Goal: Task Accomplishment & Management: Complete application form

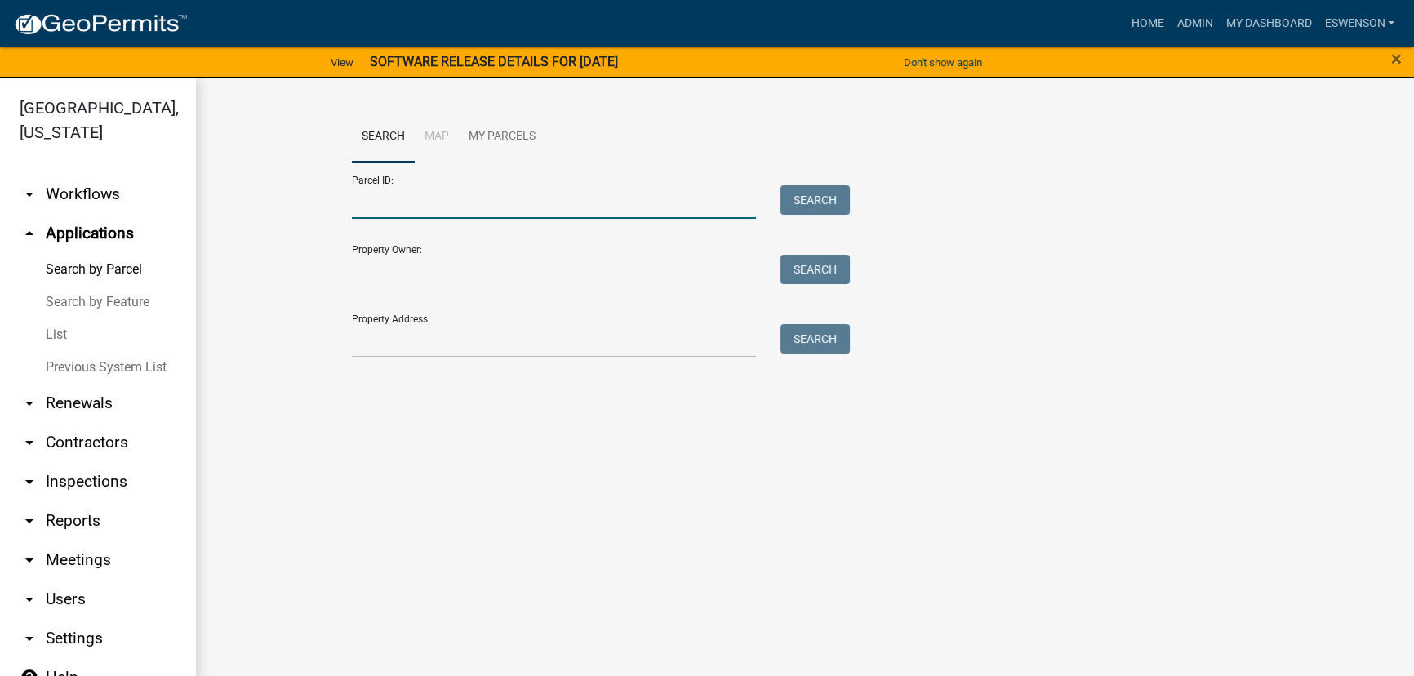
drag, startPoint x: 376, startPoint y: 198, endPoint x: 658, endPoint y: 291, distance: 296.6
click at [376, 198] on input "Parcel ID:" at bounding box center [554, 201] width 404 height 33
click at [406, 204] on input "Parcel ID:" at bounding box center [554, 201] width 404 height 33
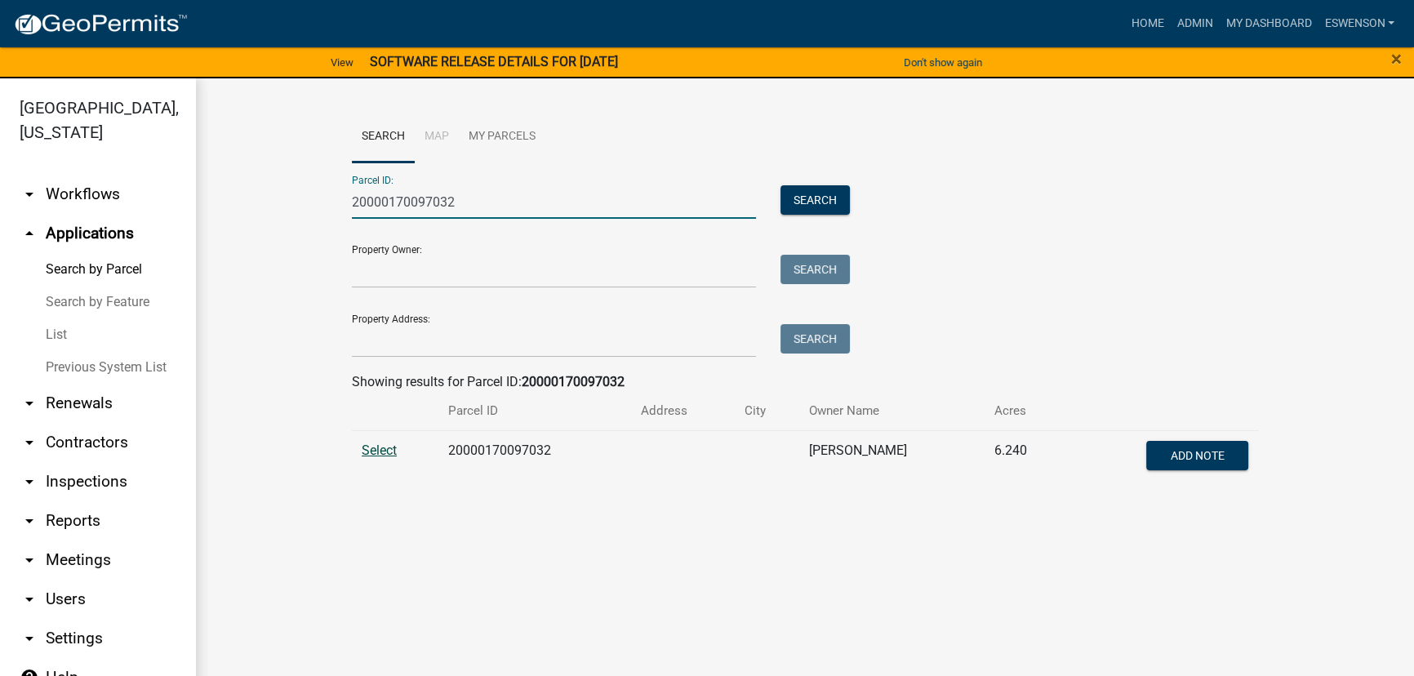
type input "20000170097032"
click at [376, 443] on span "Select" at bounding box center [379, 450] width 35 height 16
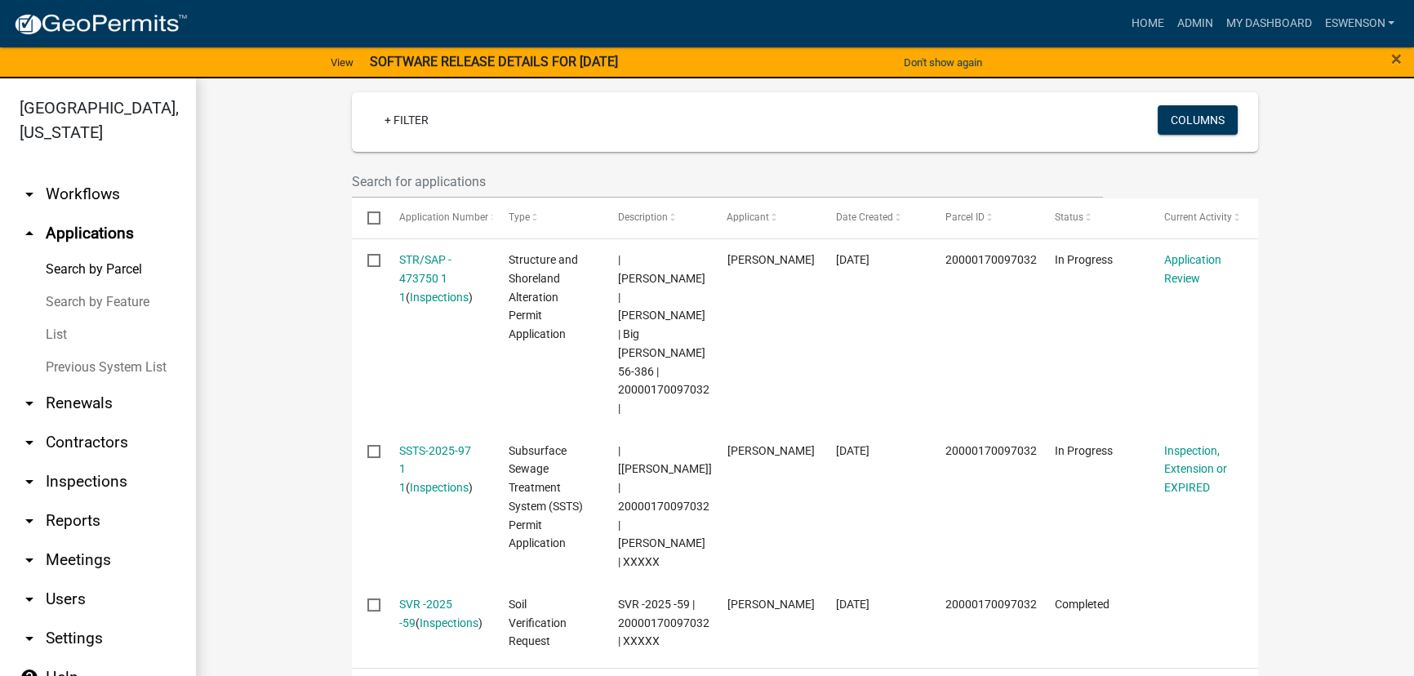
scroll to position [474, 0]
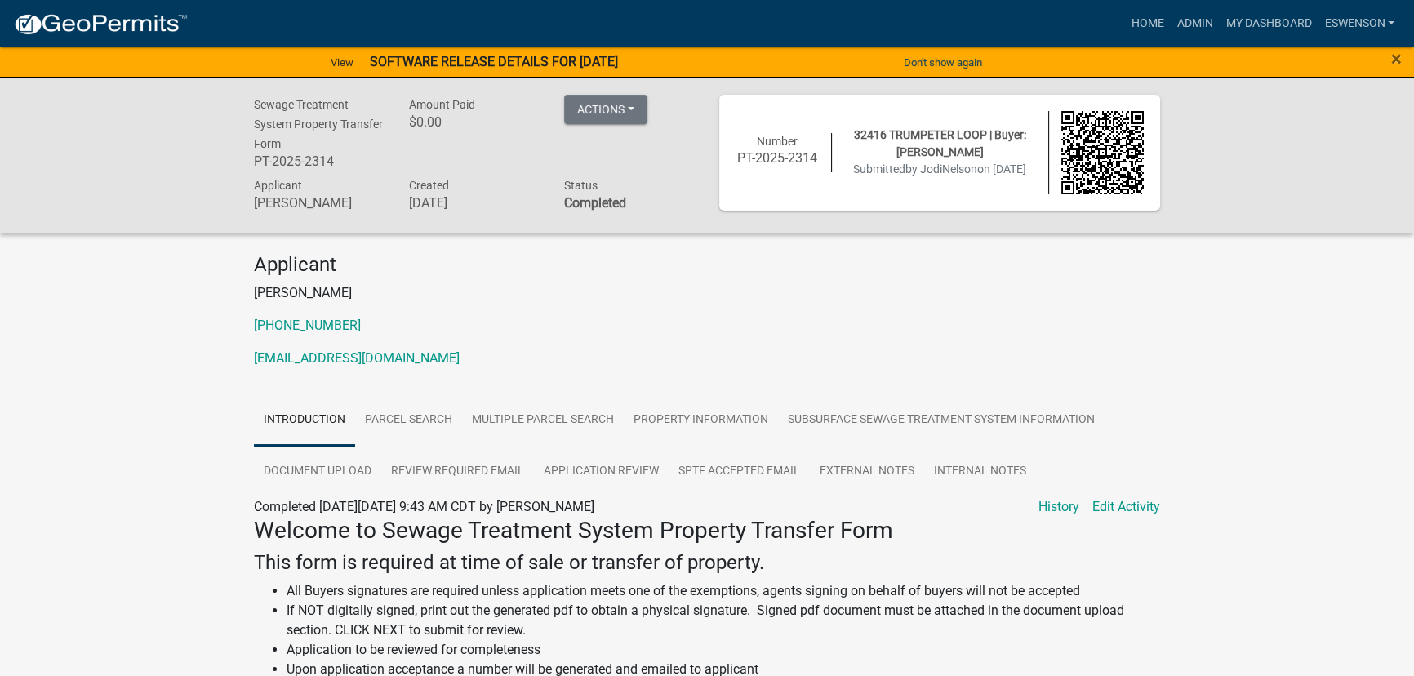
click at [229, 87] on div "Sewage Treatment System Property Transfer Form PT-2025-2314 Amount Paid $0.00 A…" at bounding box center [707, 155] width 1414 height 155
click at [1392, 56] on span "×" at bounding box center [1396, 58] width 11 height 23
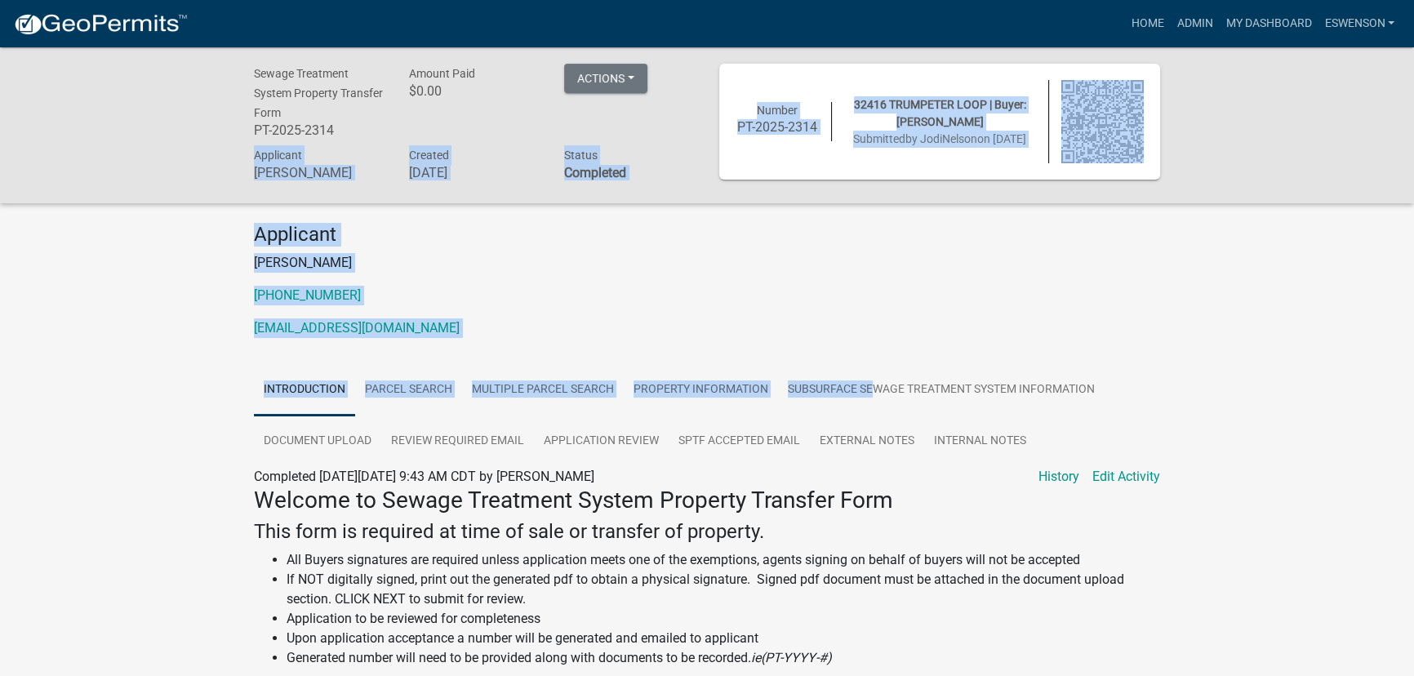
drag, startPoint x: 848, startPoint y: 349, endPoint x: 873, endPoint y: 355, distance: 26.1
click at [873, 355] on div "Sewage Treatment System Property Transfer Form PT-2025-2314 Amount Paid $0.00 A…" at bounding box center [707, 542] width 1414 height 990
click at [873, 300] on p "701-235-3300" at bounding box center [707, 296] width 906 height 20
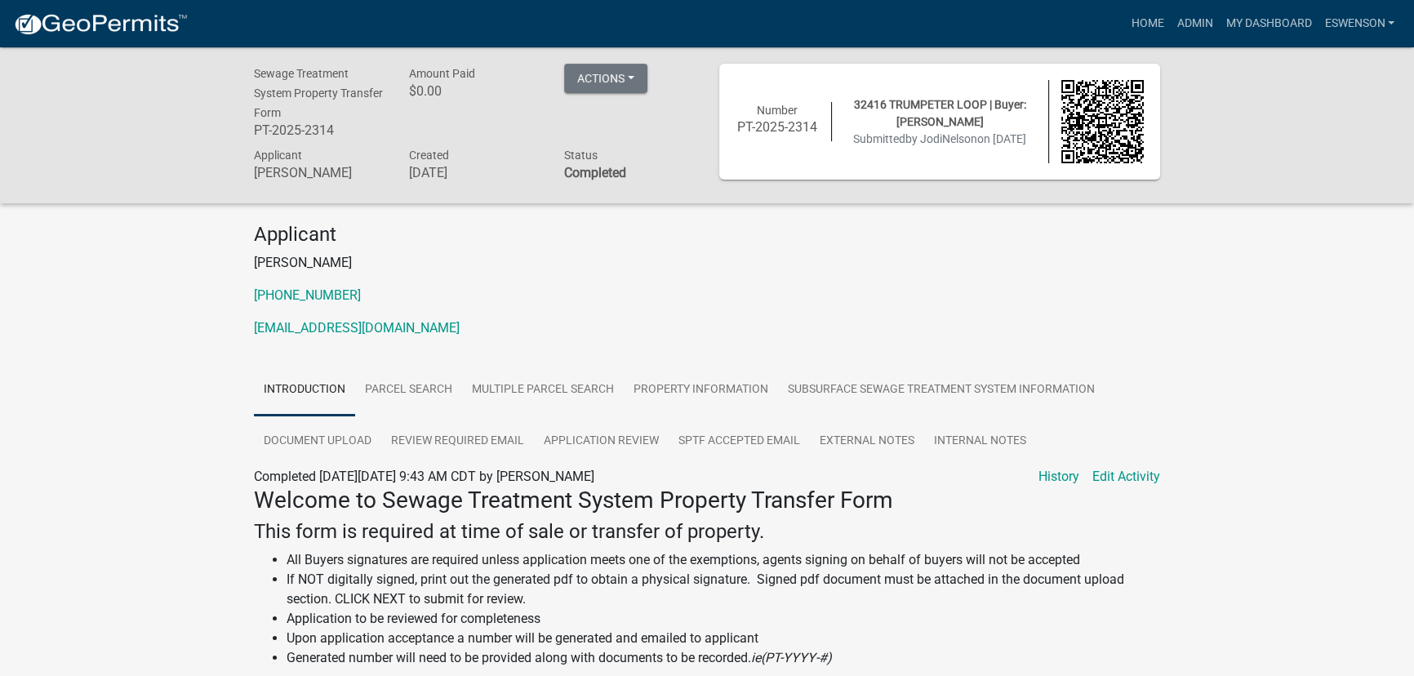
click at [124, 24] on img at bounding box center [100, 24] width 175 height 24
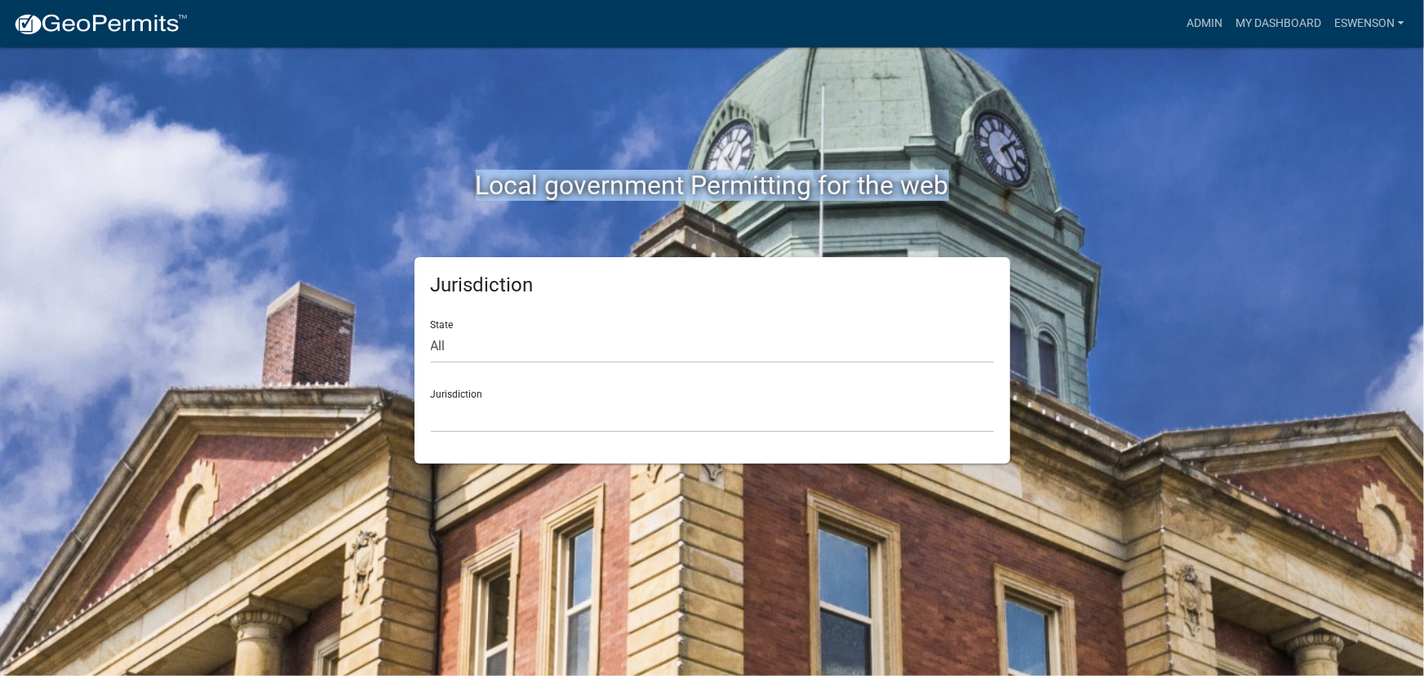
drag, startPoint x: 480, startPoint y: 190, endPoint x: 1005, endPoint y: 161, distance: 525.7
click at [1005, 161] on div "Local government Permitting for the web" at bounding box center [712, 151] width 931 height 209
click at [1005, 183] on h2 "Local government Permitting for the web" at bounding box center [713, 185] width 906 height 31
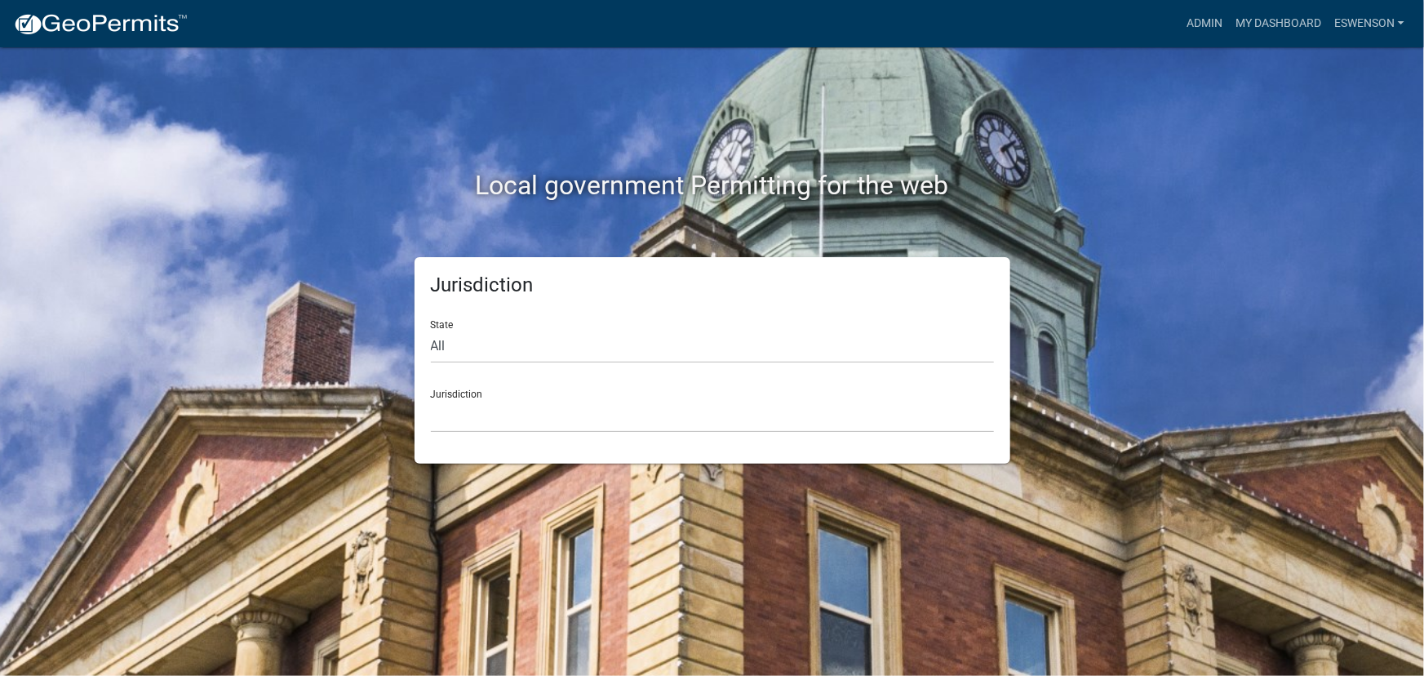
click at [195, 232] on div "Local government Permitting for the web Jurisdiction State All Colorado Georgia…" at bounding box center [712, 338] width 1424 height 676
click at [474, 346] on select "All Colorado Georgia Indiana Iowa Kansas Minnesota Ohio South Carolina Wisconsin" at bounding box center [712, 346] width 563 height 33
drag, startPoint x: 407, startPoint y: 274, endPoint x: 446, endPoint y: 326, distance: 64.6
click at [407, 274] on div "Jurisdiction State All Colorado Georgia Indiana Iowa Kansas Minnesota Ohio Sout…" at bounding box center [712, 360] width 620 height 207
click at [451, 417] on select "Custer County, Colorado Carroll County, Georgia Cook County, Georgia Crawford C…" at bounding box center [712, 415] width 563 height 33
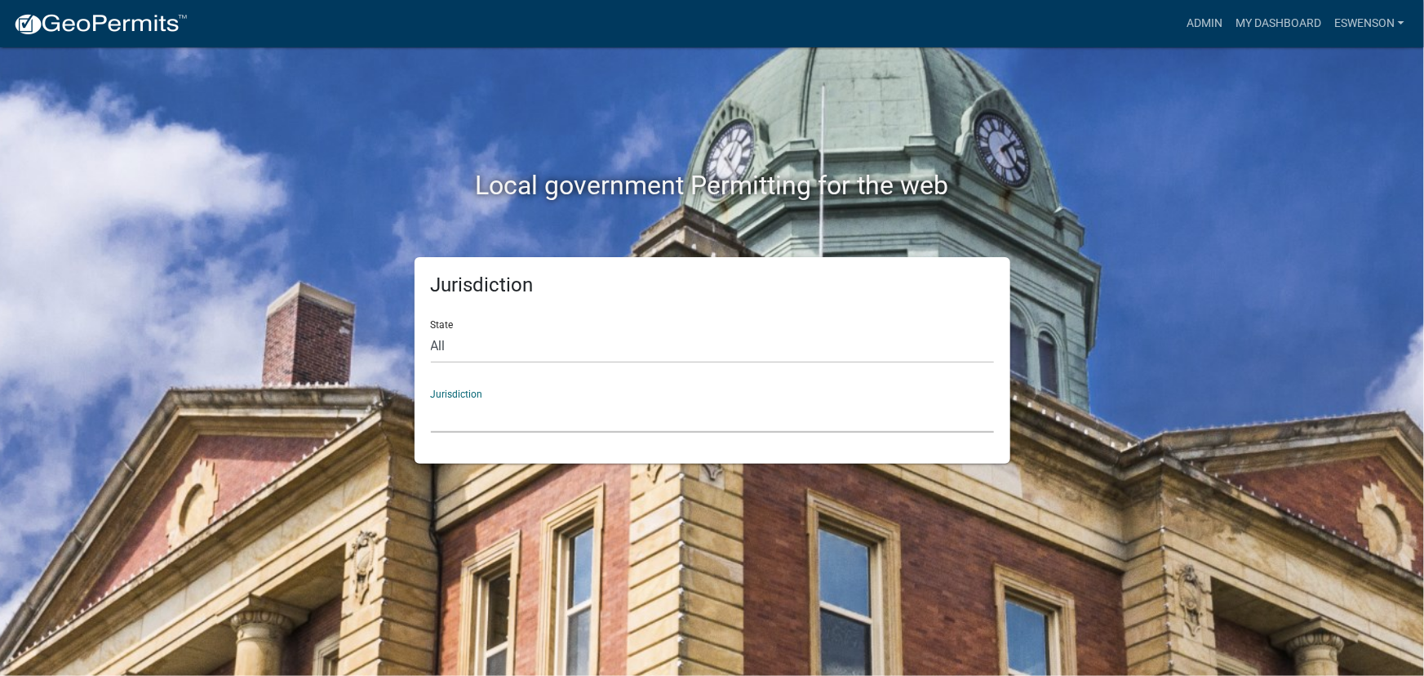
click at [279, 239] on div "Local government Permitting for the web" at bounding box center [712, 151] width 931 height 209
click at [1240, 20] on link "My Dashboard" at bounding box center [1278, 23] width 99 height 31
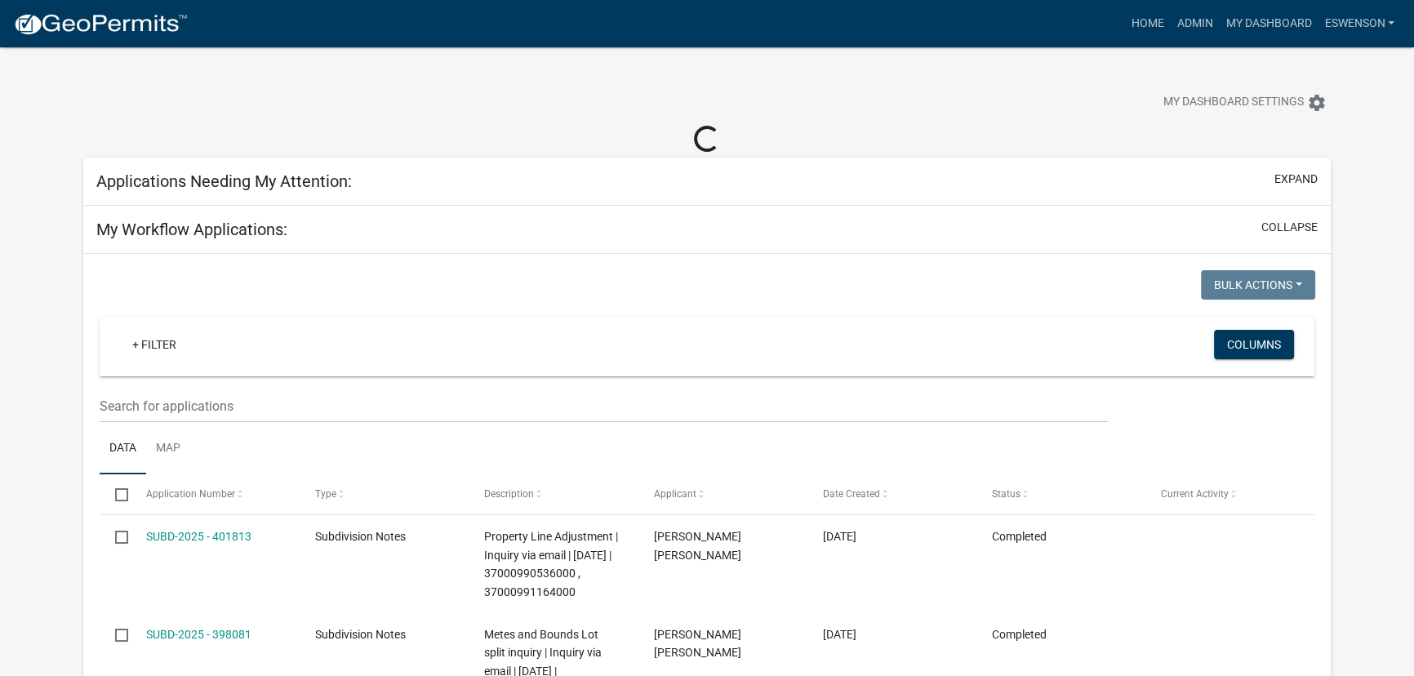
select select "3: 100"
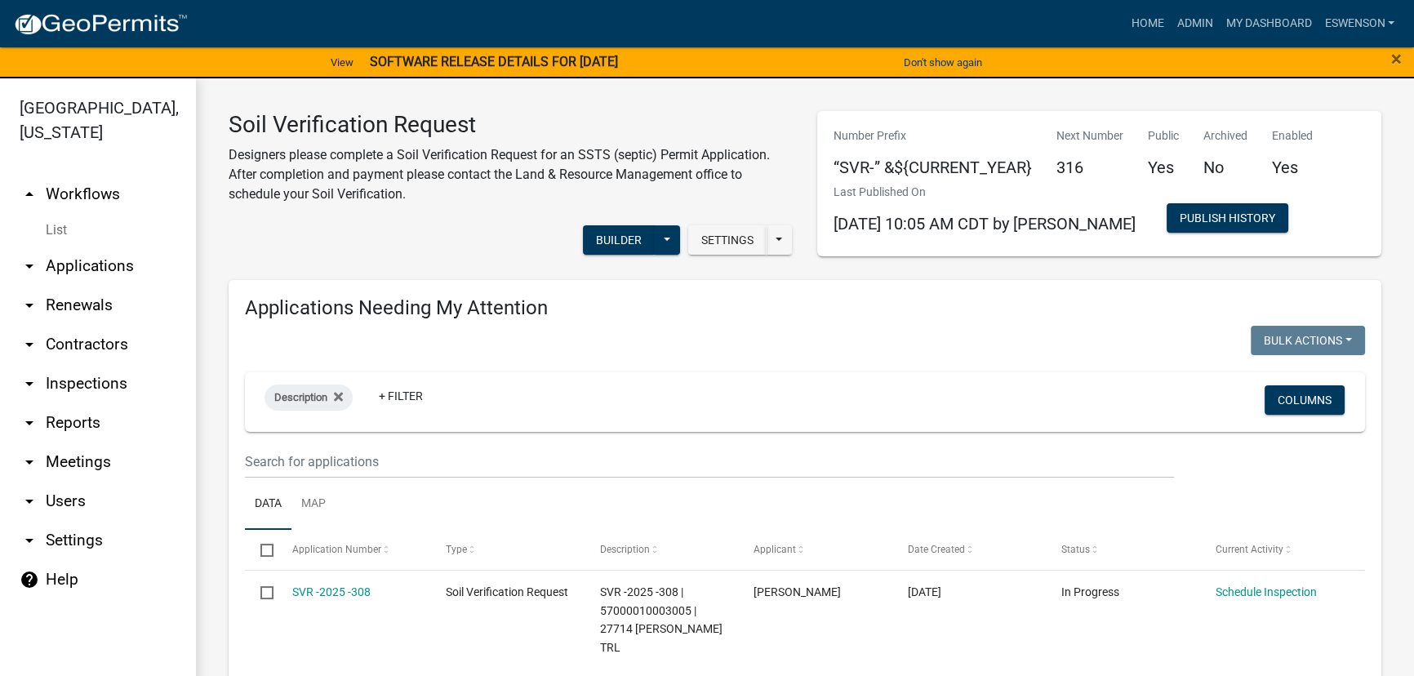
drag, startPoint x: 121, startPoint y: 258, endPoint x: 145, endPoint y: 258, distance: 24.5
click at [121, 258] on link "arrow_drop_down Applications" at bounding box center [98, 266] width 196 height 39
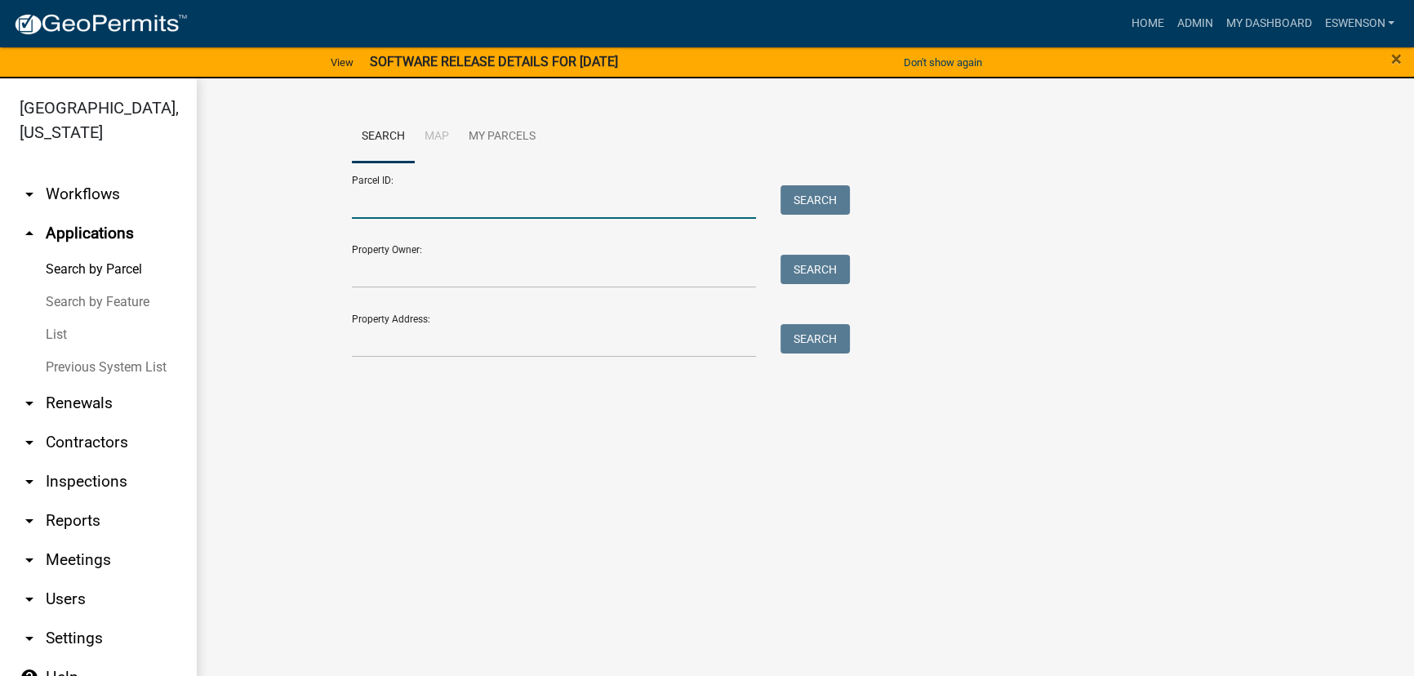
click at [398, 200] on input "Parcel ID:" at bounding box center [554, 201] width 404 height 33
paste input "76000990479002"
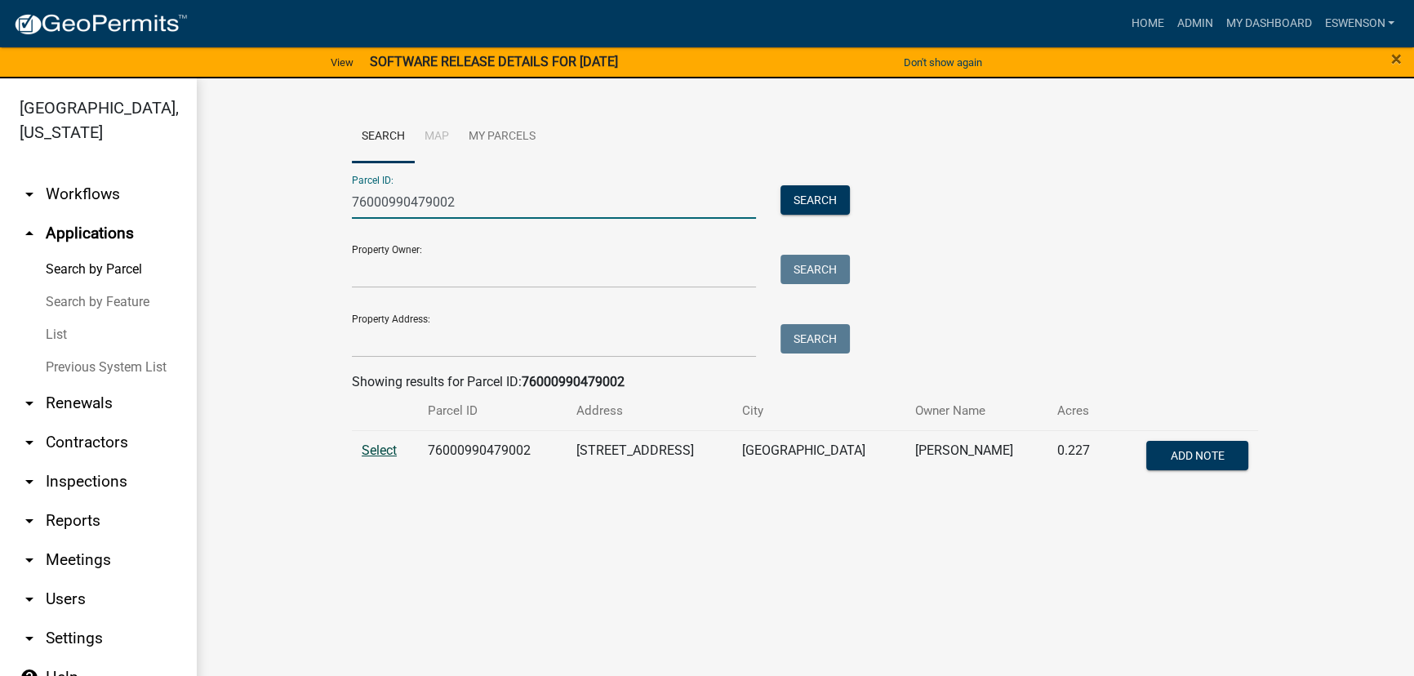
type input "76000990479002"
click at [383, 454] on td "Select" at bounding box center [385, 457] width 66 height 54
click at [383, 454] on span "Select" at bounding box center [379, 450] width 35 height 16
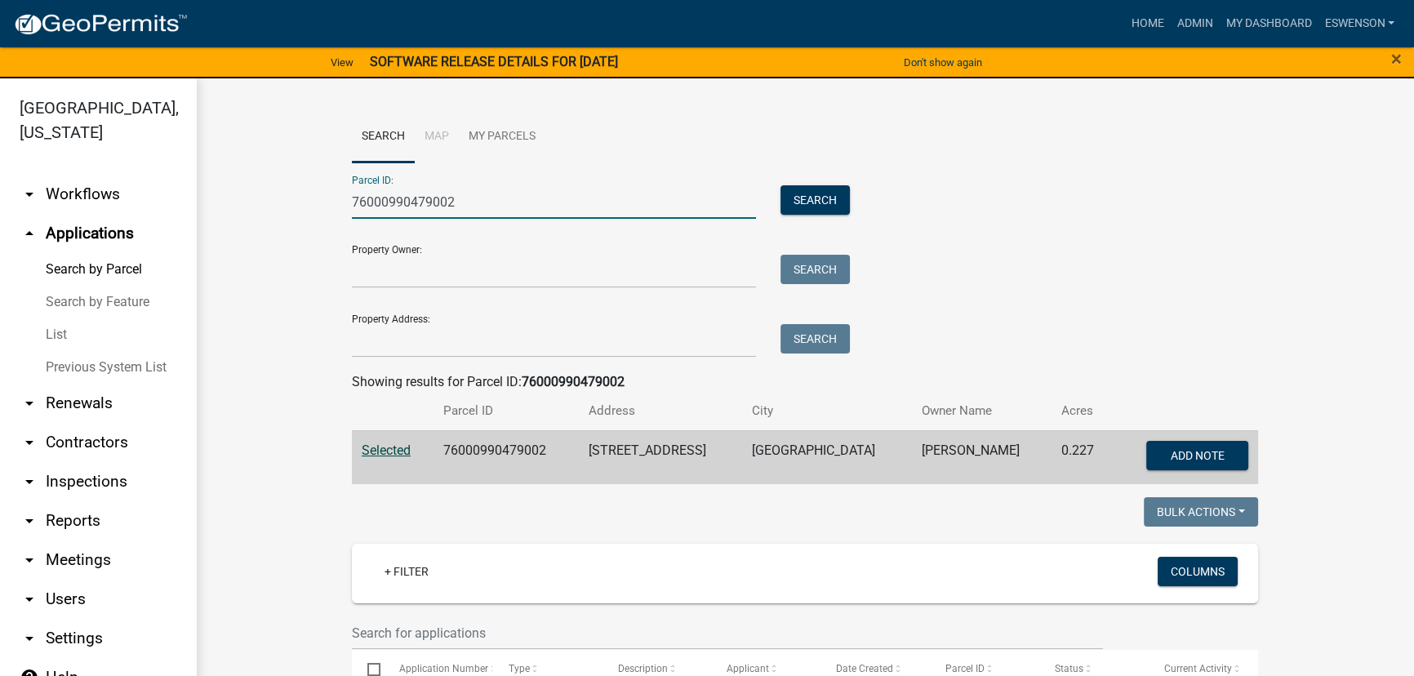
click at [399, 200] on input "76000990479002" at bounding box center [554, 201] width 404 height 33
click at [90, 196] on link "arrow_drop_down Workflows" at bounding box center [98, 194] width 196 height 39
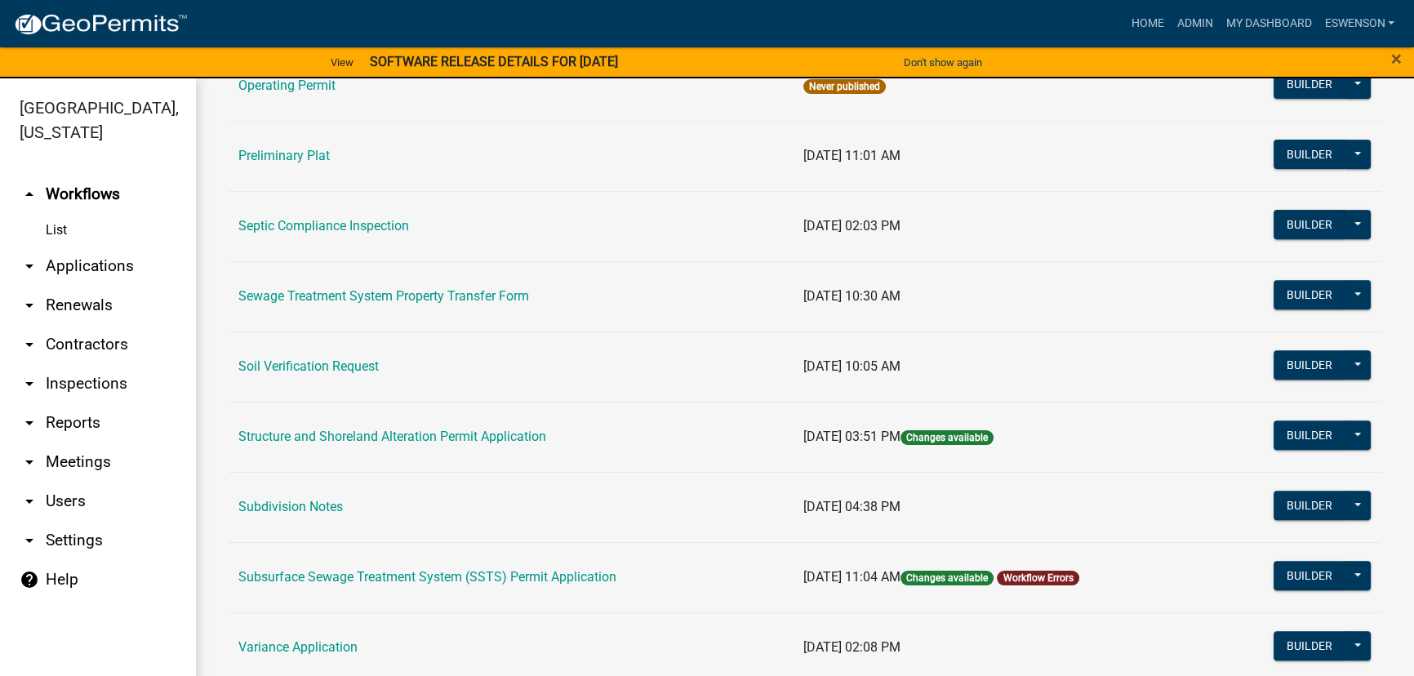
scroll to position [890, 0]
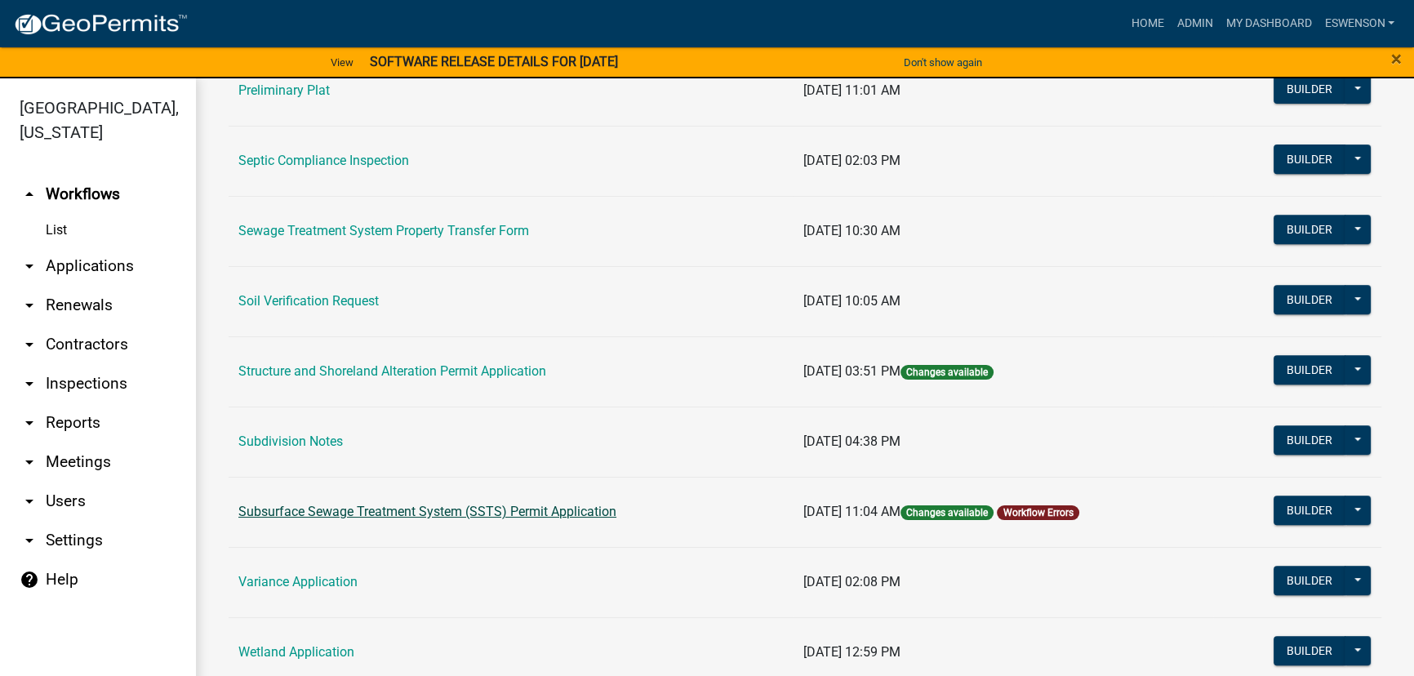
click at [378, 508] on link "Subsurface Sewage Treatment System (SSTS) Permit Application" at bounding box center [427, 512] width 378 height 16
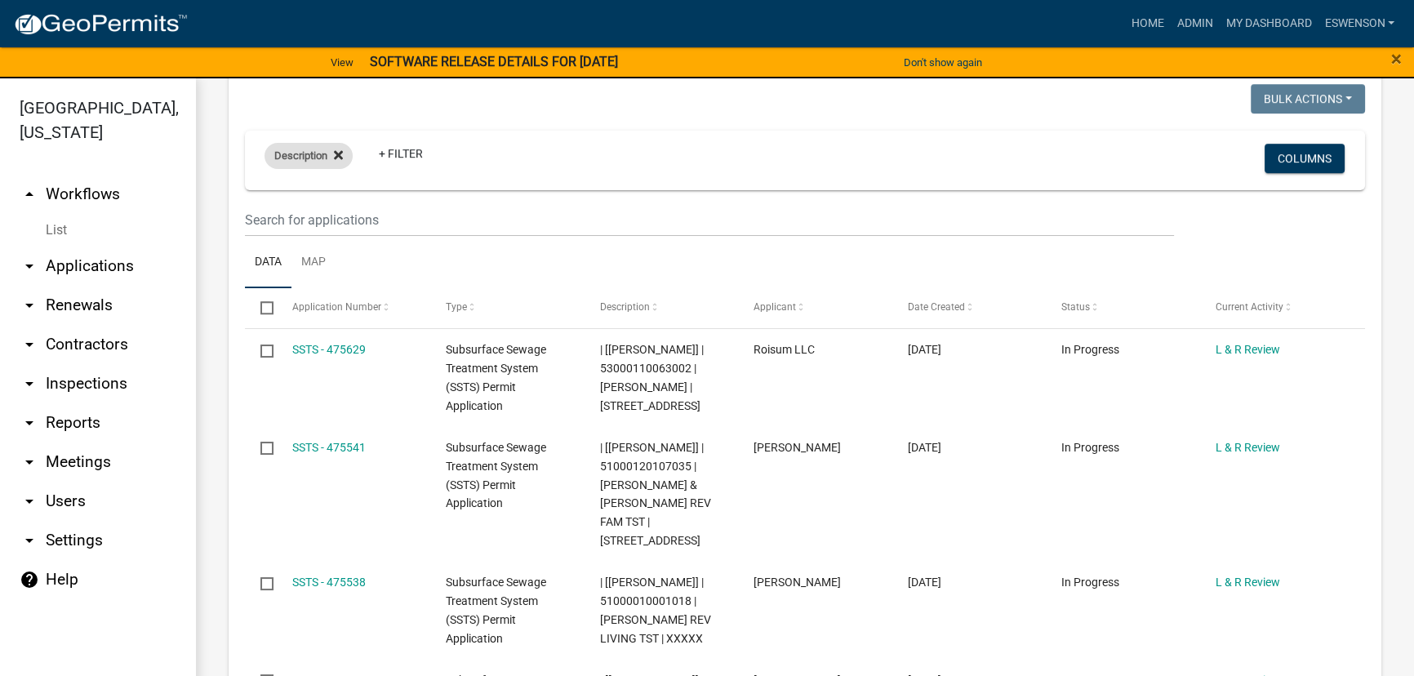
scroll to position [1744, 0]
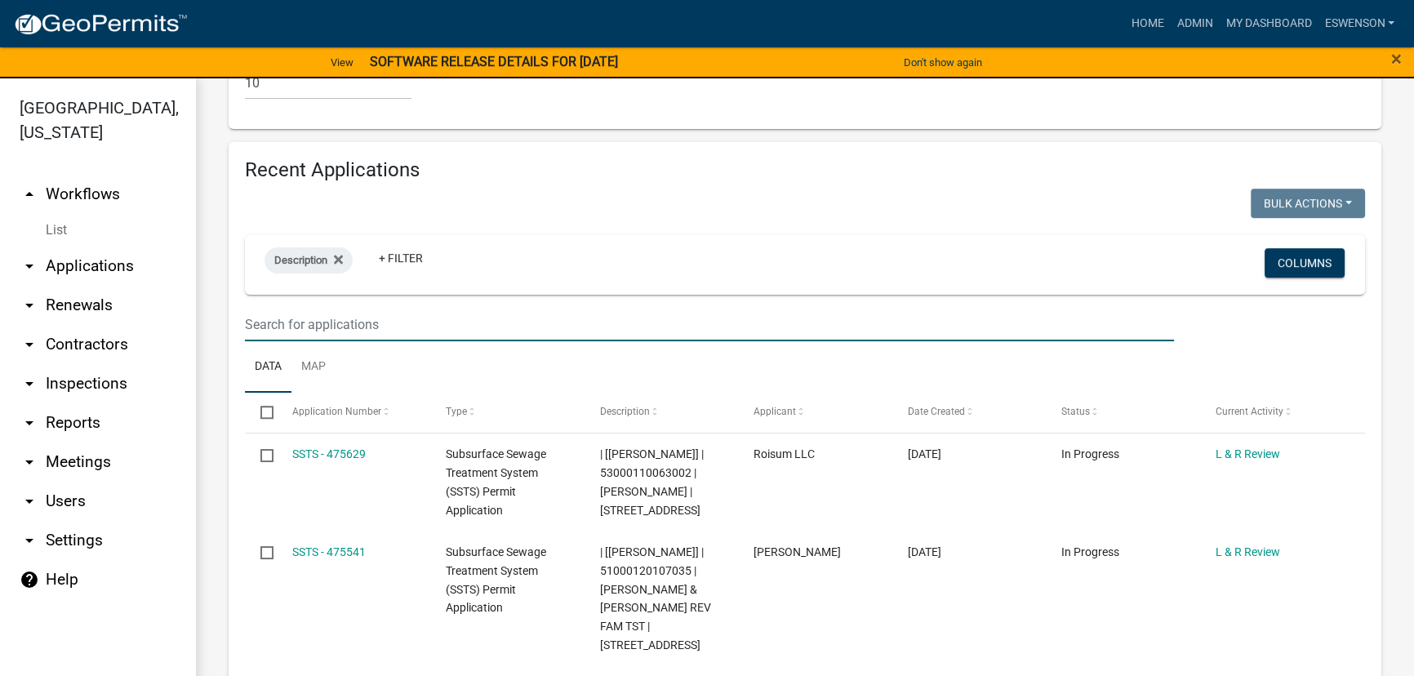
click at [310, 308] on input "text" at bounding box center [709, 324] width 929 height 33
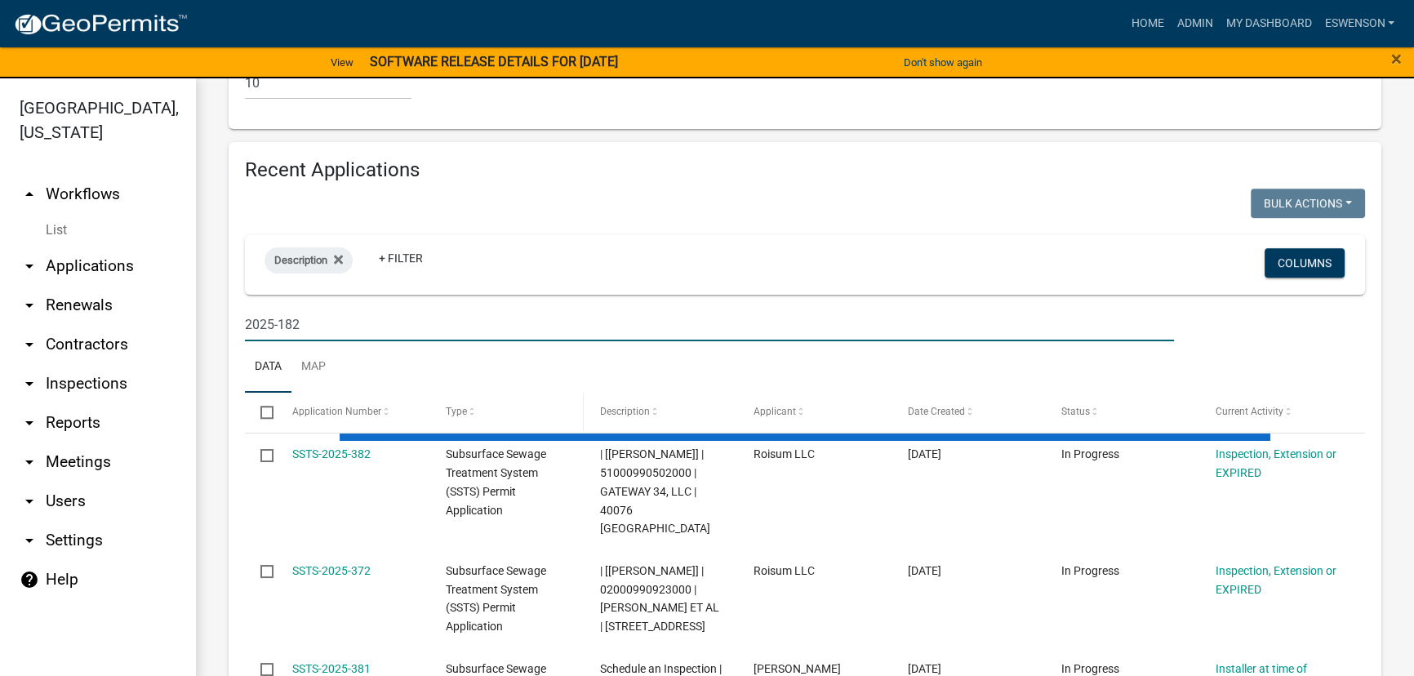
type input "2025-182"
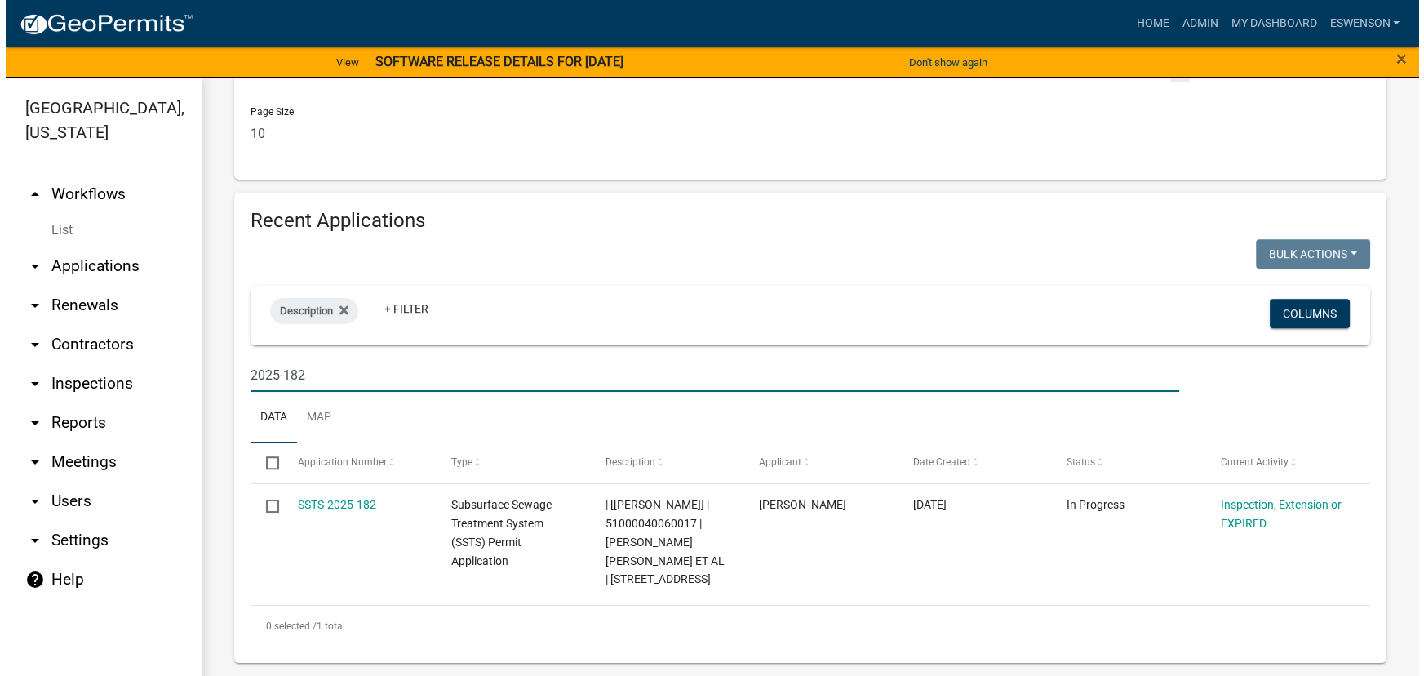
scroll to position [1673, 0]
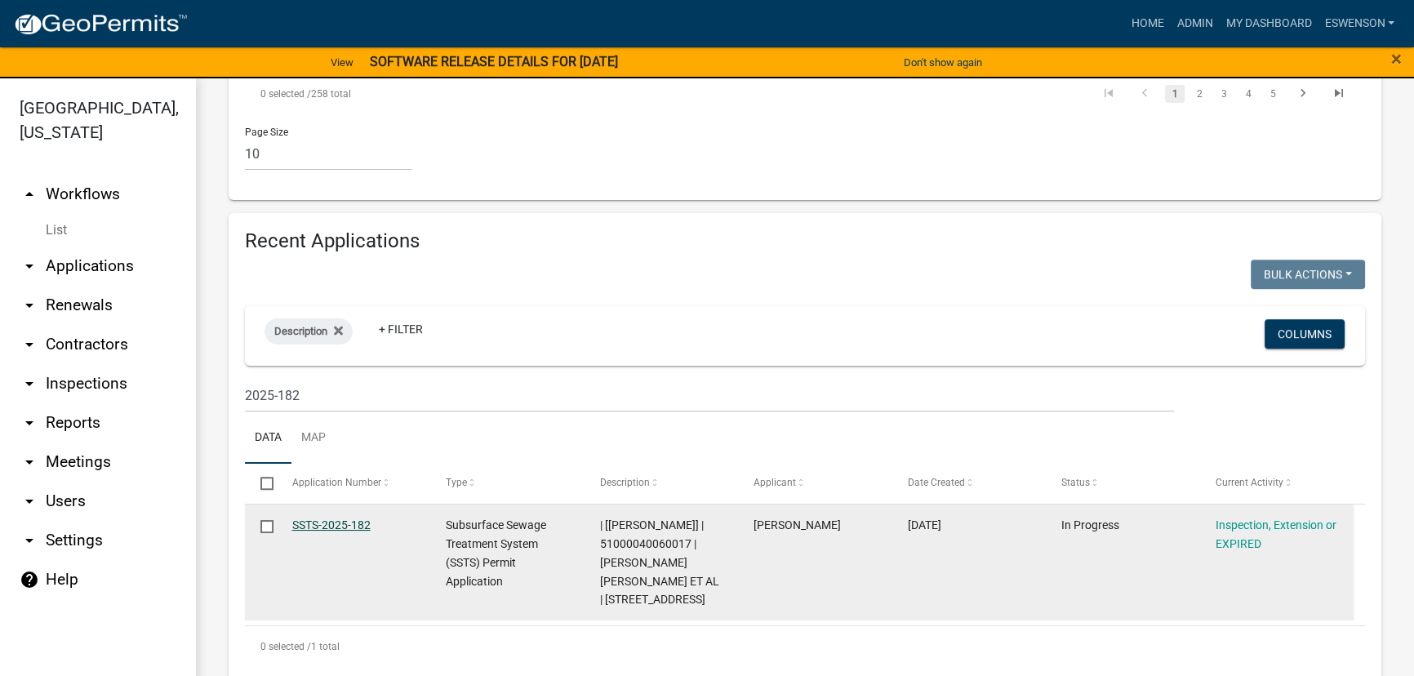
click at [350, 518] on link "SSTS-2025-182" at bounding box center [331, 524] width 78 height 13
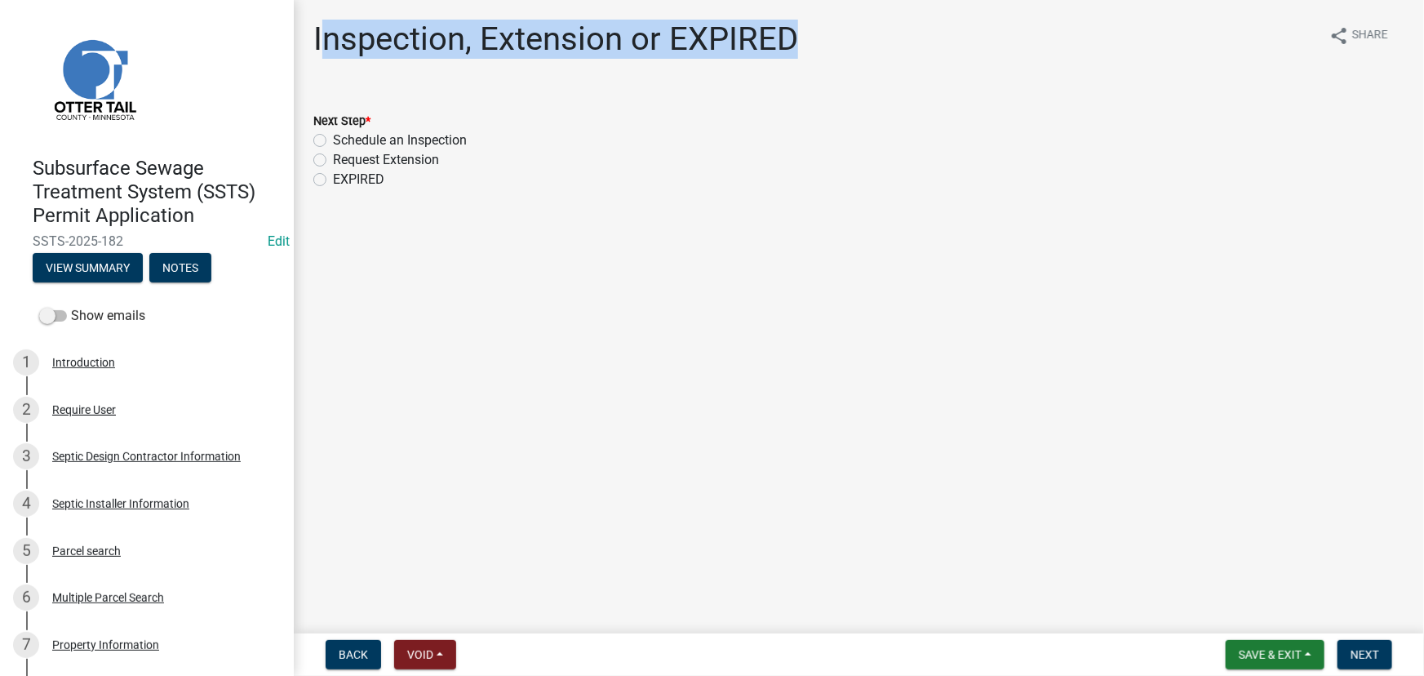
drag, startPoint x: 846, startPoint y: 37, endPoint x: 318, endPoint y: 33, distance: 527.3
click at [318, 33] on div "Inspection, Extension or EXPIRED share Share" at bounding box center [858, 46] width 1091 height 52
click at [757, 47] on h1 "Inspection, Extension or EXPIRED" at bounding box center [555, 39] width 485 height 39
drag, startPoint x: 814, startPoint y: 37, endPoint x: 559, endPoint y: 26, distance: 254.9
click at [306, 46] on div "Inspection, Extension or EXPIRED share Share Next Step * Schedule an Inspection…" at bounding box center [859, 119] width 1116 height 199
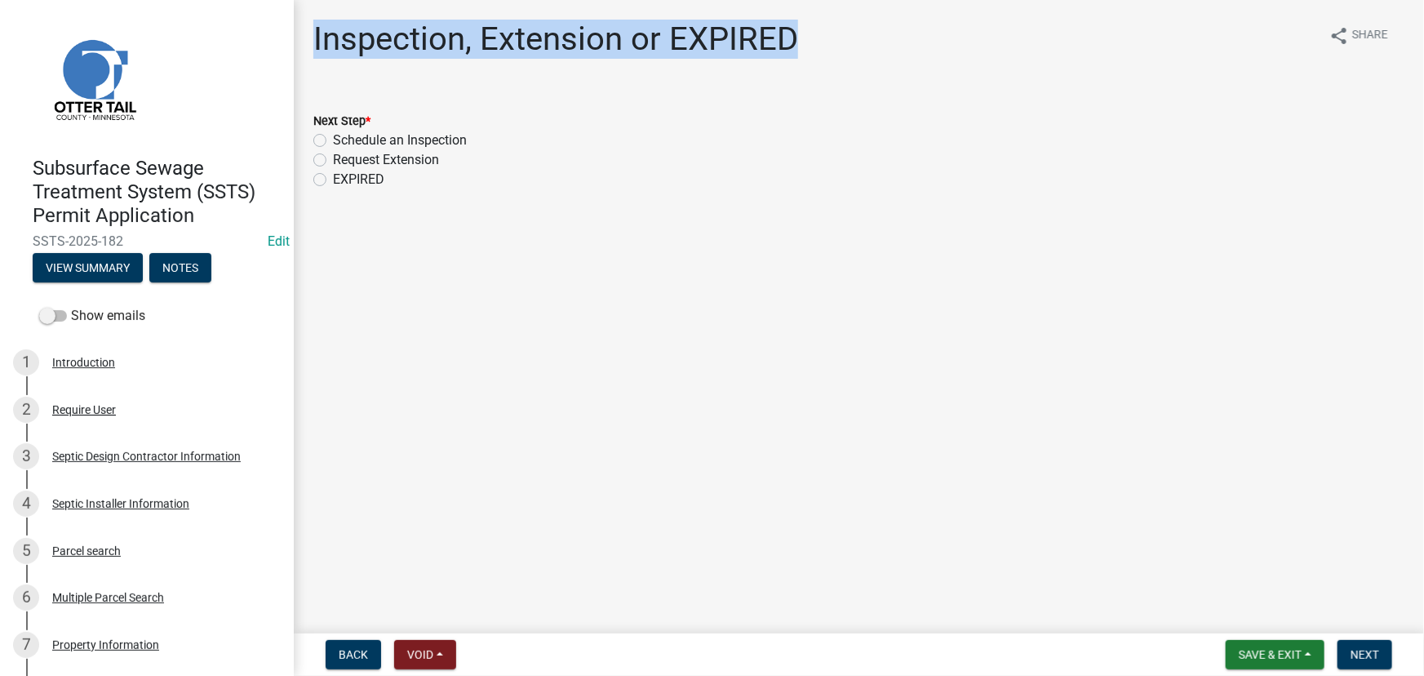
click at [639, 35] on h1 "Inspection, Extension or EXPIRED" at bounding box center [555, 39] width 485 height 39
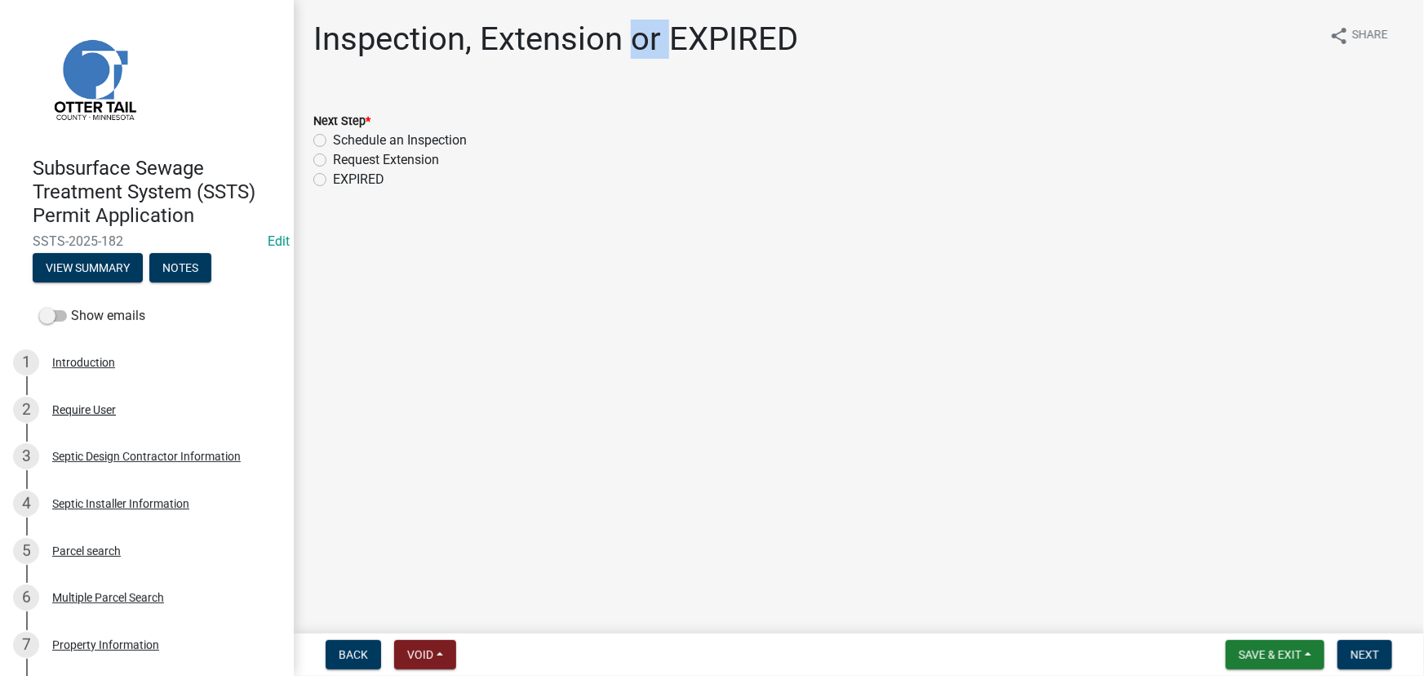
click at [639, 35] on h1 "Inspection, Extension or EXPIRED" at bounding box center [555, 39] width 485 height 39
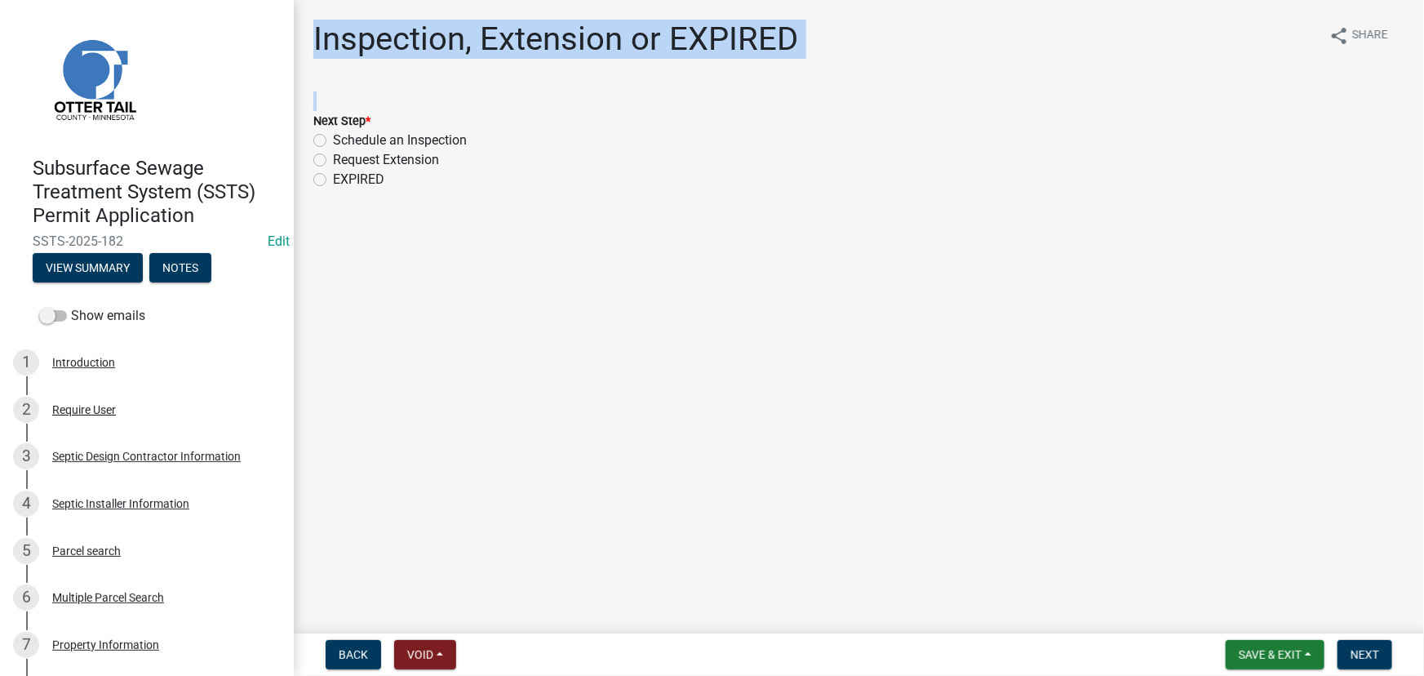
click at [639, 35] on h1 "Inspection, Extension or EXPIRED" at bounding box center [555, 39] width 485 height 39
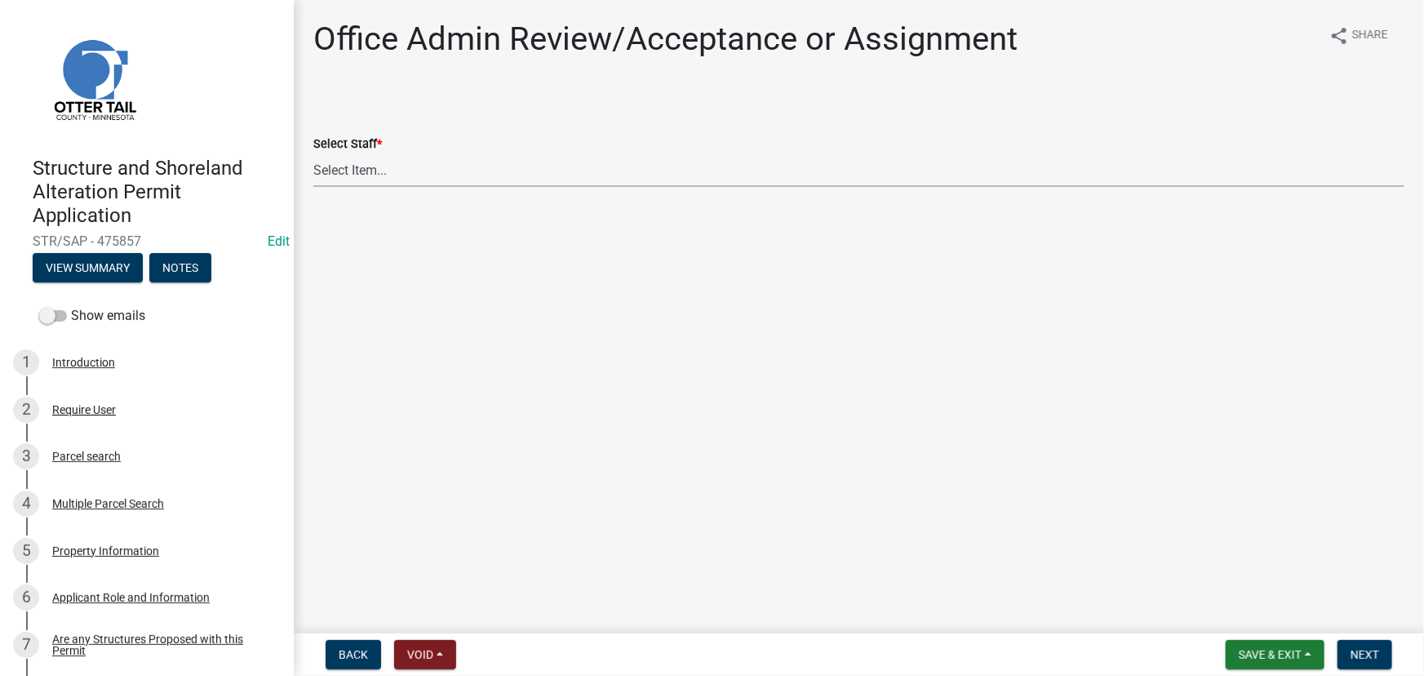
click at [431, 158] on select "Select Item... Alexis Newark (anewark@ottertailcounty.gov) Amy Busko (abusko@ot…" at bounding box center [858, 169] width 1091 height 33
click at [313, 153] on select "Select Item... Alexis Newark (anewark@ottertailcounty.gov) Amy Busko (abusko@ot…" at bounding box center [858, 169] width 1091 height 33
select select "587f38f5-c90e-4c12-9e10-d3e23909bbca"
click at [1379, 660] on span "Next" at bounding box center [1365, 654] width 29 height 13
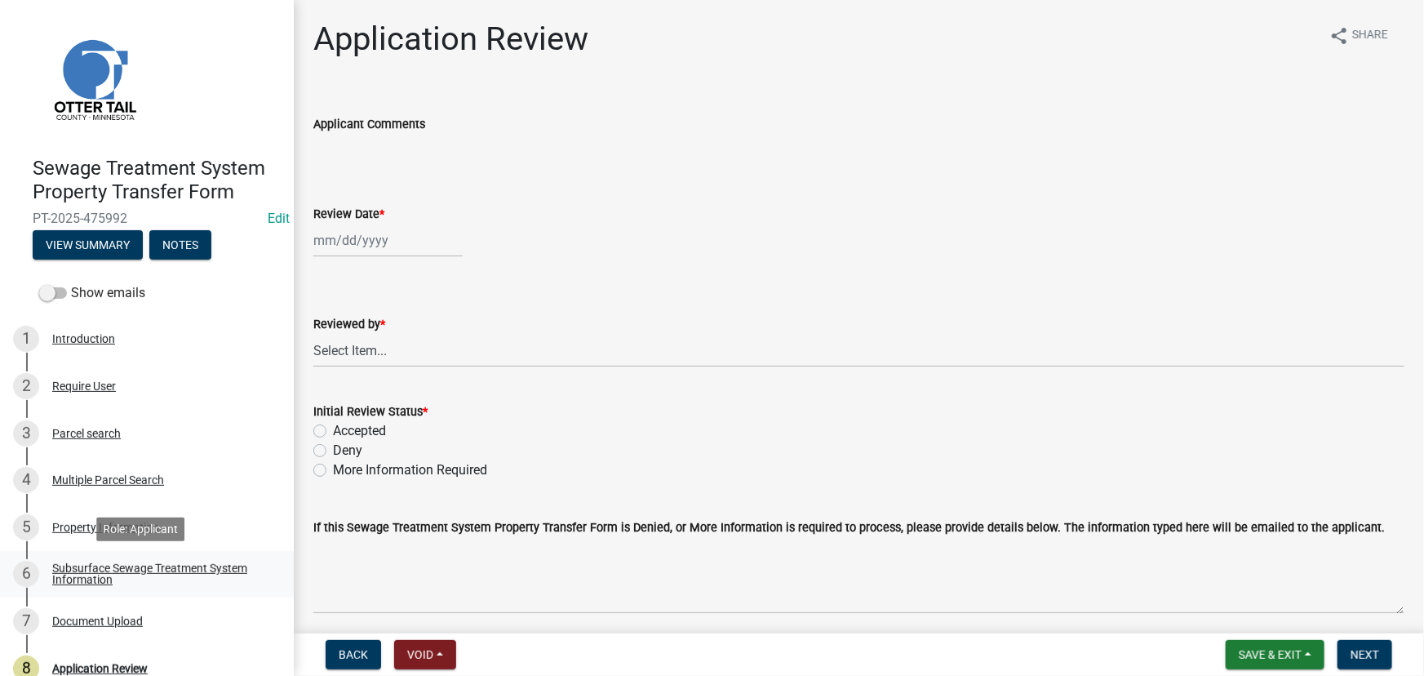
click at [170, 566] on div "Subsurface Sewage Treatment System Information" at bounding box center [159, 573] width 215 height 23
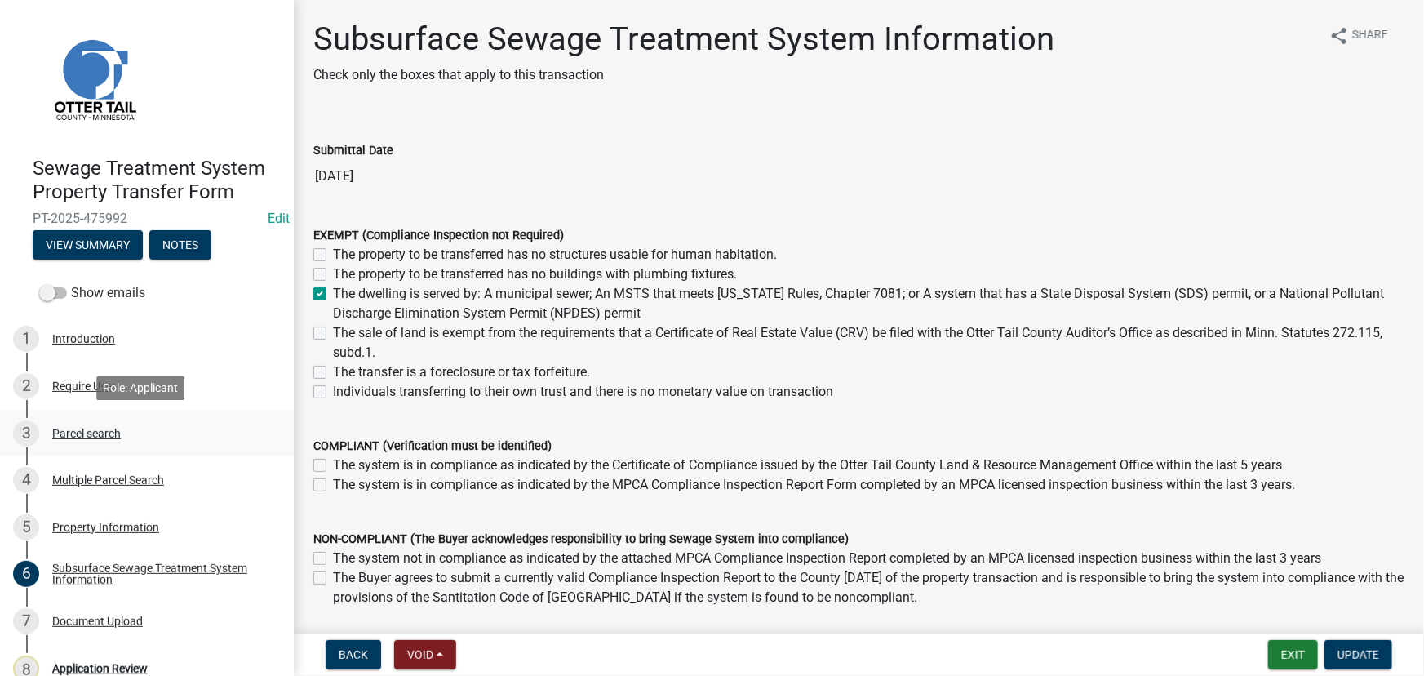
click at [95, 446] on link "3 Parcel search" at bounding box center [147, 433] width 294 height 47
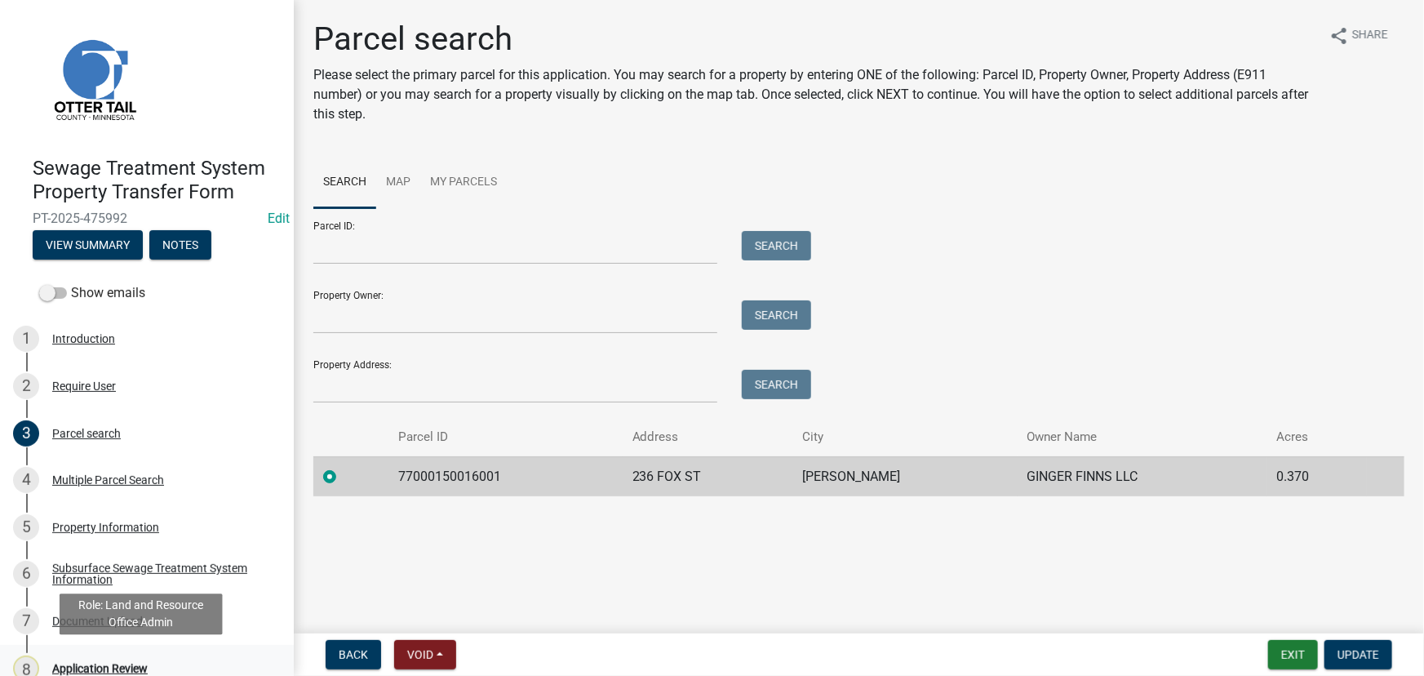
click at [102, 663] on div "Application Review" at bounding box center [100, 668] width 96 height 11
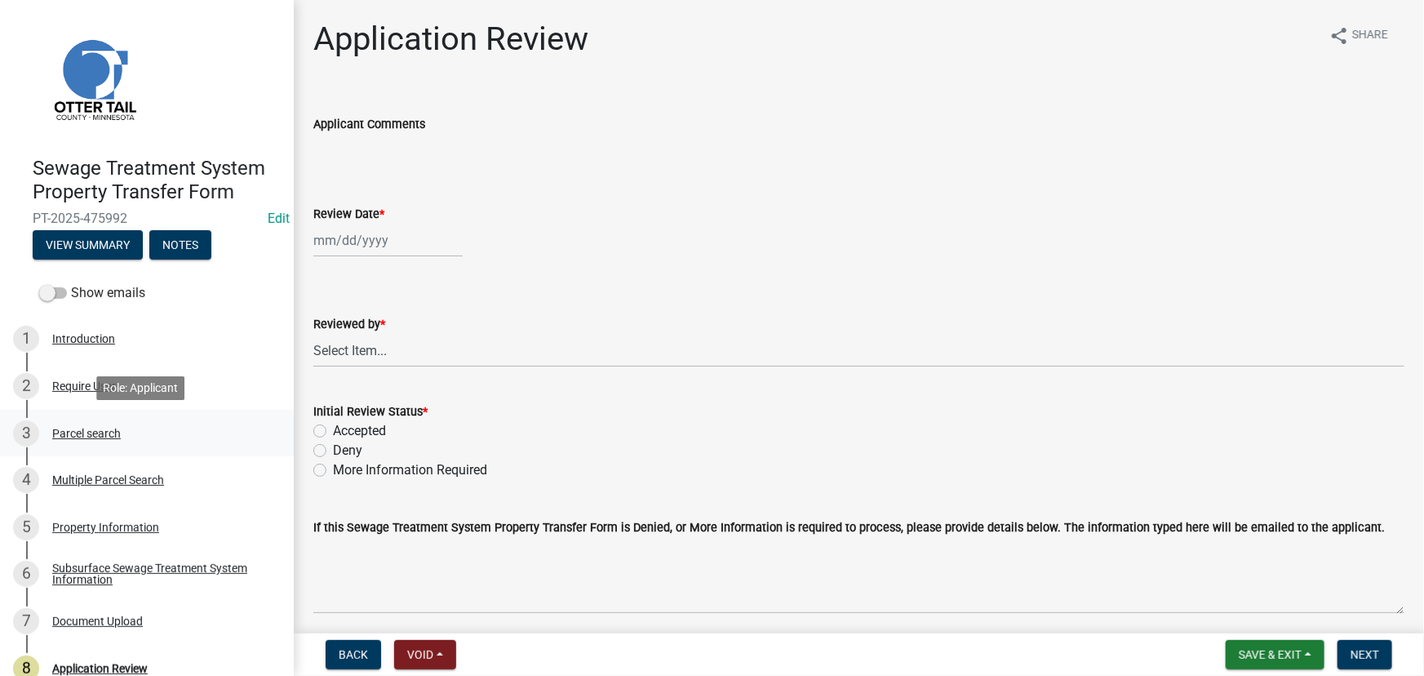
click at [75, 432] on div "Parcel search" at bounding box center [86, 433] width 69 height 11
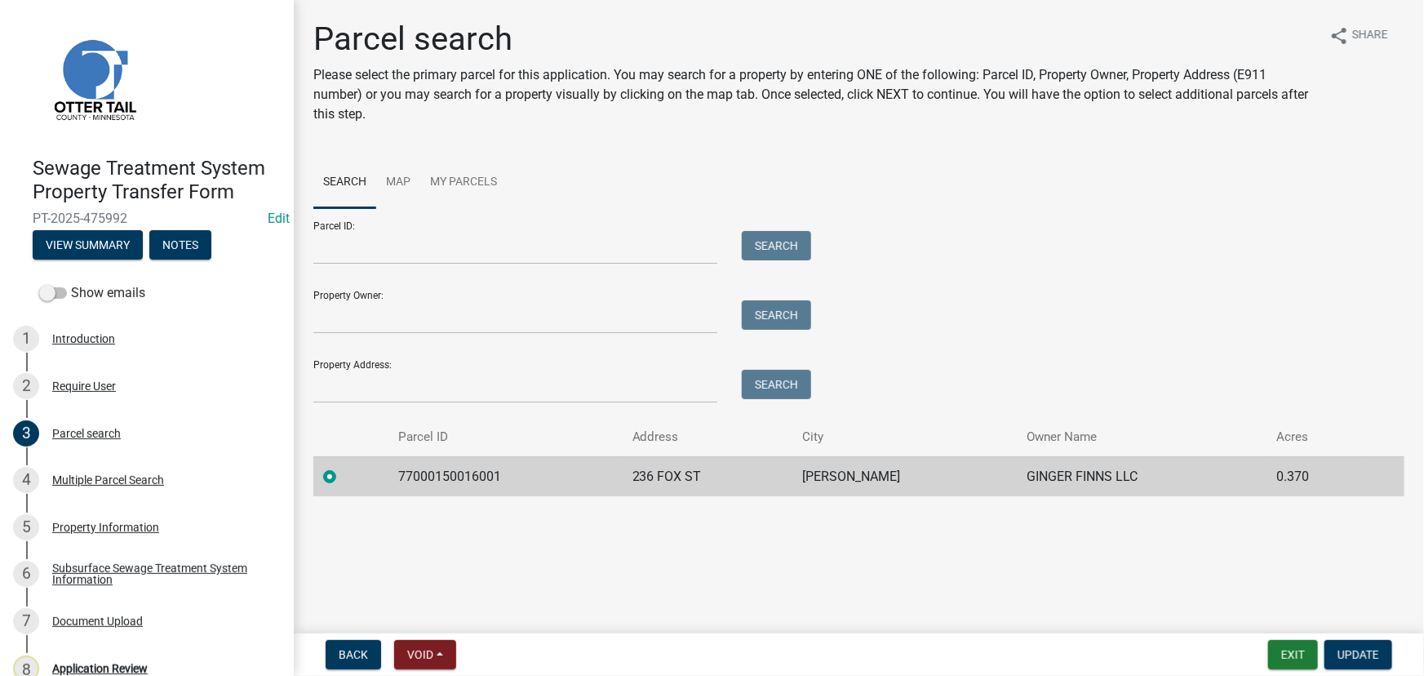
click at [422, 464] on td "77000150016001" at bounding box center [506, 476] width 234 height 40
copy td "77000150016001"
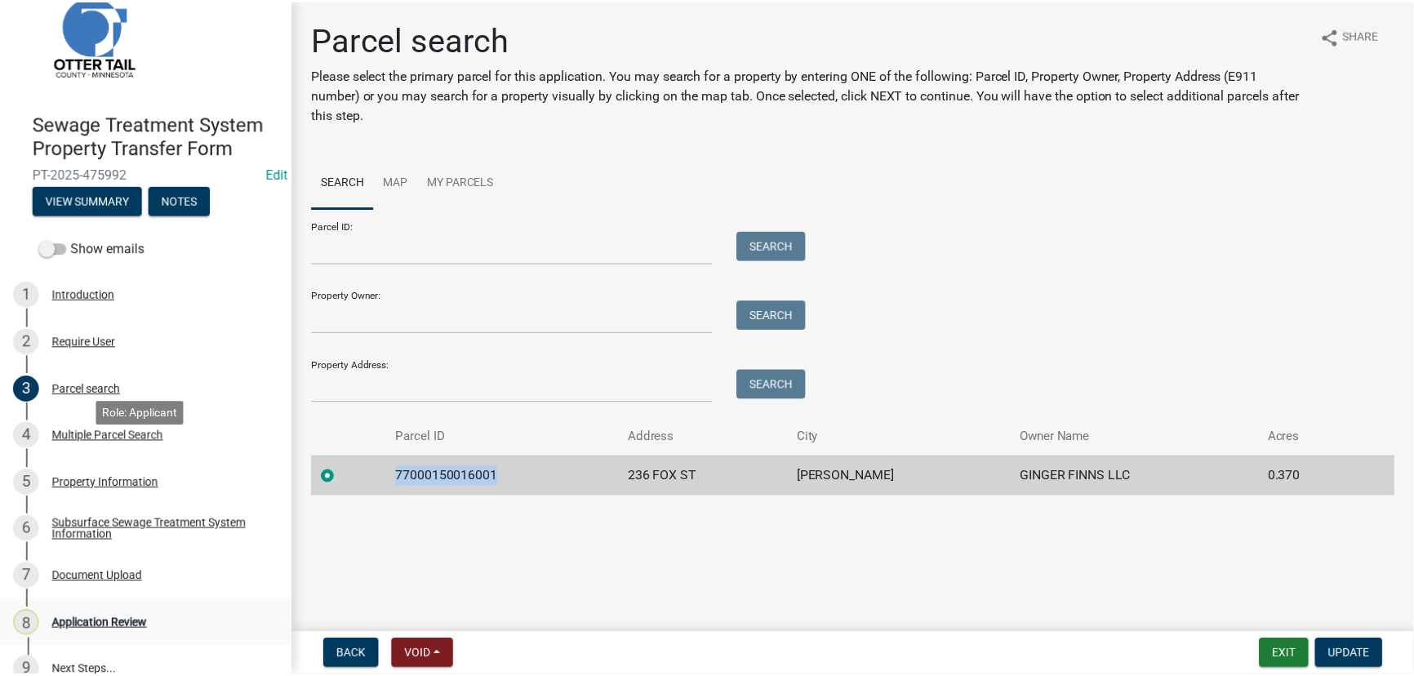
scroll to position [69, 0]
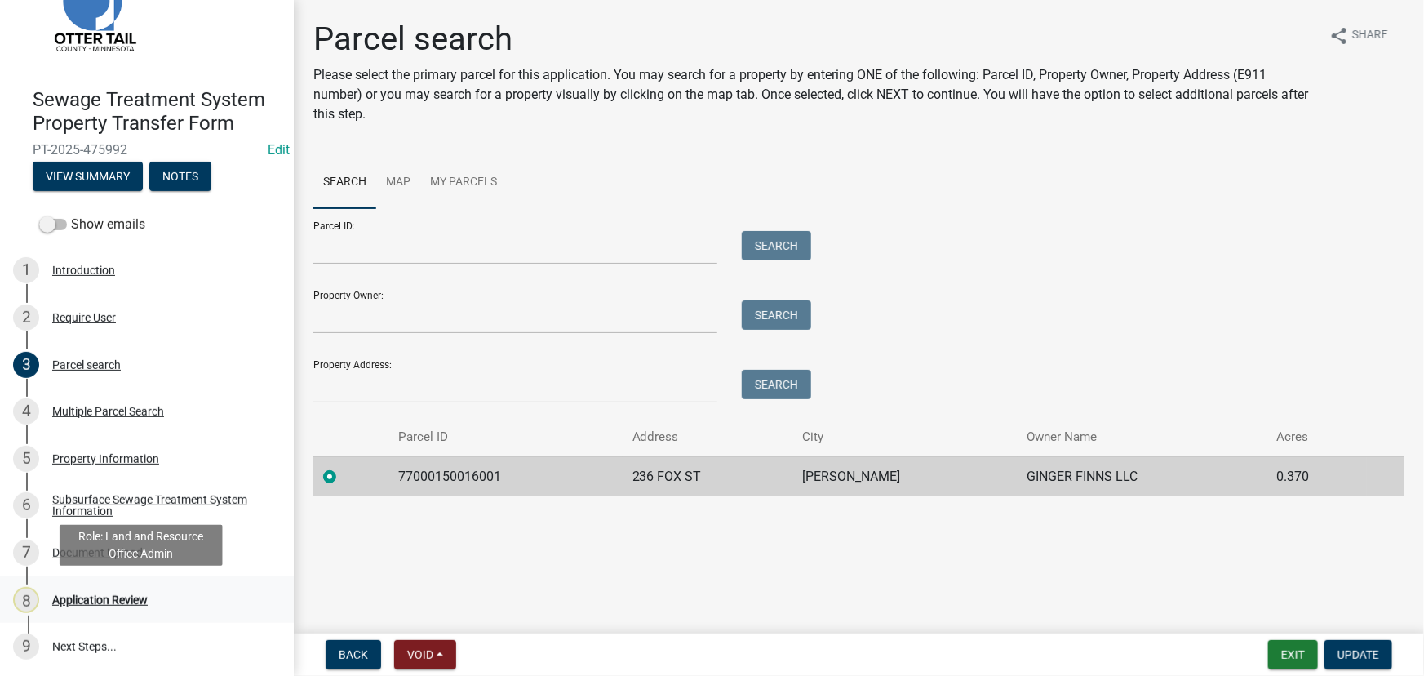
click at [90, 590] on div "8 Application Review" at bounding box center [140, 600] width 255 height 26
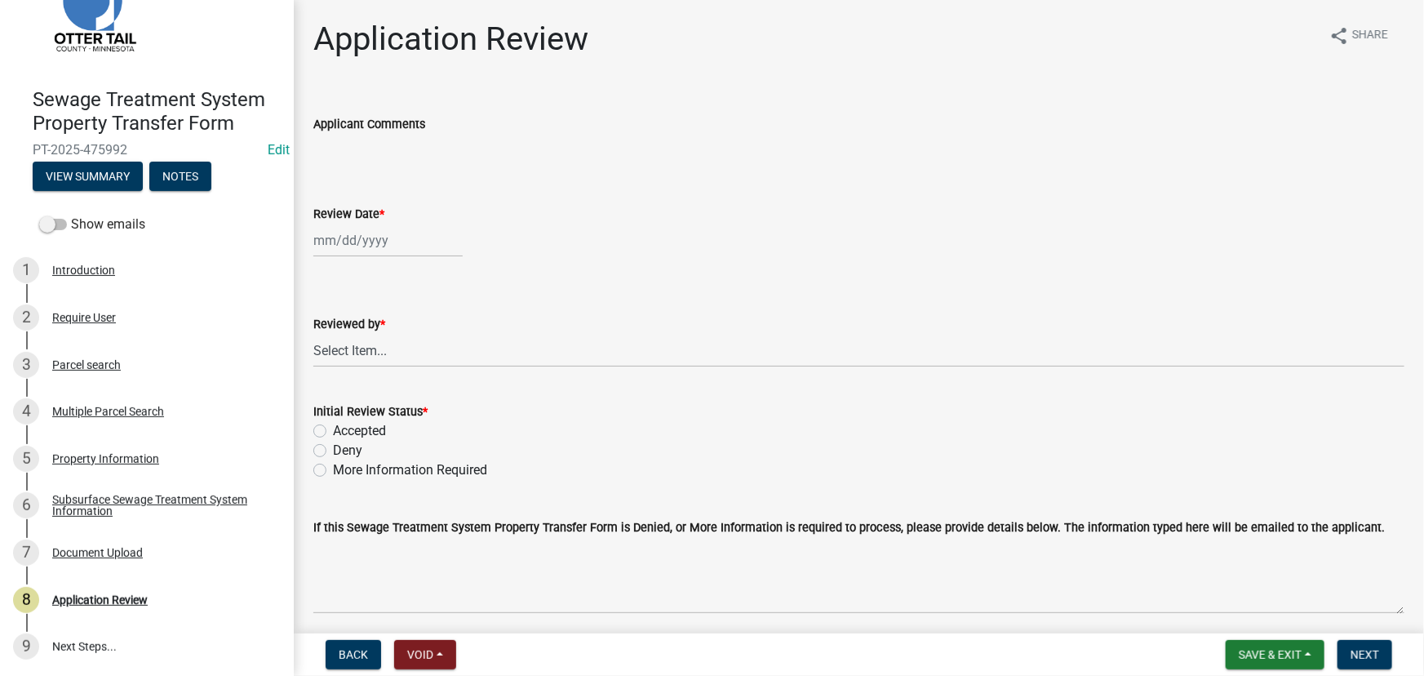
click at [375, 221] on div "Review Date *" at bounding box center [858, 214] width 1091 height 20
click at [339, 238] on div at bounding box center [387, 240] width 149 height 33
select select "9"
select select "2025"
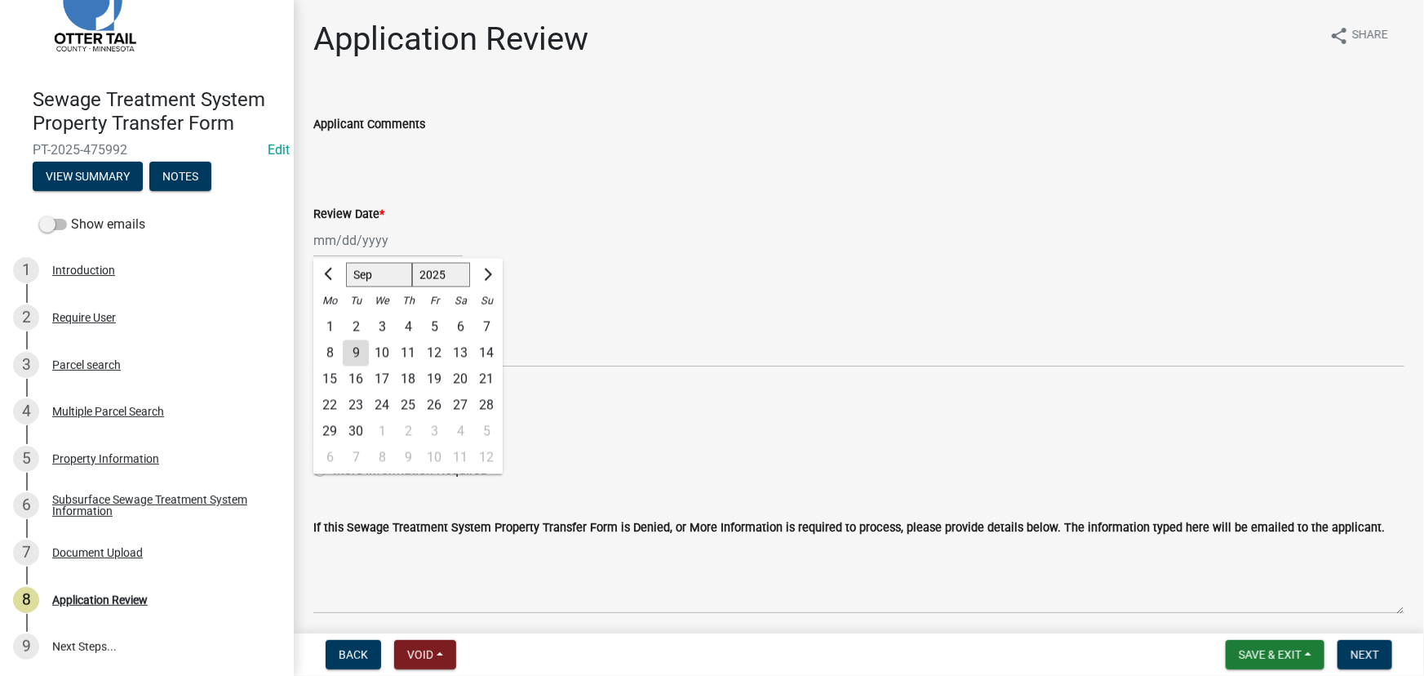
click at [364, 353] on div "9" at bounding box center [356, 353] width 26 height 26
type input "09/09/2025"
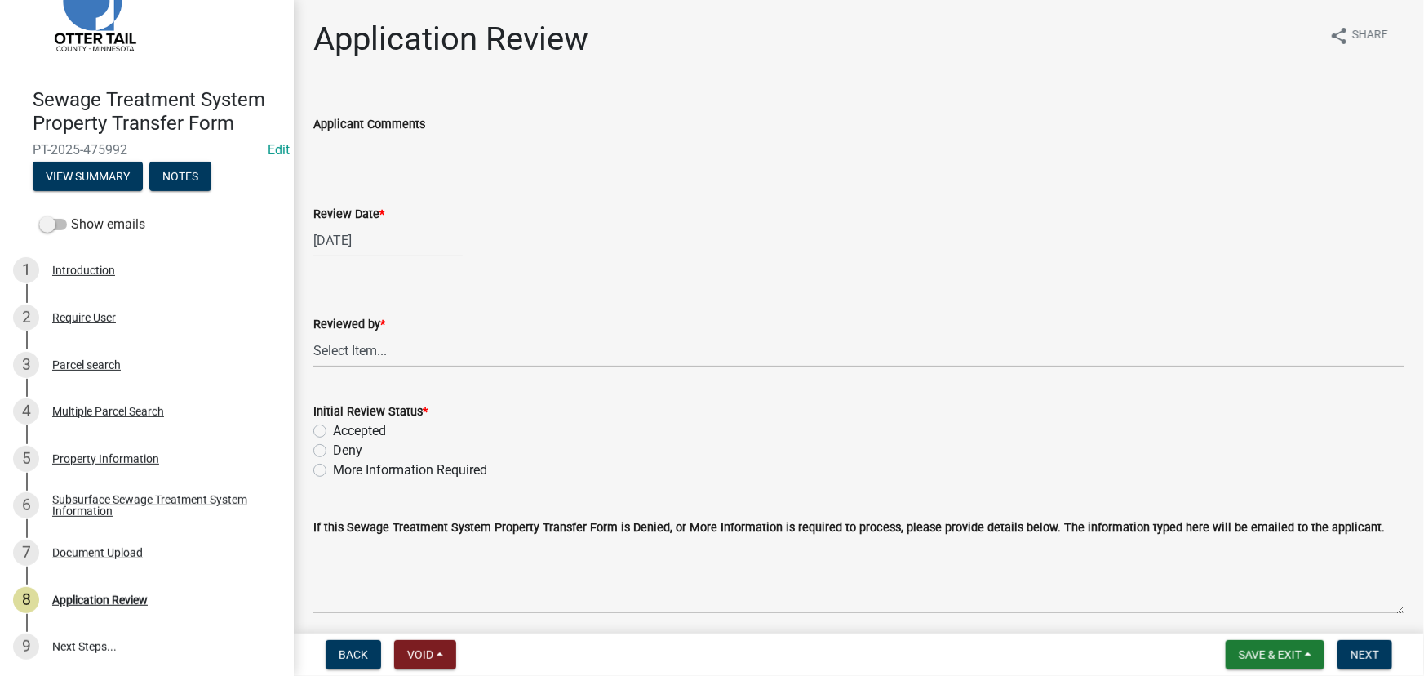
click at [366, 358] on select "Select Item... Alexis Newark Amy Busko Andrea Perales Brittany Tollefson Christ…" at bounding box center [858, 350] width 1091 height 33
click at [313, 334] on select "Select Item... Alexis Newark Amy Busko Andrea Perales Brittany Tollefson Christ…" at bounding box center [858, 350] width 1091 height 33
select select "190fd4c8-42ef-492b-a4a0-a0213555944c"
click at [366, 424] on label "Accepted" at bounding box center [359, 431] width 53 height 20
click at [344, 424] on input "Accepted" at bounding box center [338, 426] width 11 height 11
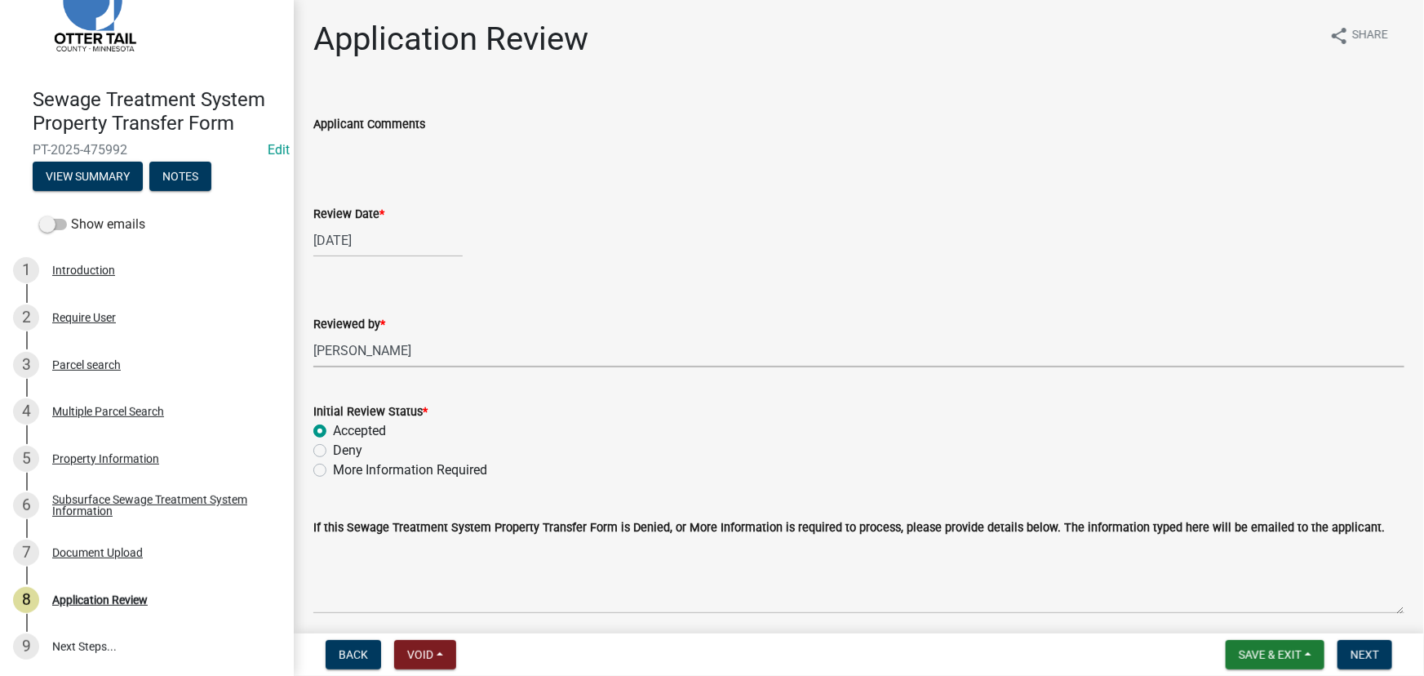
radio input "true"
click at [1358, 654] on span "Next" at bounding box center [1365, 654] width 29 height 13
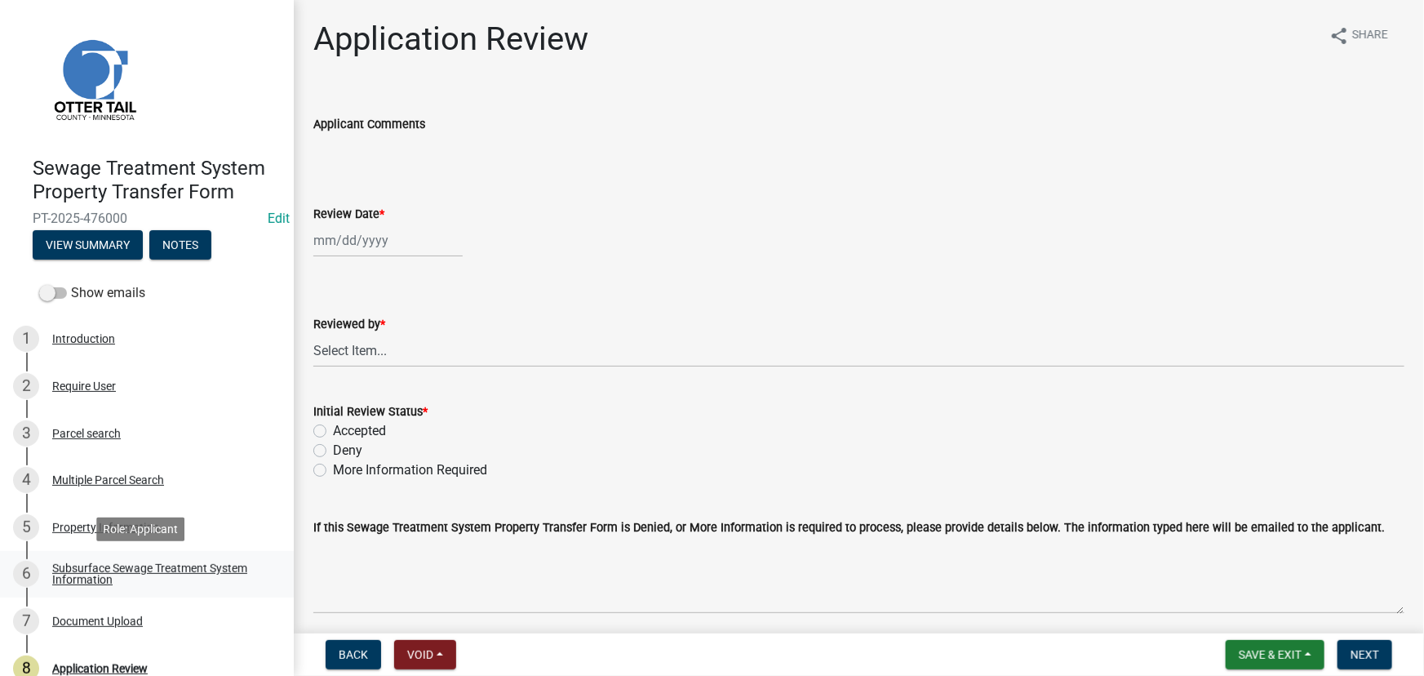
click at [148, 562] on div "Subsurface Sewage Treatment System Information" at bounding box center [159, 573] width 215 height 23
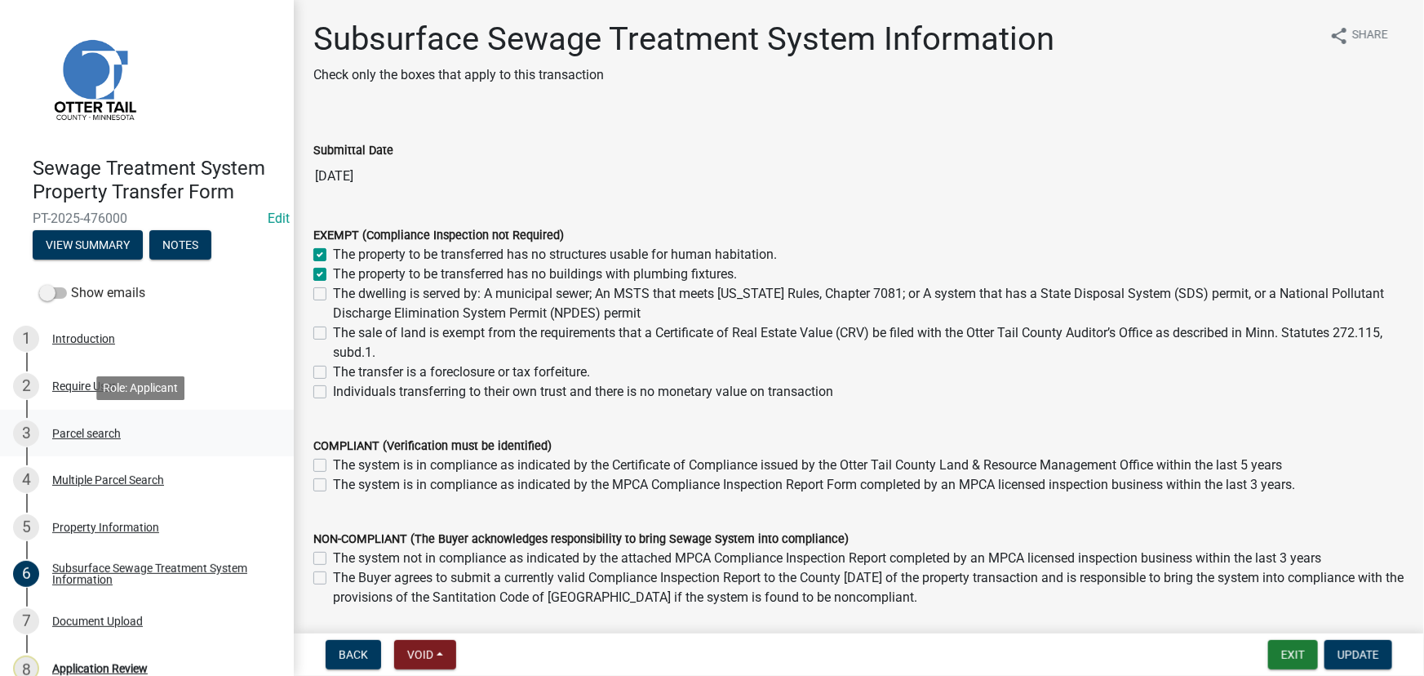
click at [83, 432] on div "Parcel search" at bounding box center [86, 433] width 69 height 11
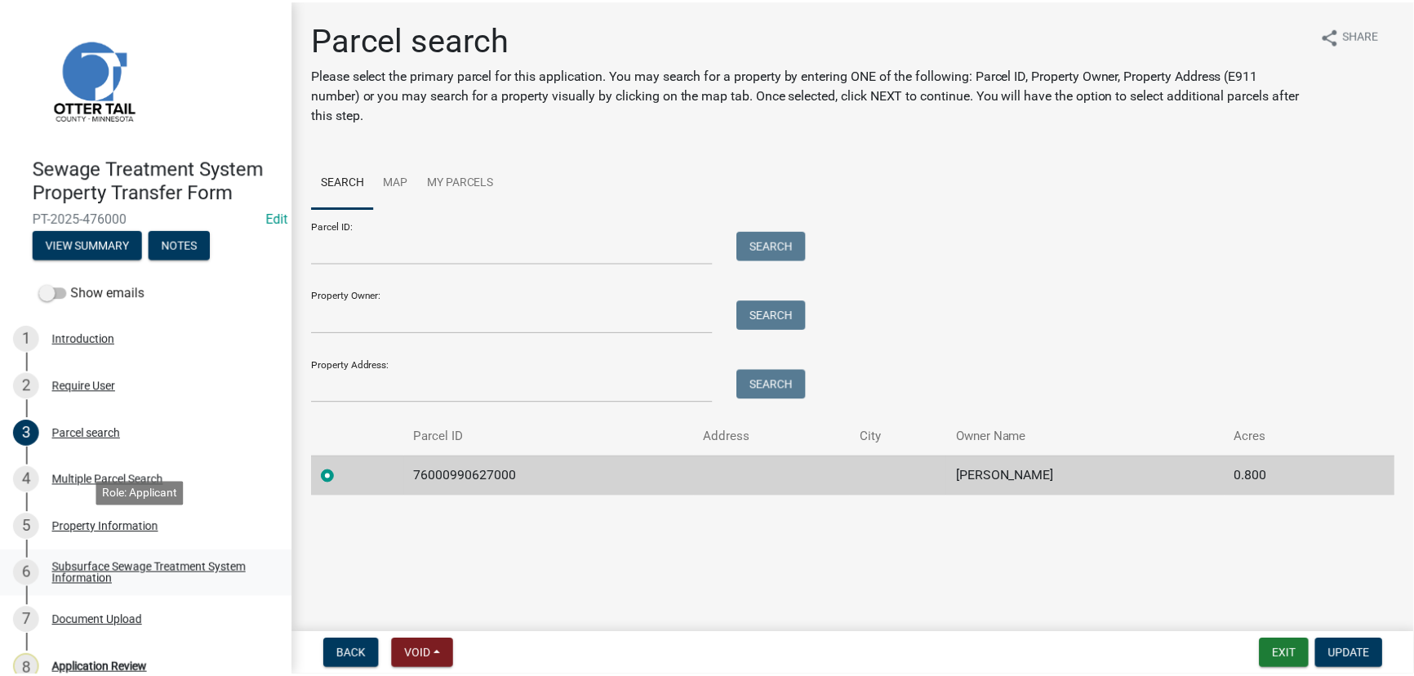
scroll to position [69, 0]
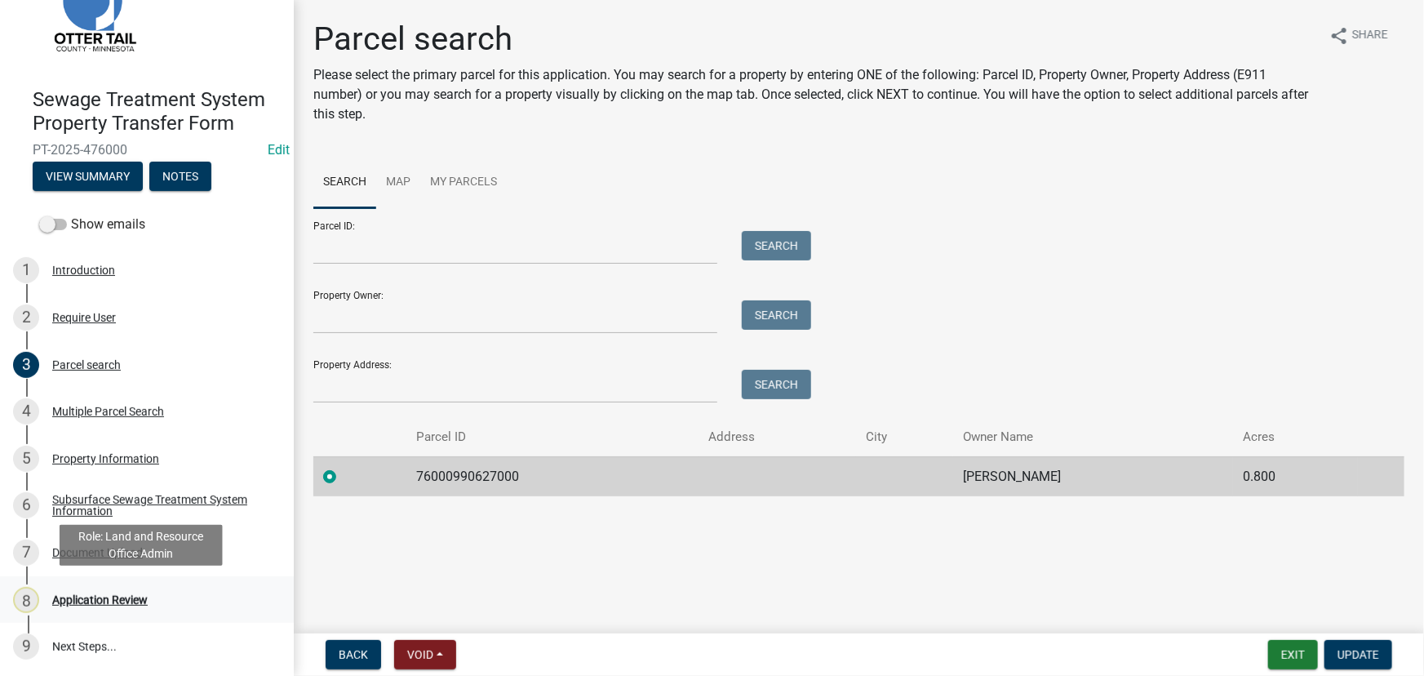
click at [114, 604] on div "Application Review" at bounding box center [100, 599] width 96 height 11
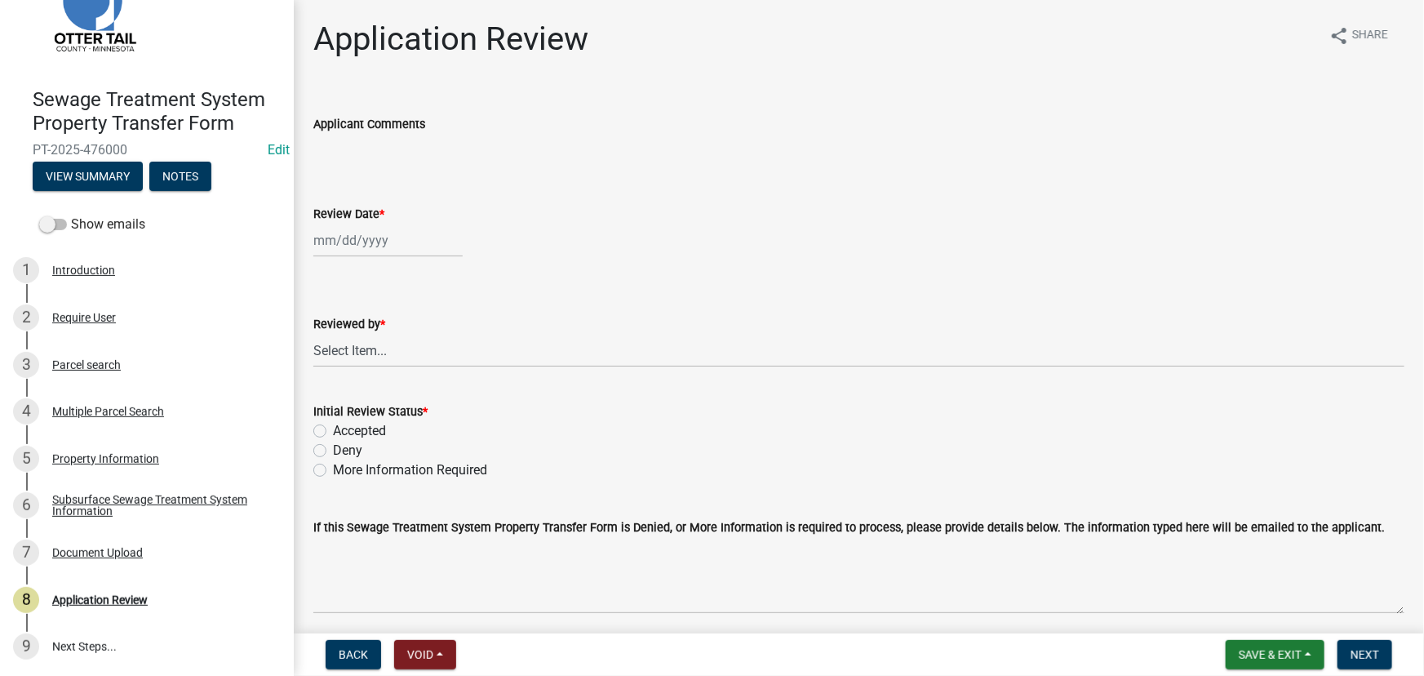
click at [392, 241] on div at bounding box center [387, 240] width 149 height 33
select select "9"
select select "2025"
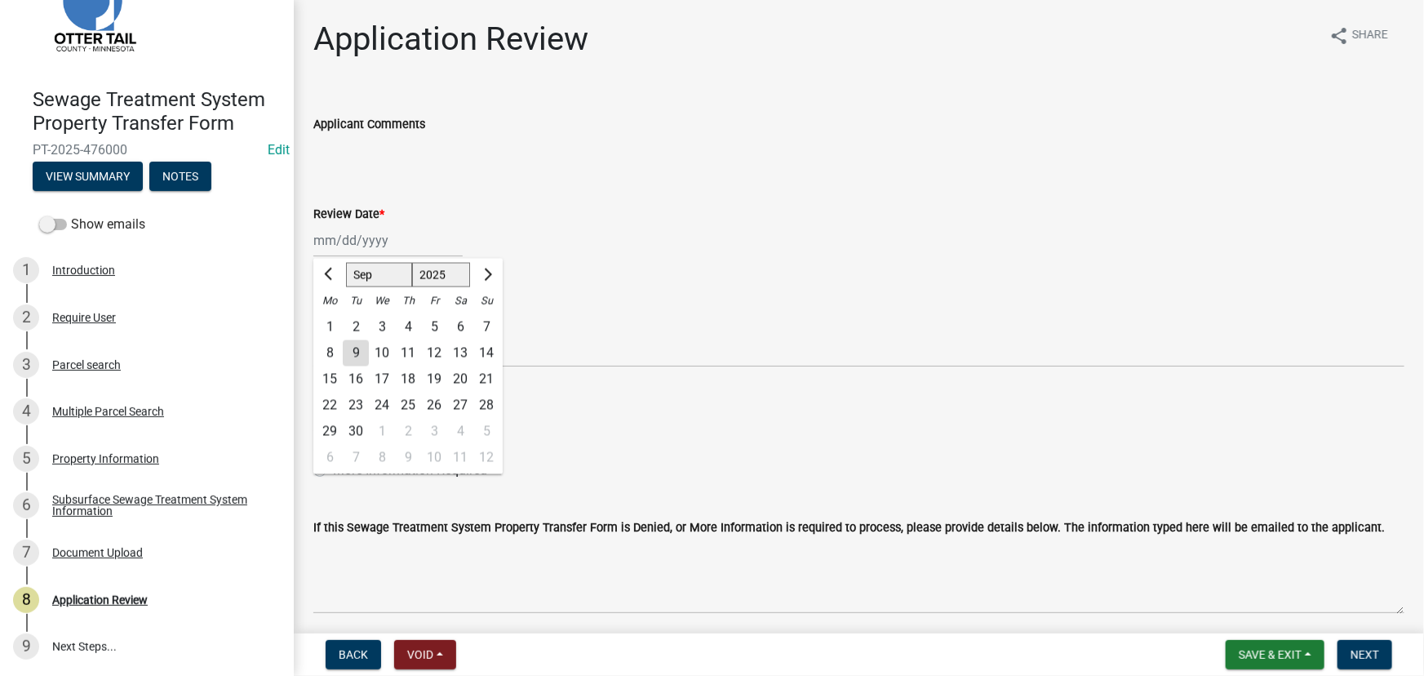
click at [353, 350] on div "9" at bounding box center [356, 353] width 26 height 26
type input "09/09/2025"
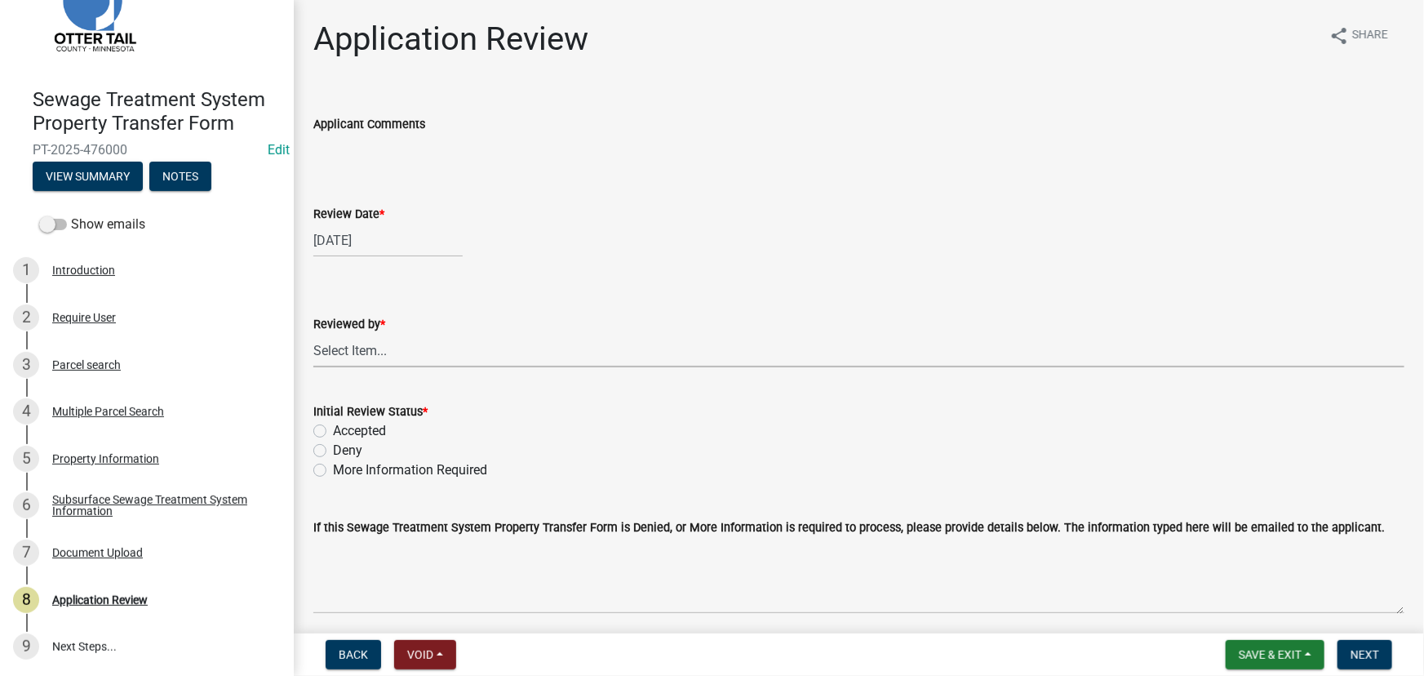
click at [353, 343] on select "Select Item... Alexis Newark Amy Busko Andrea Perales Brittany Tollefson Christ…" at bounding box center [858, 350] width 1091 height 33
click at [313, 334] on select "Select Item... Alexis Newark Amy Busko Andrea Perales Brittany Tollefson Christ…" at bounding box center [858, 350] width 1091 height 33
select select "190fd4c8-42ef-492b-a4a0-a0213555944c"
click at [350, 416] on label "Initial Review Status *" at bounding box center [370, 411] width 114 height 11
click at [348, 424] on label "Accepted" at bounding box center [359, 431] width 53 height 20
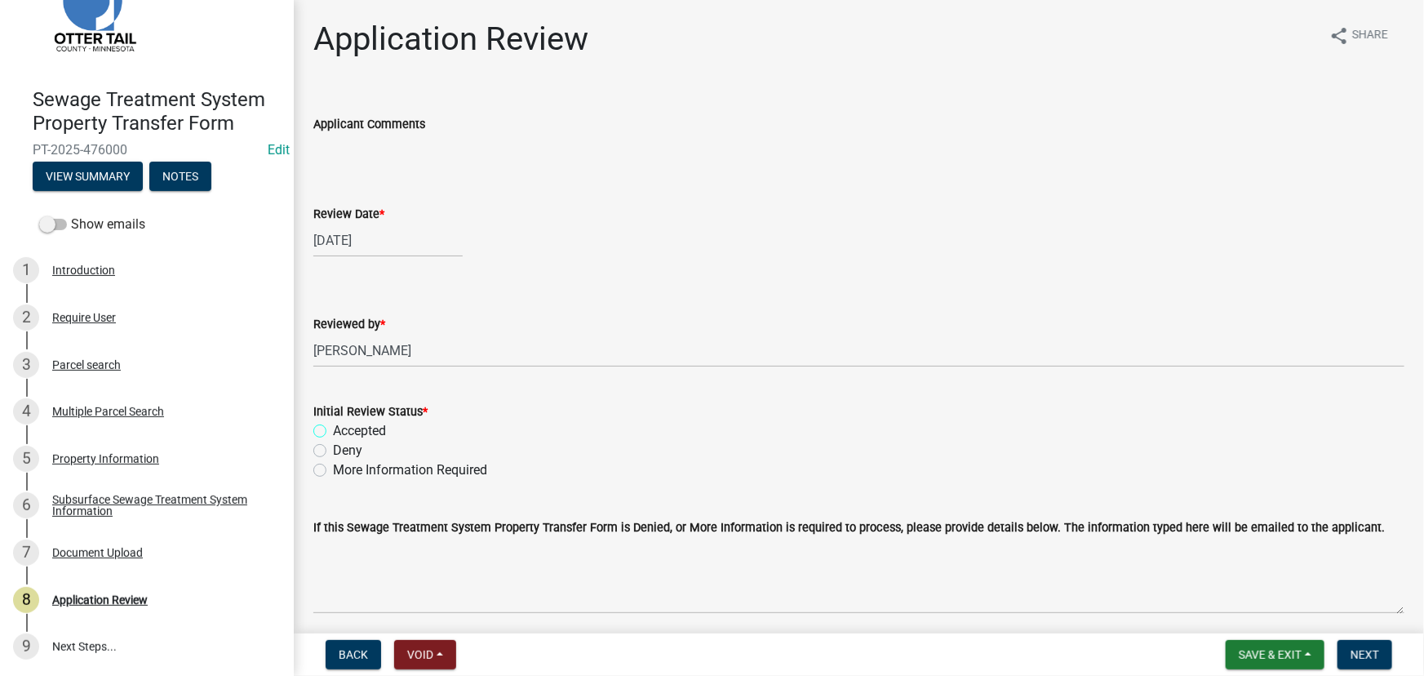
click at [344, 424] on input "Accepted" at bounding box center [338, 426] width 11 height 11
radio input "true"
click at [1378, 660] on span "Next" at bounding box center [1365, 654] width 29 height 13
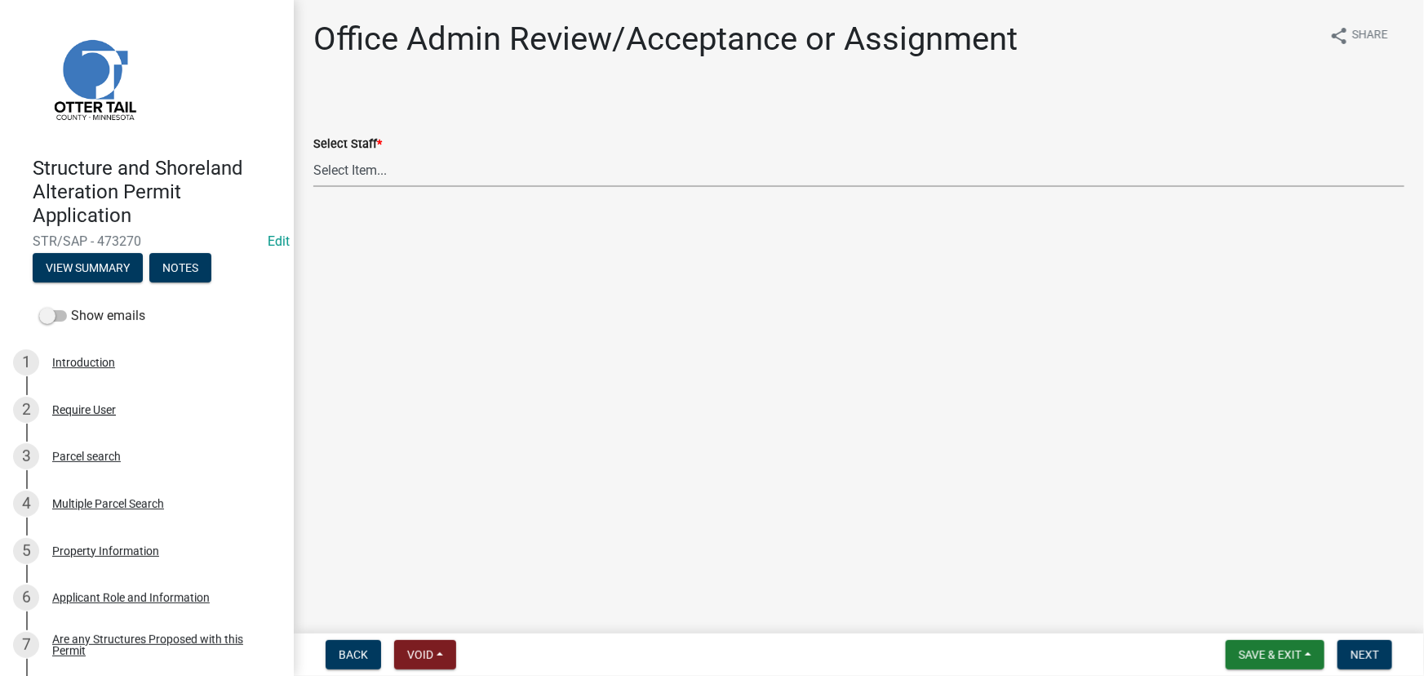
click at [488, 158] on select "Select Item... [PERSON_NAME] ([EMAIL_ADDRESS][DOMAIN_NAME]) [PERSON_NAME] ([EMA…" at bounding box center [858, 169] width 1091 height 33
click at [313, 153] on select "Select Item... [PERSON_NAME] ([EMAIL_ADDRESS][DOMAIN_NAME]) [PERSON_NAME] ([EMA…" at bounding box center [858, 169] width 1091 height 33
select select "587f38f5-c90e-4c12-9e10-d3e23909bbca"
click at [1358, 644] on button "Next" at bounding box center [1365, 654] width 55 height 29
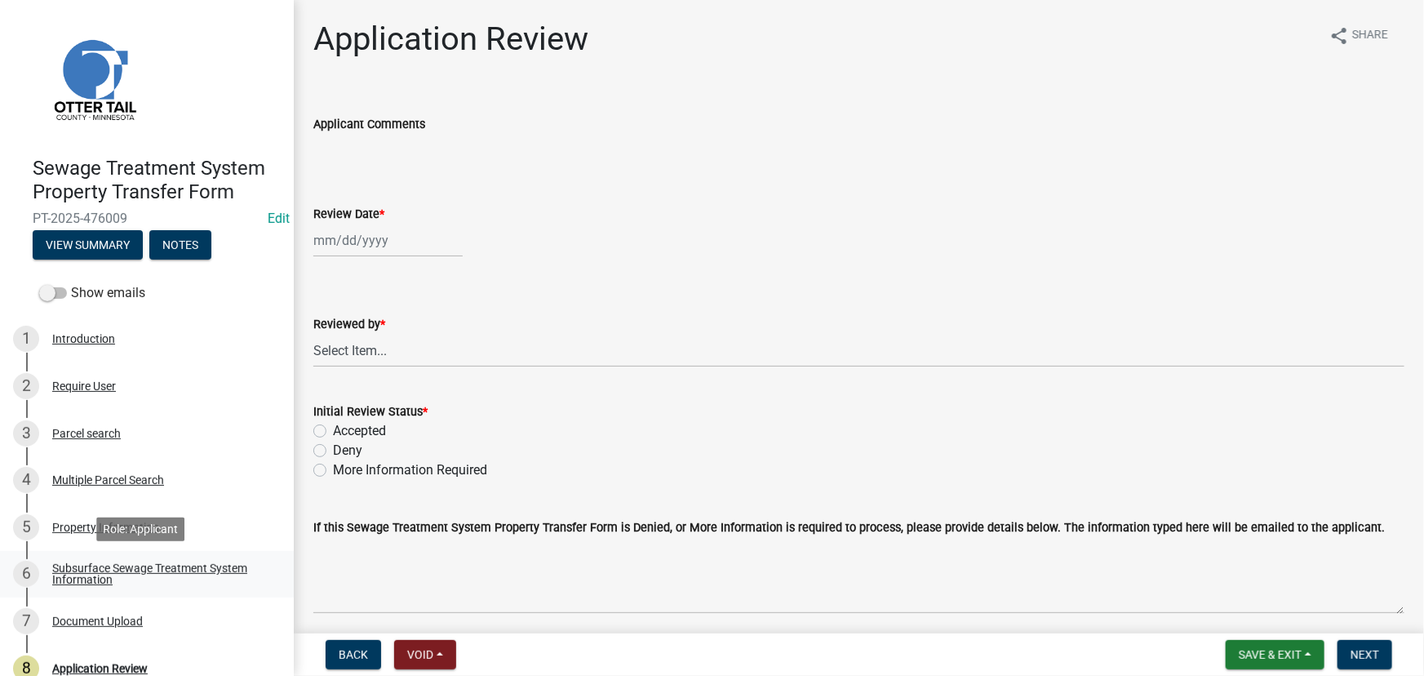
click at [137, 571] on div "Subsurface Sewage Treatment System Information" at bounding box center [159, 573] width 215 height 23
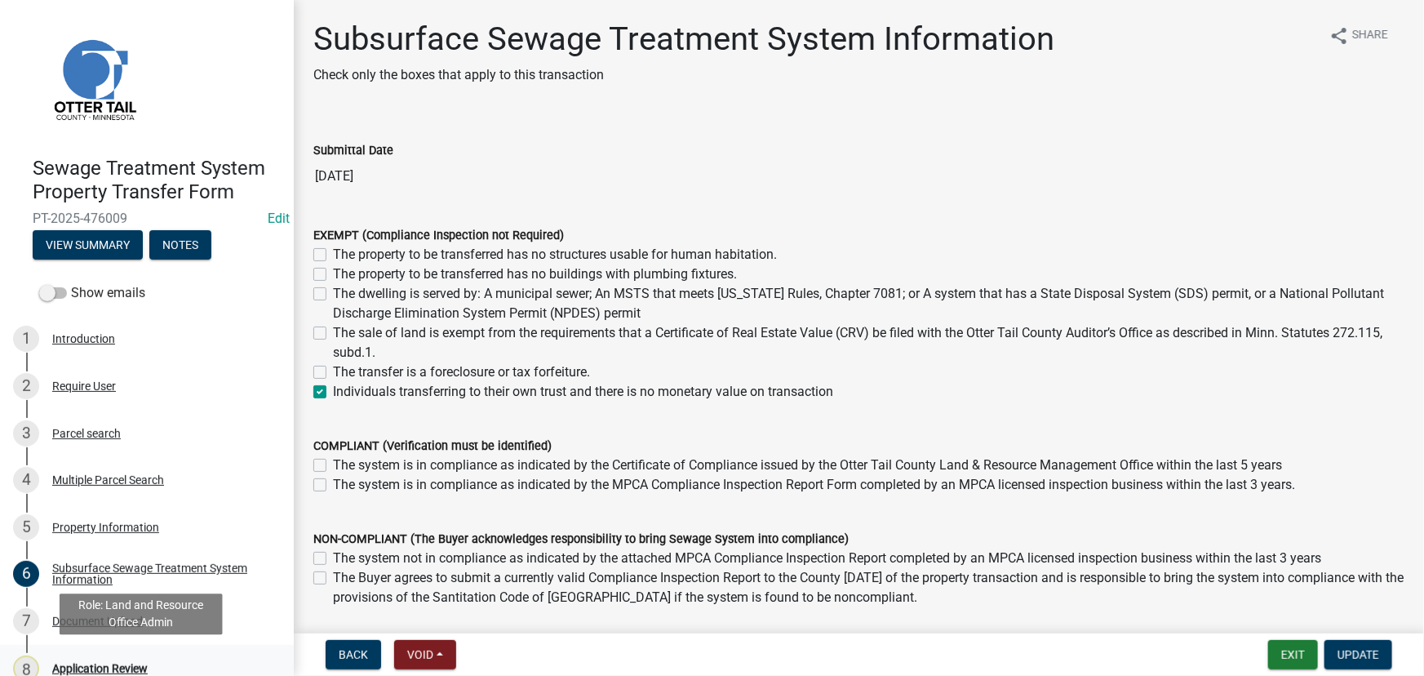
click at [109, 663] on div "Application Review" at bounding box center [100, 668] width 96 height 11
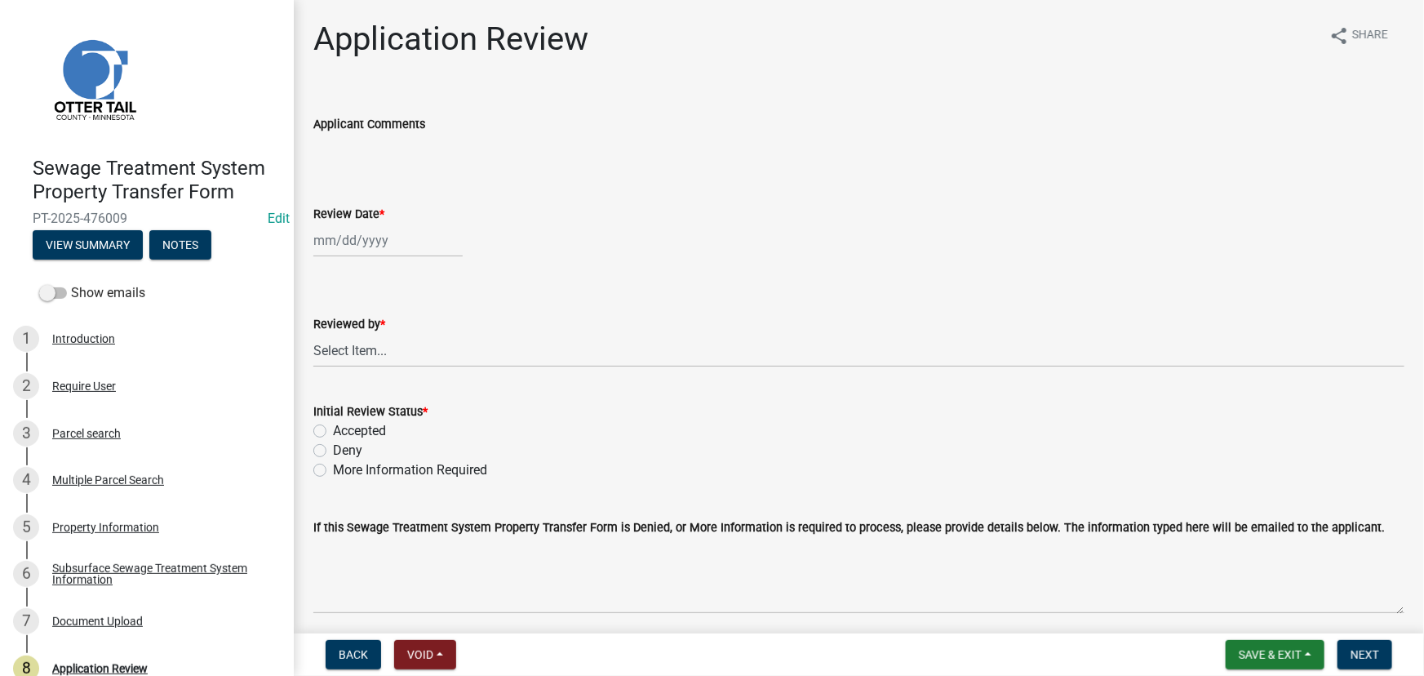
select select "9"
select select "2025"
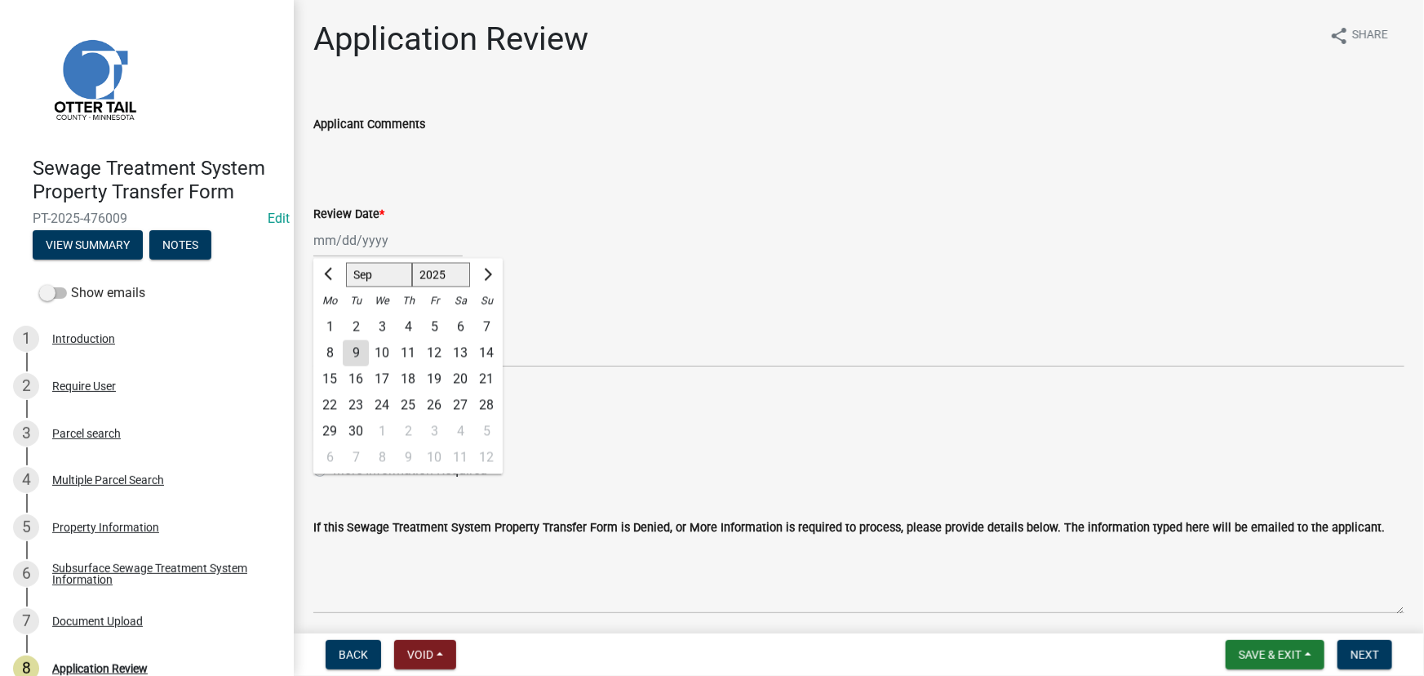
click at [383, 241] on div "Jan Feb Mar Apr May Jun Jul Aug Sep Oct Nov Dec 1525 1526 1527 1528 1529 1530 1…" at bounding box center [387, 240] width 149 height 33
click at [362, 352] on div "9" at bounding box center [356, 353] width 26 height 26
type input "[DATE]"
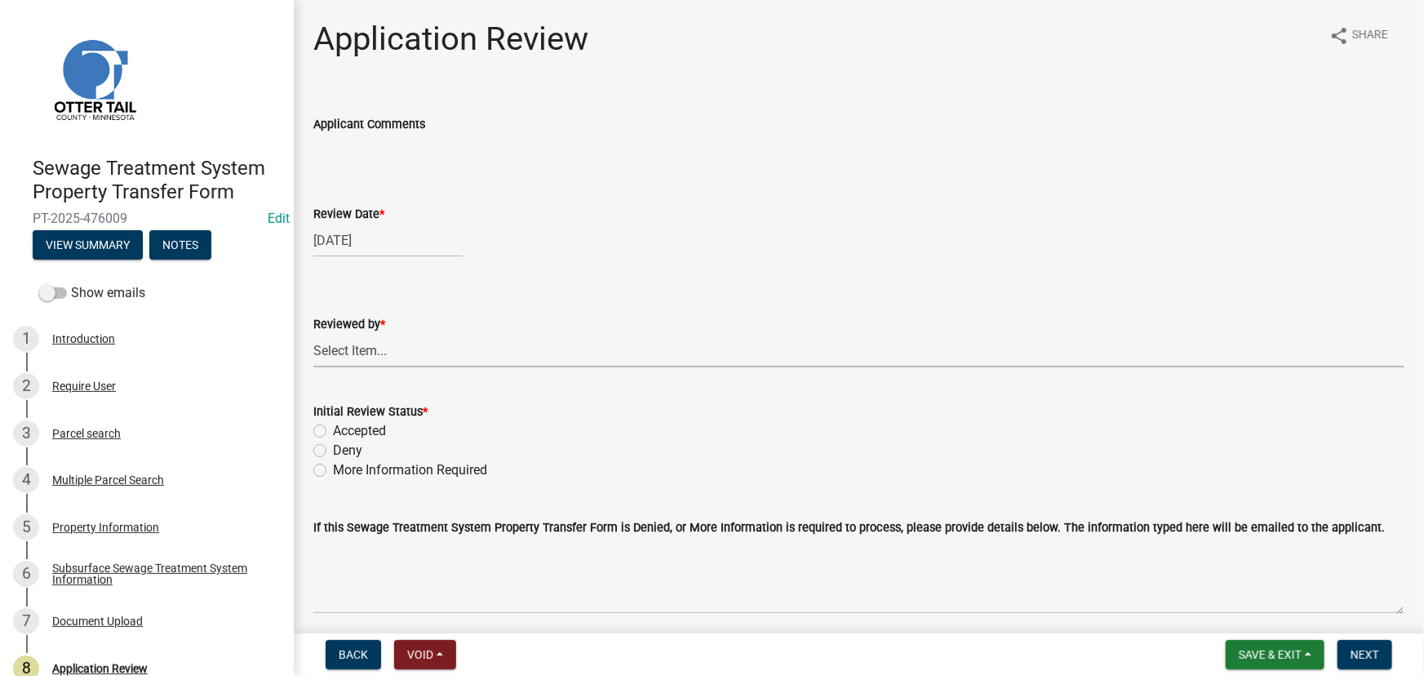
click at [360, 335] on select "Select Item... [PERSON_NAME] [PERSON_NAME] [PERSON_NAME] [PERSON_NAME] [PERSON_…" at bounding box center [858, 350] width 1091 height 33
click at [313, 334] on select "Select Item... [PERSON_NAME] [PERSON_NAME] [PERSON_NAME] [PERSON_NAME] [PERSON_…" at bounding box center [858, 350] width 1091 height 33
select select "190fd4c8-42ef-492b-a4a0-a0213555944c"
click at [359, 418] on div "Initial Review Status *" at bounding box center [858, 412] width 1091 height 20
click at [359, 424] on label "Accepted" at bounding box center [359, 431] width 53 height 20
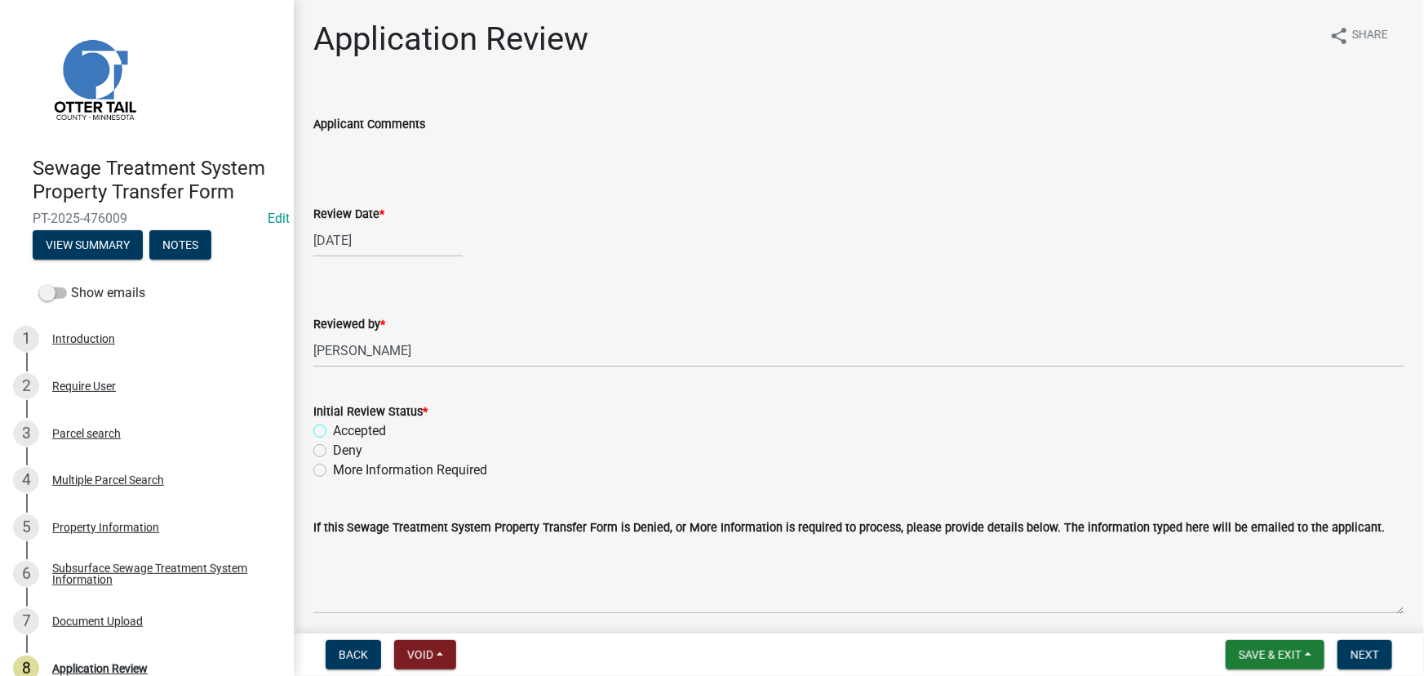
click at [344, 424] on input "Accepted" at bounding box center [338, 426] width 11 height 11
radio input "true"
click at [1347, 653] on button "Next" at bounding box center [1365, 654] width 55 height 29
click at [86, 562] on div "Subsurface Sewage Treatment System Information" at bounding box center [159, 573] width 215 height 23
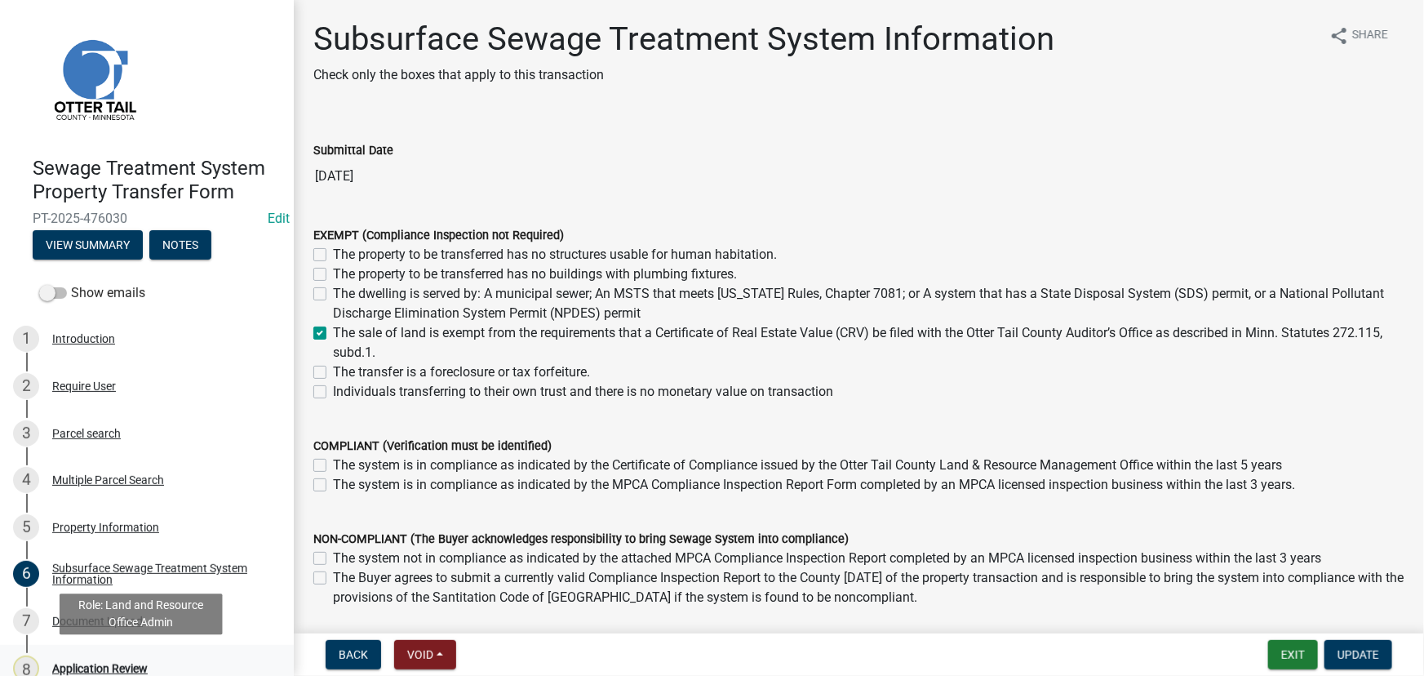
click at [107, 668] on div "Application Review" at bounding box center [100, 668] width 96 height 11
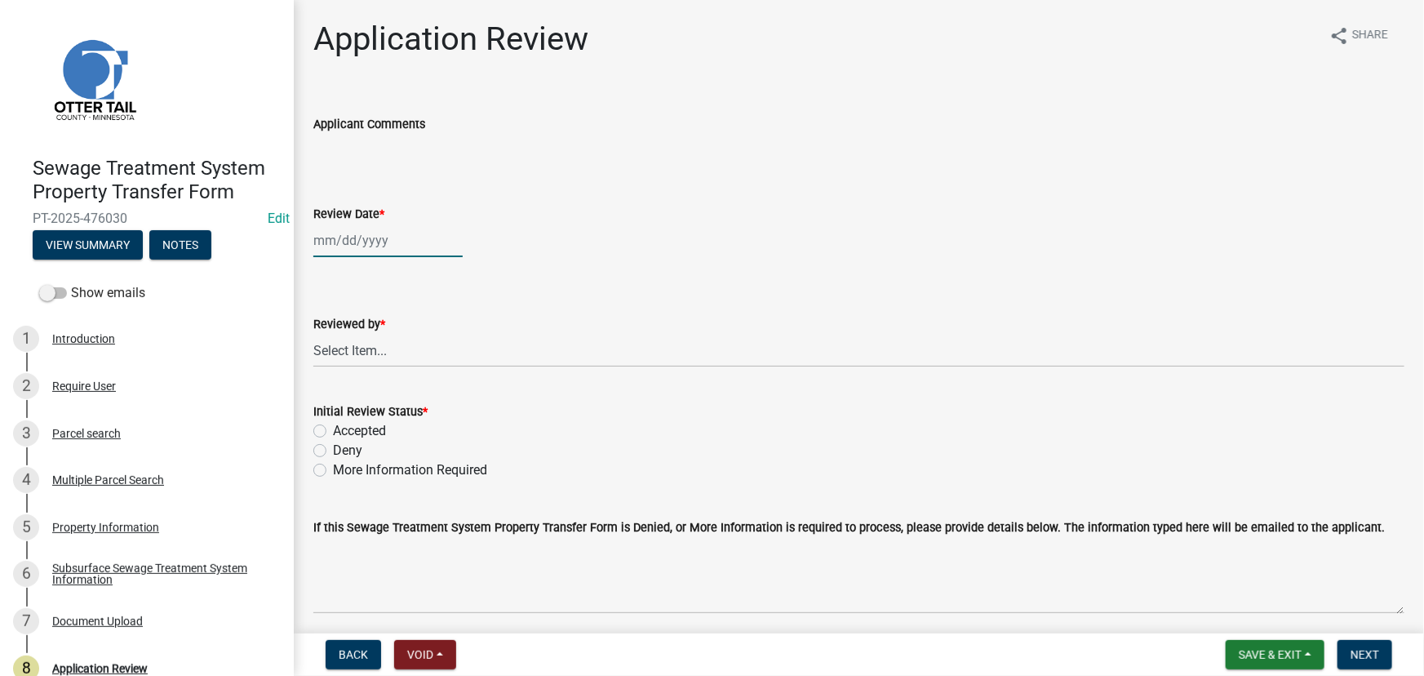
click at [373, 244] on div at bounding box center [387, 240] width 149 height 33
select select "9"
select select "2025"
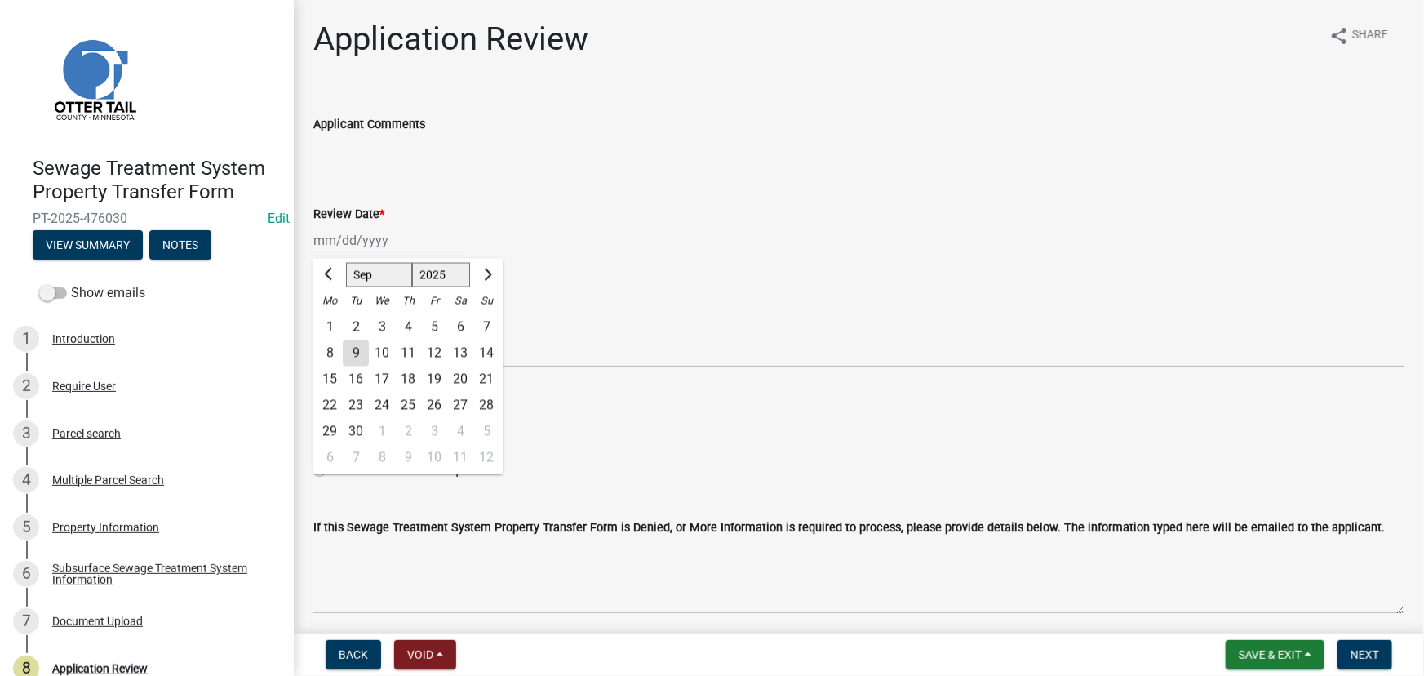
click at [358, 356] on div "9" at bounding box center [356, 353] width 26 height 26
type input "[DATE]"
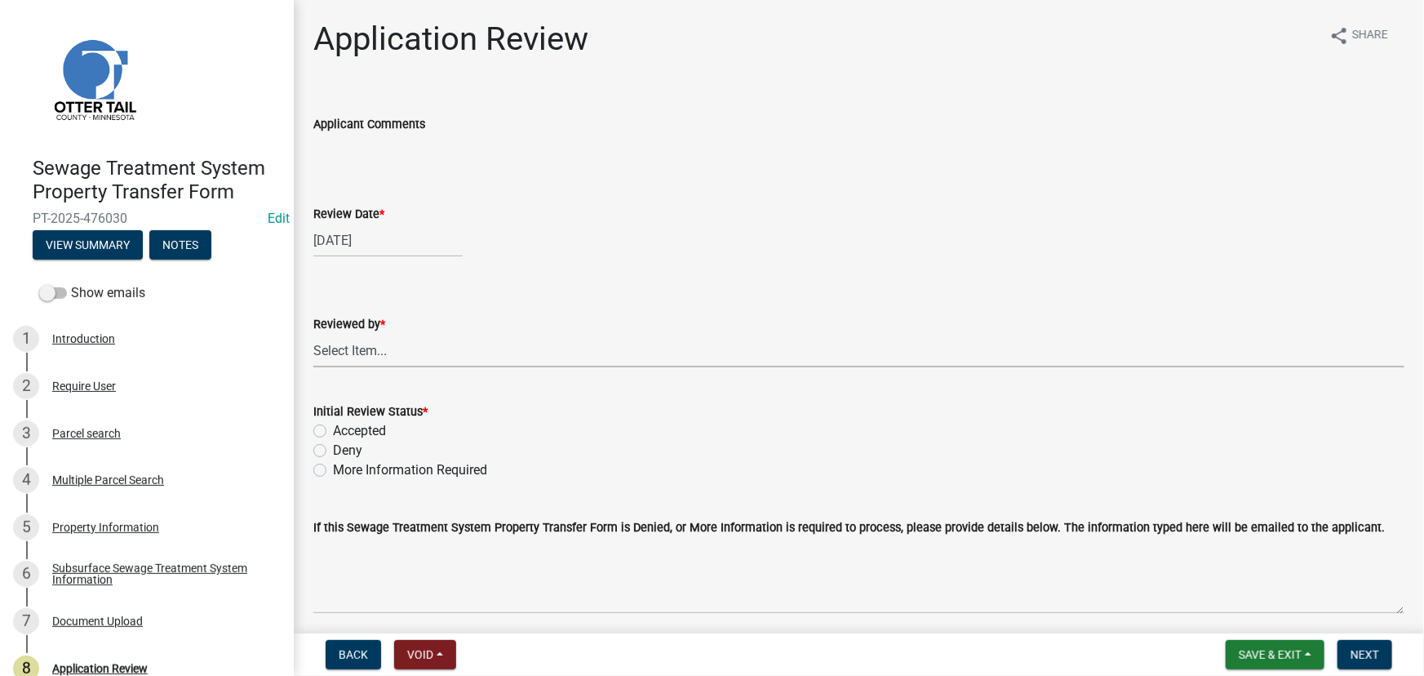
drag, startPoint x: 358, startPoint y: 356, endPoint x: 358, endPoint y: 335, distance: 21.2
click at [358, 356] on select "Select Item... [PERSON_NAME] [PERSON_NAME] [PERSON_NAME] [PERSON_NAME] [PERSON_…" at bounding box center [858, 350] width 1091 height 33
click at [313, 334] on select "Select Item... [PERSON_NAME] [PERSON_NAME] [PERSON_NAME] [PERSON_NAME] [PERSON_…" at bounding box center [858, 350] width 1091 height 33
select select "190fd4c8-42ef-492b-a4a0-a0213555944c"
click at [352, 429] on label "Accepted" at bounding box center [359, 431] width 53 height 20
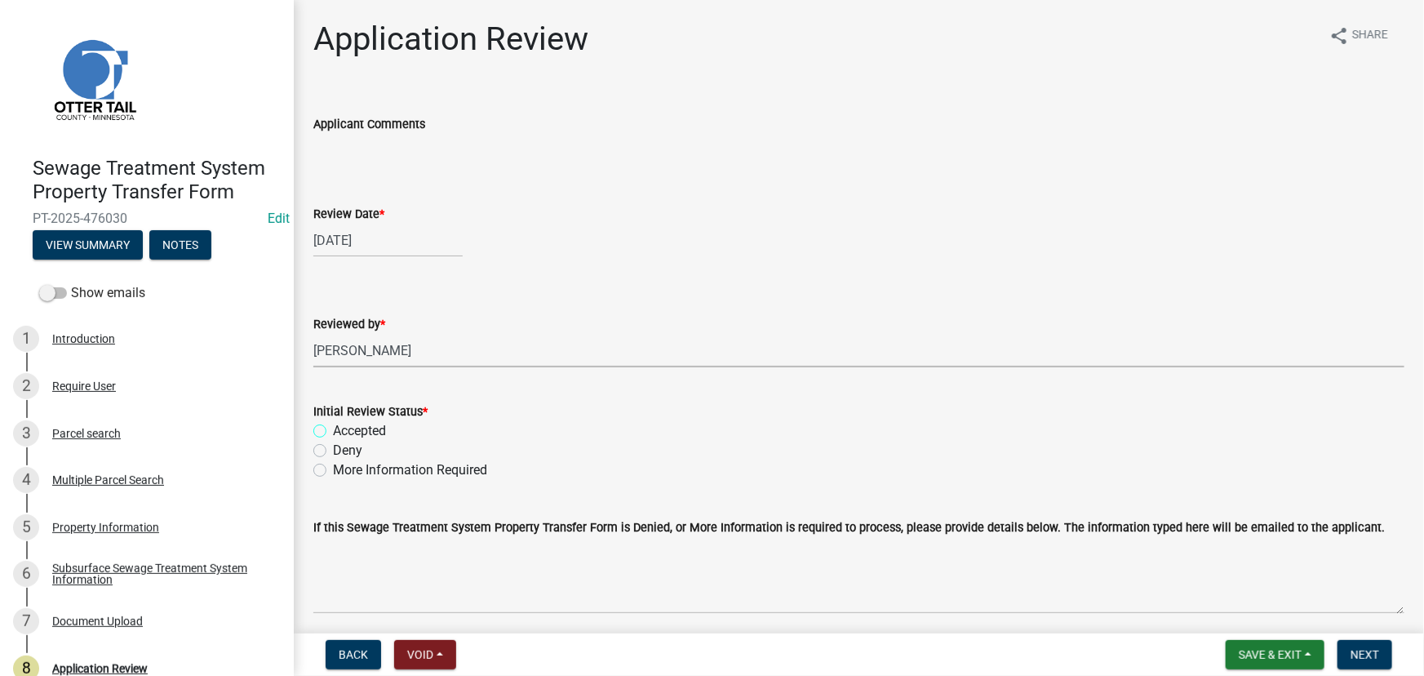
click at [344, 429] on input "Accepted" at bounding box center [338, 426] width 11 height 11
radio input "true"
click at [1355, 653] on span "Next" at bounding box center [1365, 654] width 29 height 13
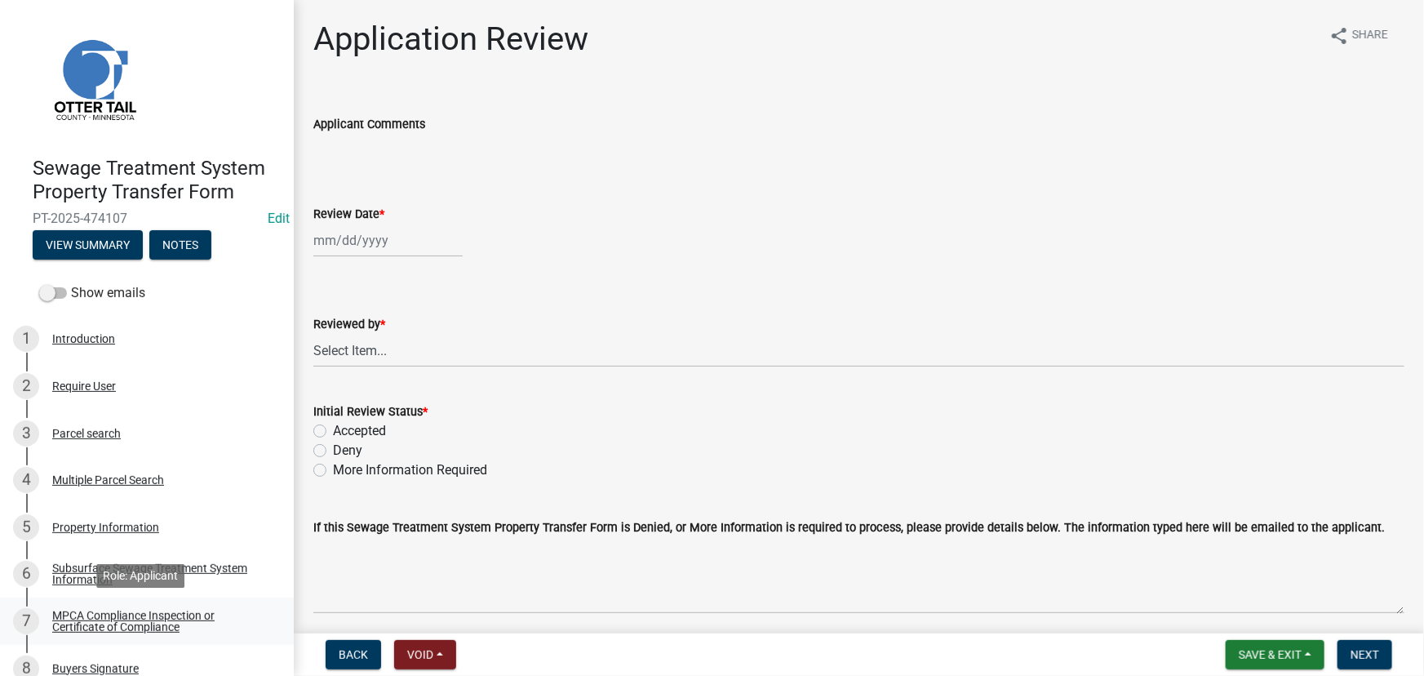
click at [89, 604] on link "7 MPCA Compliance Inspection or Certificate of Compliance" at bounding box center [147, 620] width 294 height 47
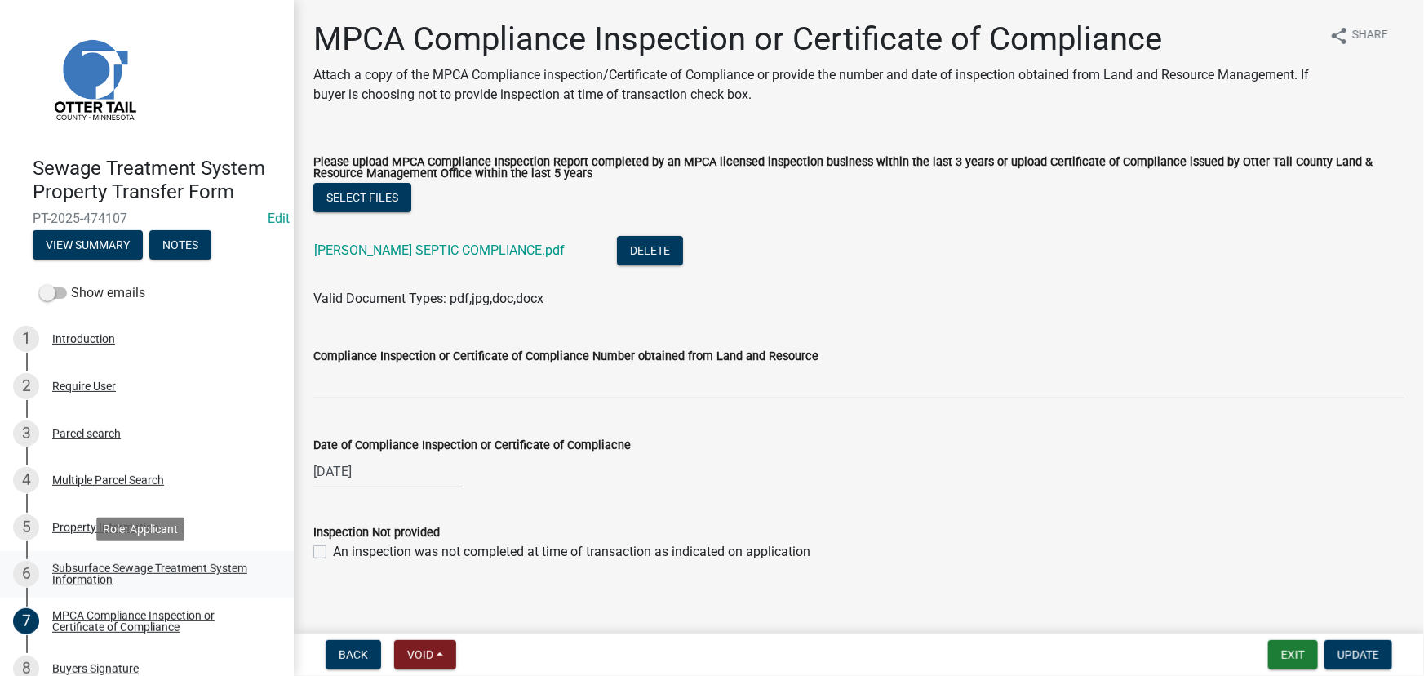
click at [107, 572] on div "Subsurface Sewage Treatment System Information" at bounding box center [159, 573] width 215 height 23
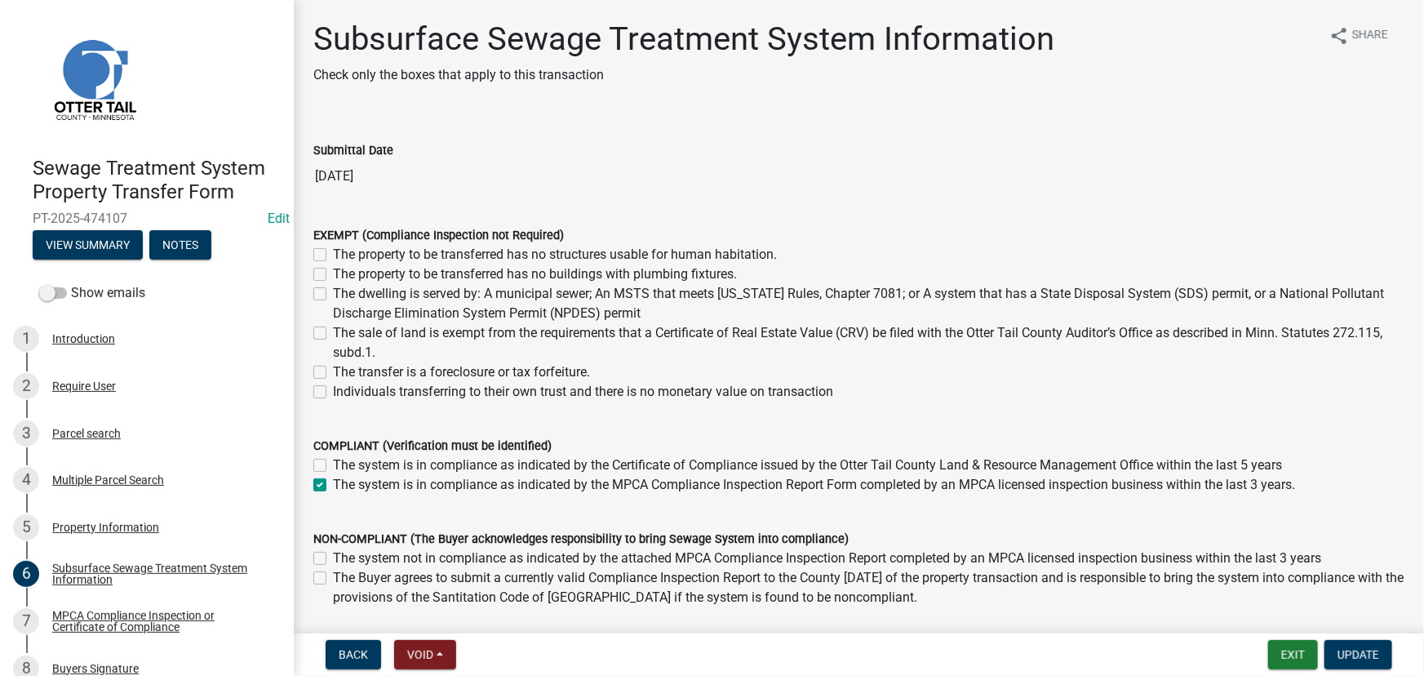
scroll to position [73, 0]
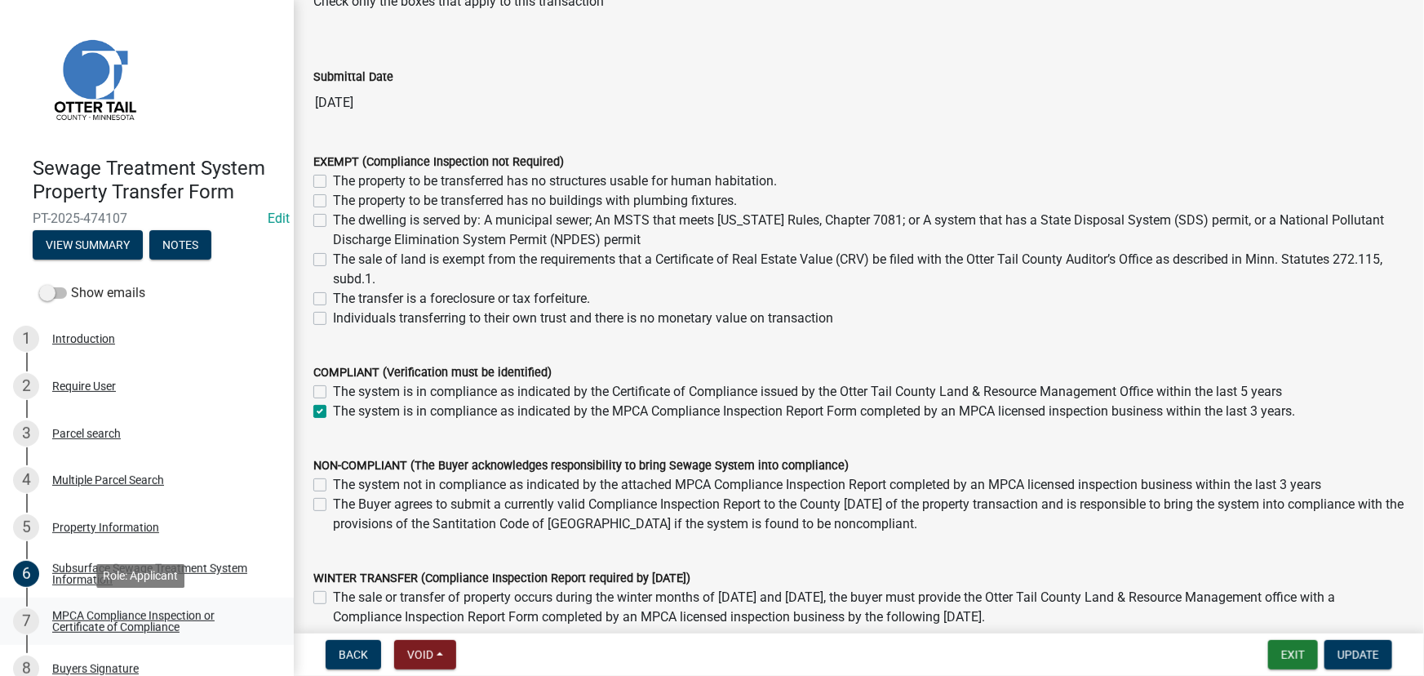
click at [122, 605] on link "7 MPCA Compliance Inspection or Certificate of Compliance" at bounding box center [147, 620] width 294 height 47
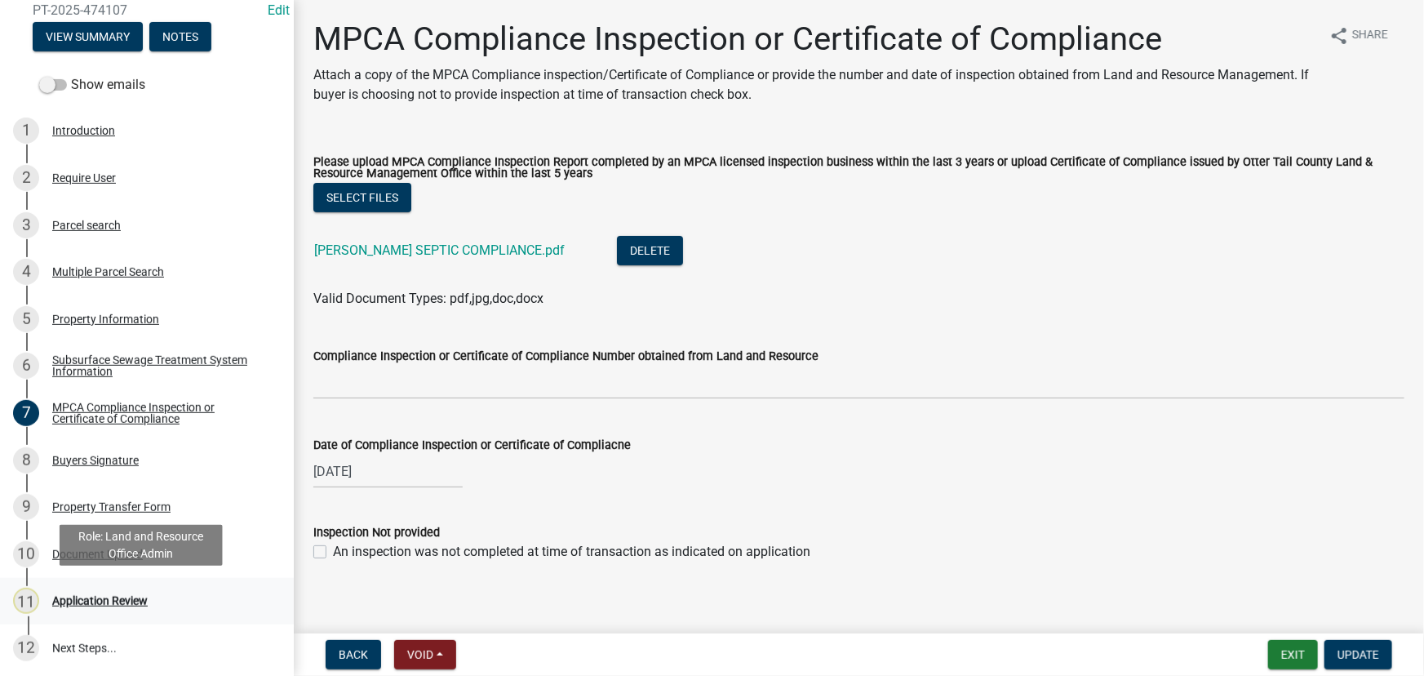
scroll to position [210, 0]
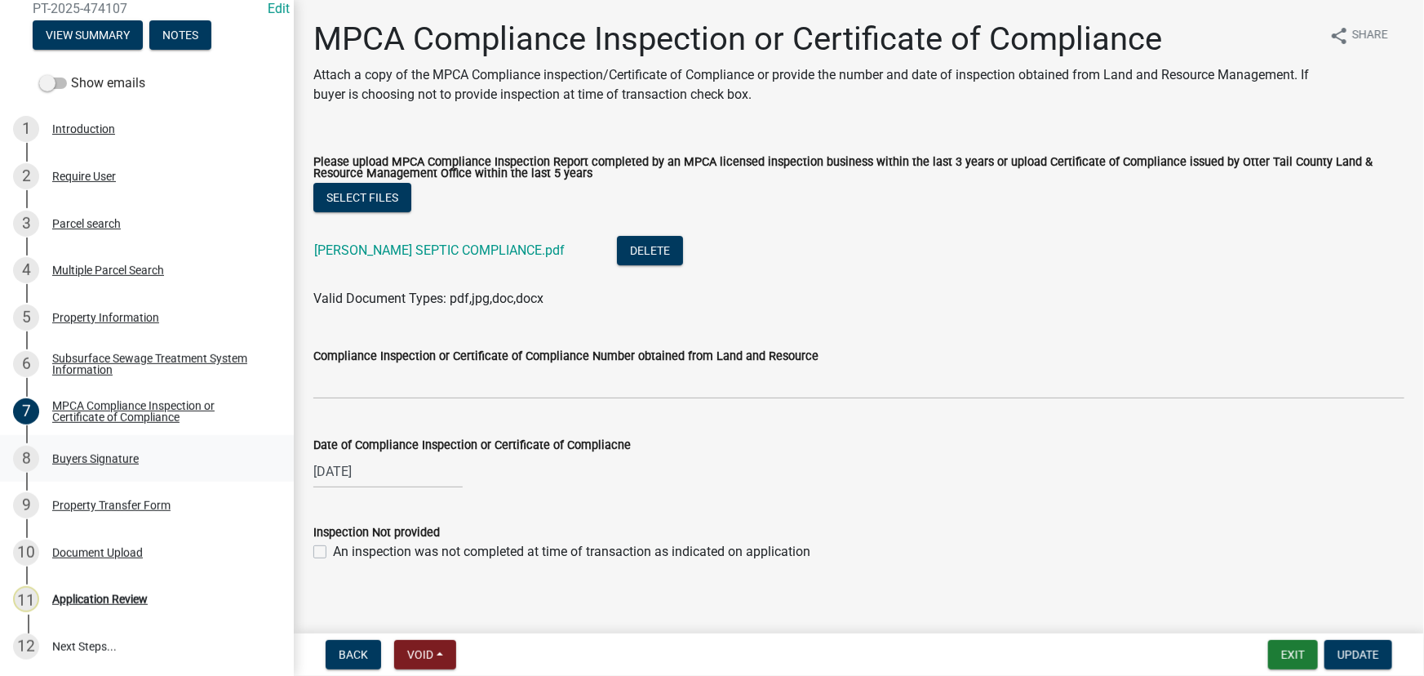
click at [105, 443] on link "8 Buyers Signature" at bounding box center [147, 458] width 294 height 47
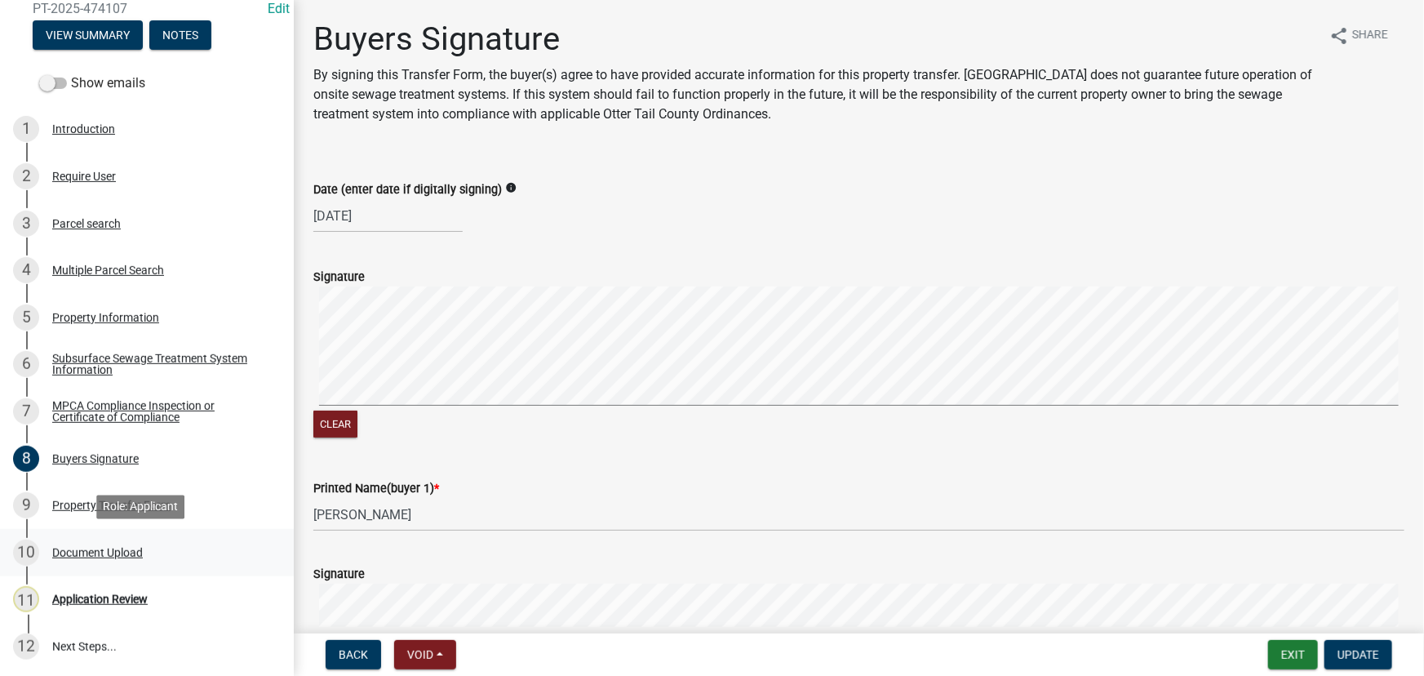
click at [104, 549] on div "Document Upload" at bounding box center [97, 552] width 91 height 11
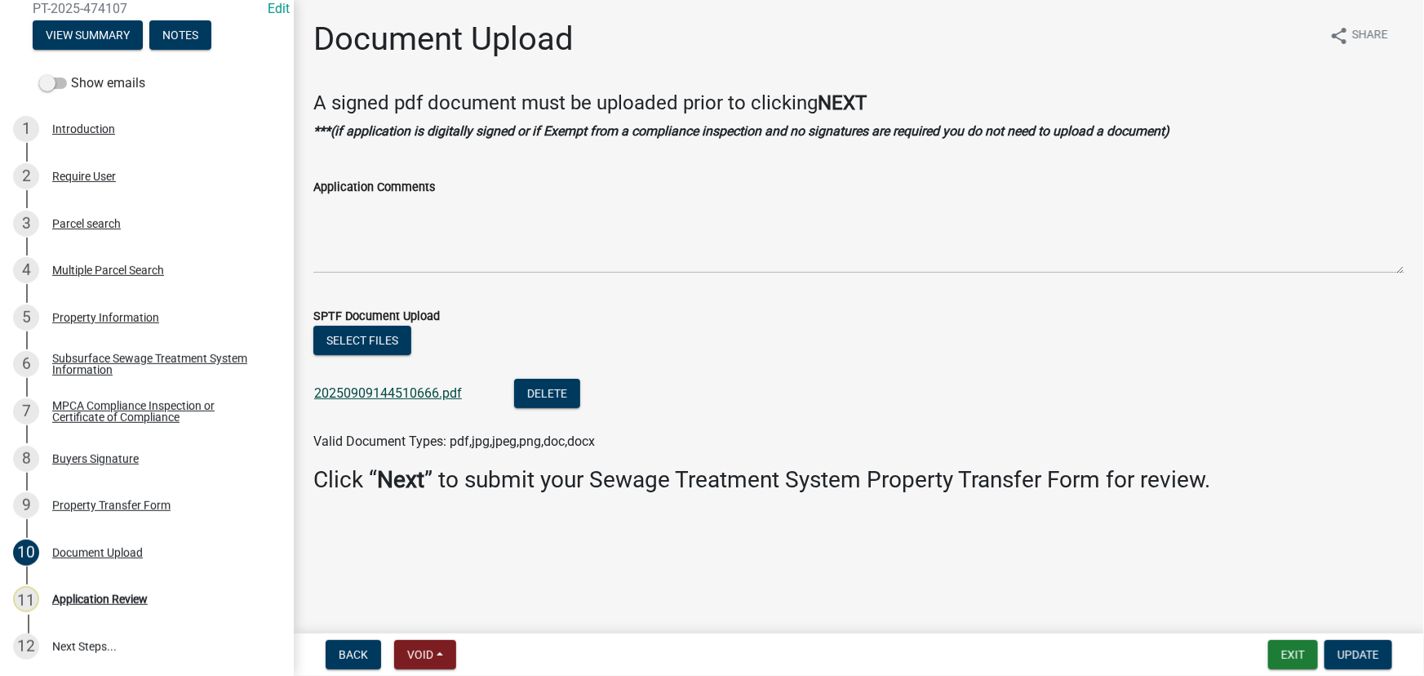
click at [422, 398] on link "20250909144510666.pdf" at bounding box center [388, 393] width 148 height 16
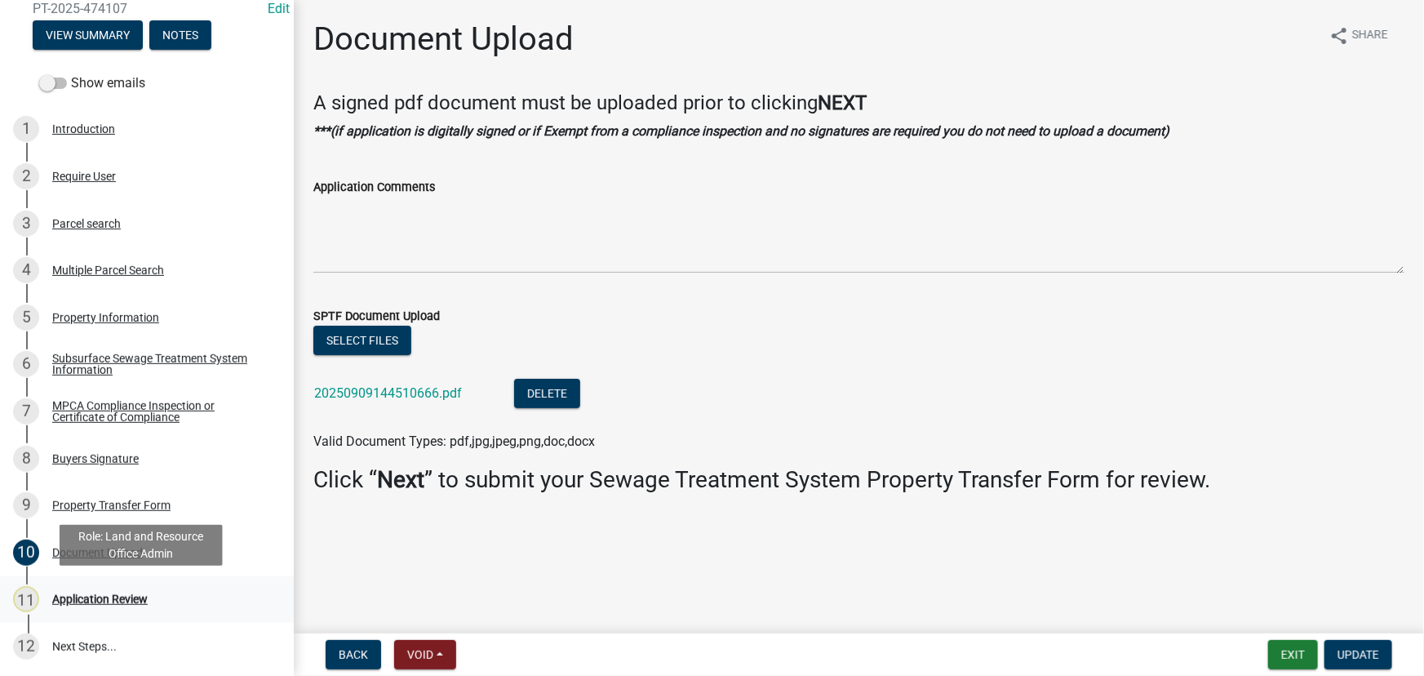
click at [119, 593] on div "Application Review" at bounding box center [100, 598] width 96 height 11
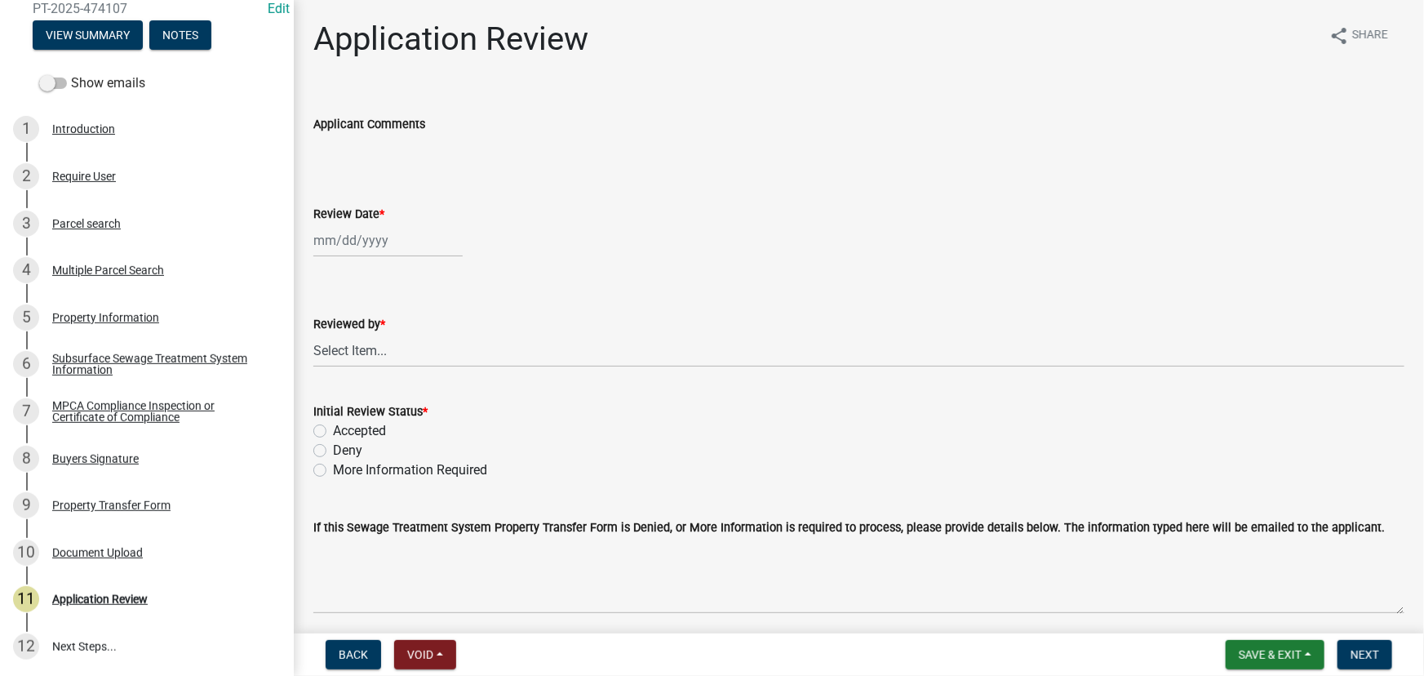
click at [366, 245] on div at bounding box center [387, 240] width 149 height 33
select select "9"
select select "2025"
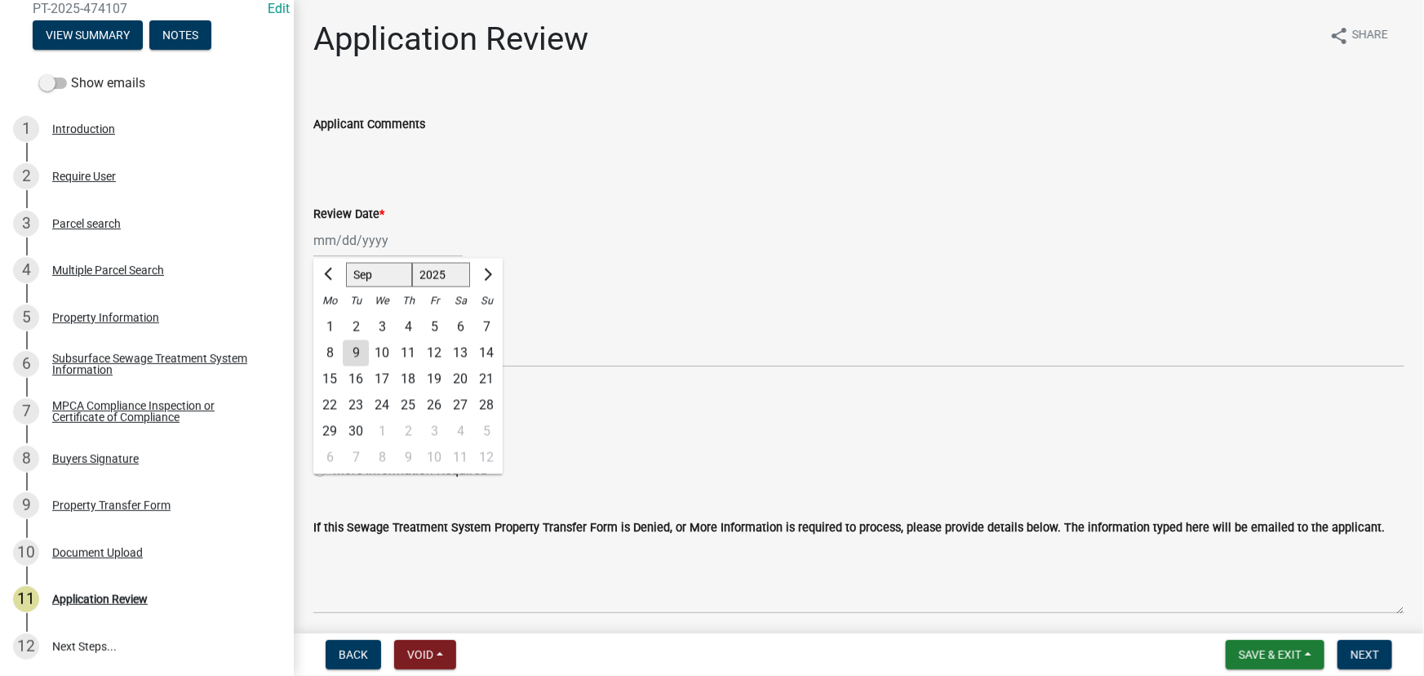
click at [349, 350] on div "9" at bounding box center [356, 353] width 26 height 26
type input "[DATE]"
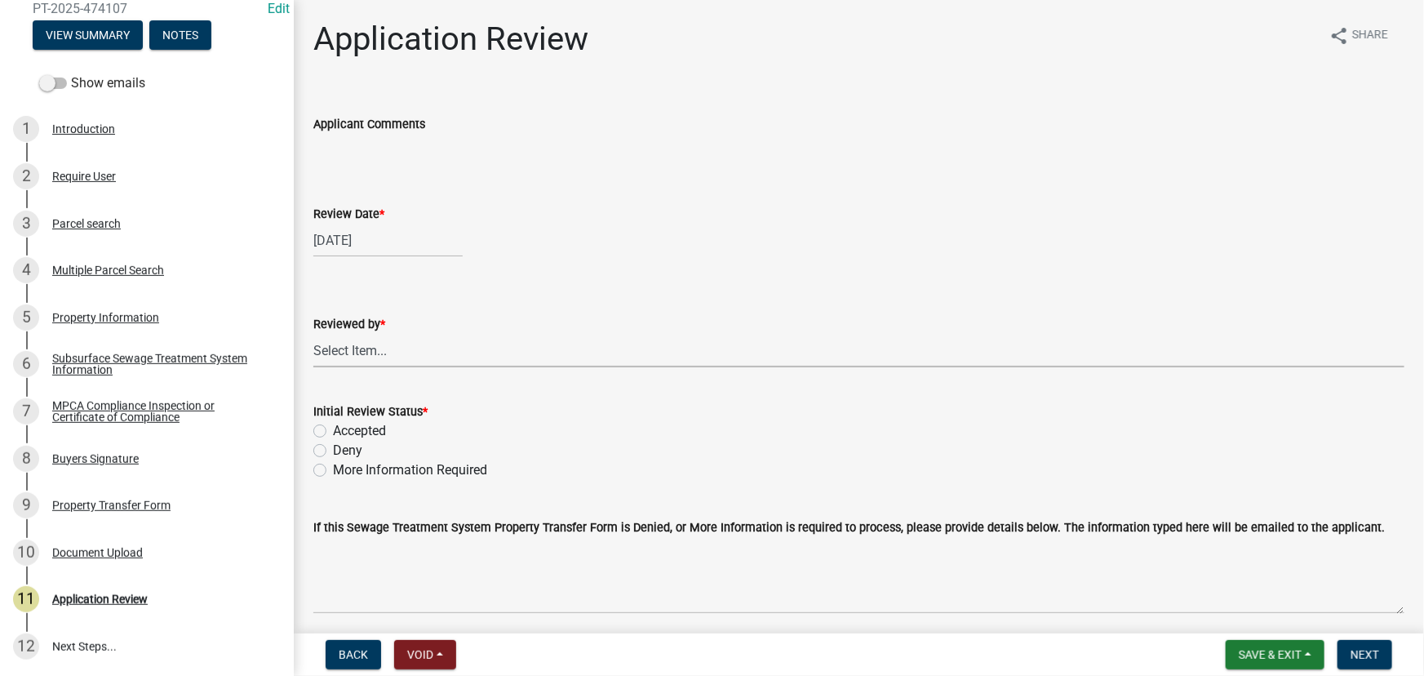
click at [350, 346] on select "Select Item... [PERSON_NAME] [PERSON_NAME] [PERSON_NAME] [PERSON_NAME] [PERSON_…" at bounding box center [858, 350] width 1091 height 33
click at [313, 334] on select "Select Item... [PERSON_NAME] [PERSON_NAME] [PERSON_NAME] [PERSON_NAME] [PERSON_…" at bounding box center [858, 350] width 1091 height 33
select select "190fd4c8-42ef-492b-a4a0-a0213555944c"
click at [365, 429] on label "Accepted" at bounding box center [359, 431] width 53 height 20
click at [344, 429] on input "Accepted" at bounding box center [338, 426] width 11 height 11
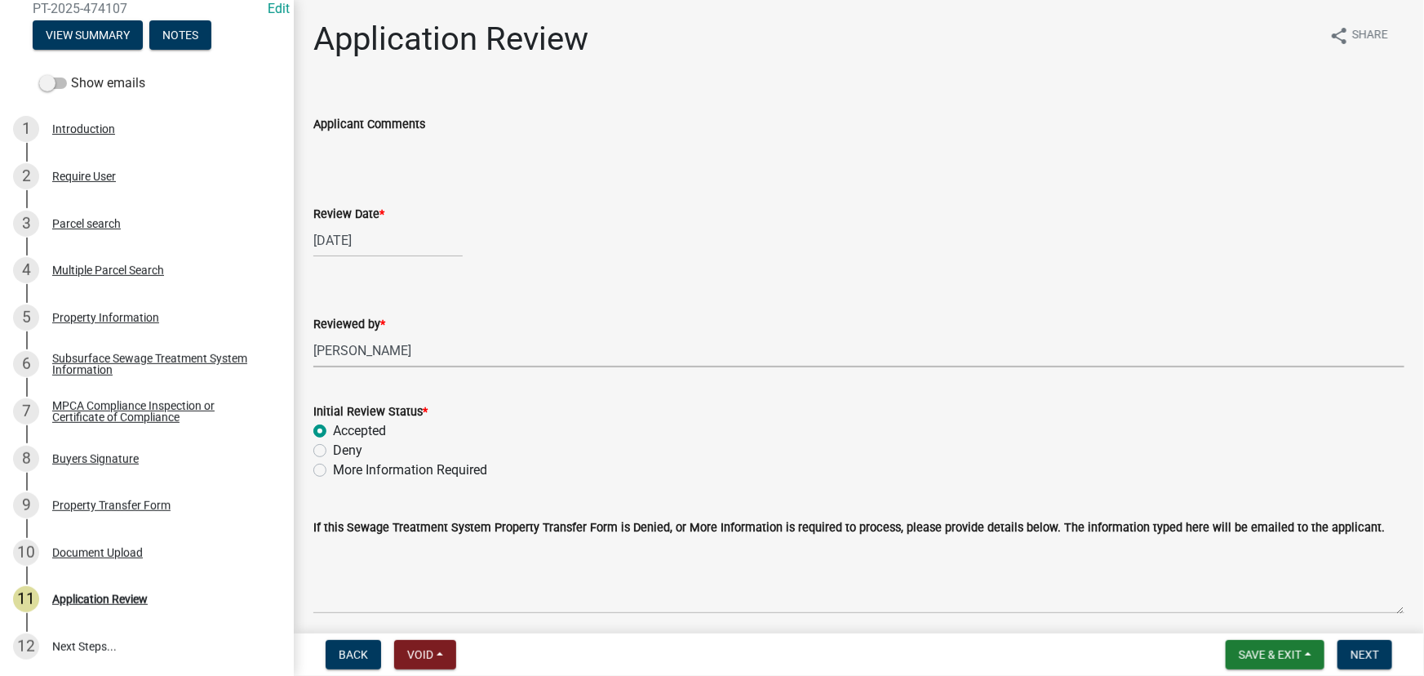
radio input "true"
click at [1364, 653] on span "Next" at bounding box center [1365, 654] width 29 height 13
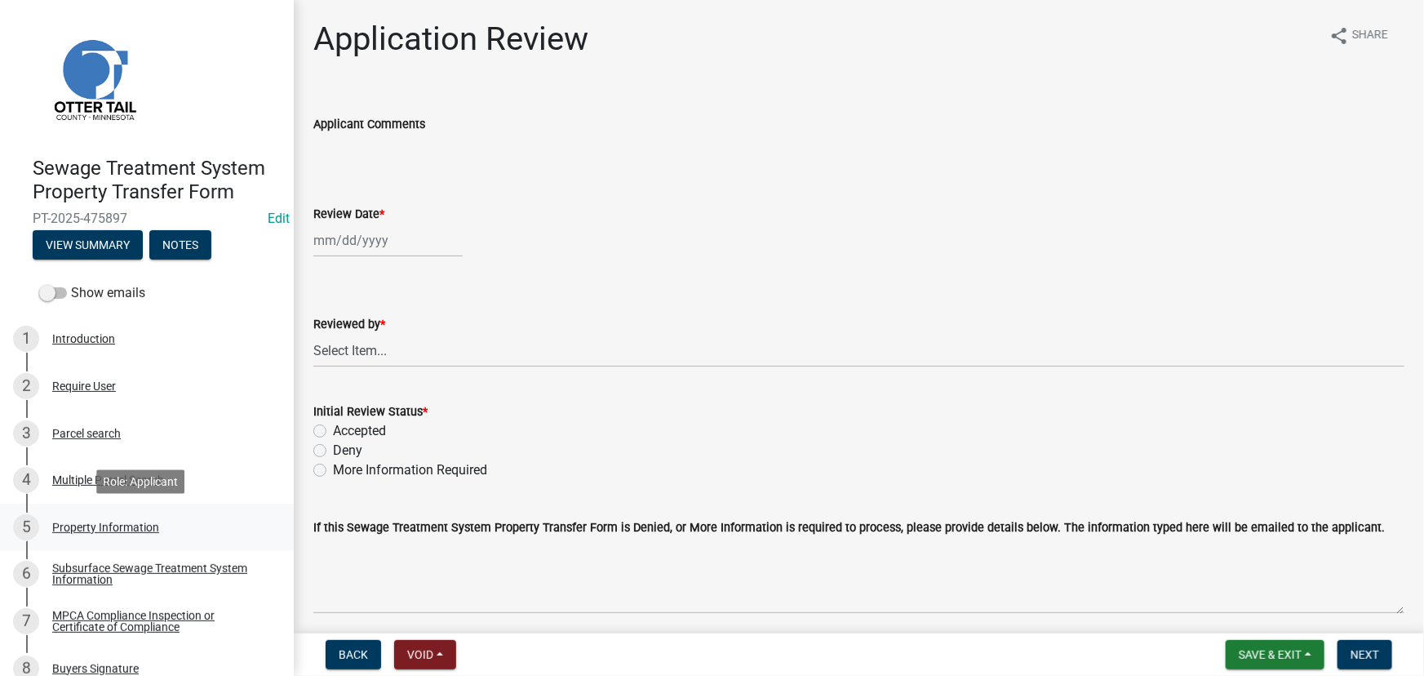
click at [88, 542] on link "5 Property Information" at bounding box center [147, 527] width 294 height 47
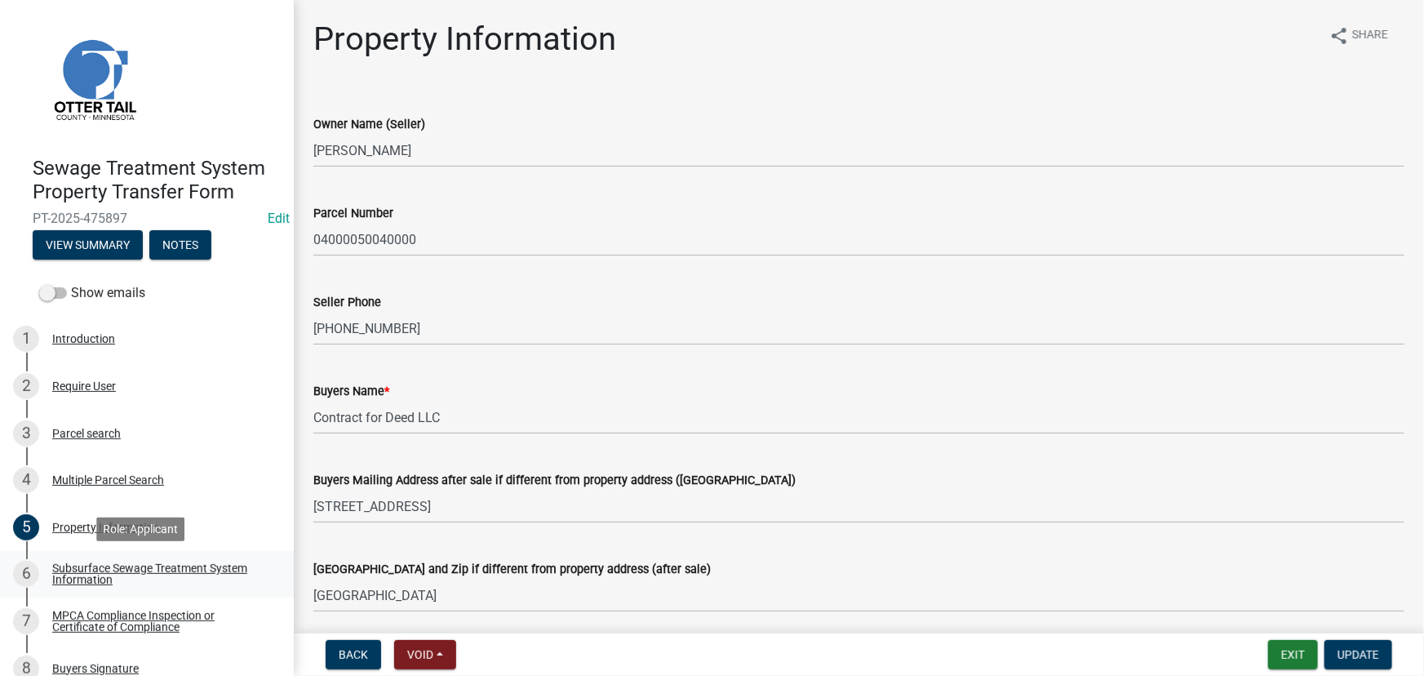
click at [73, 577] on div "Subsurface Sewage Treatment System Information" at bounding box center [159, 573] width 215 height 23
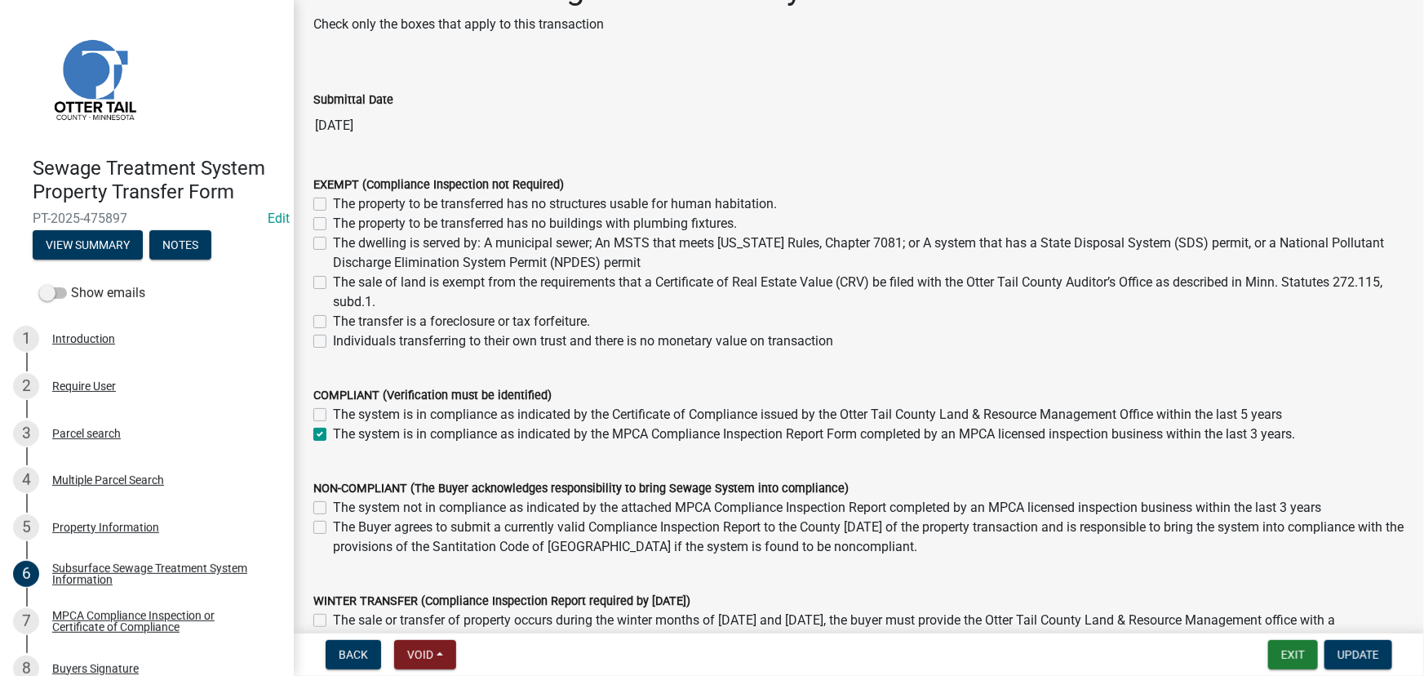
scroll to position [73, 0]
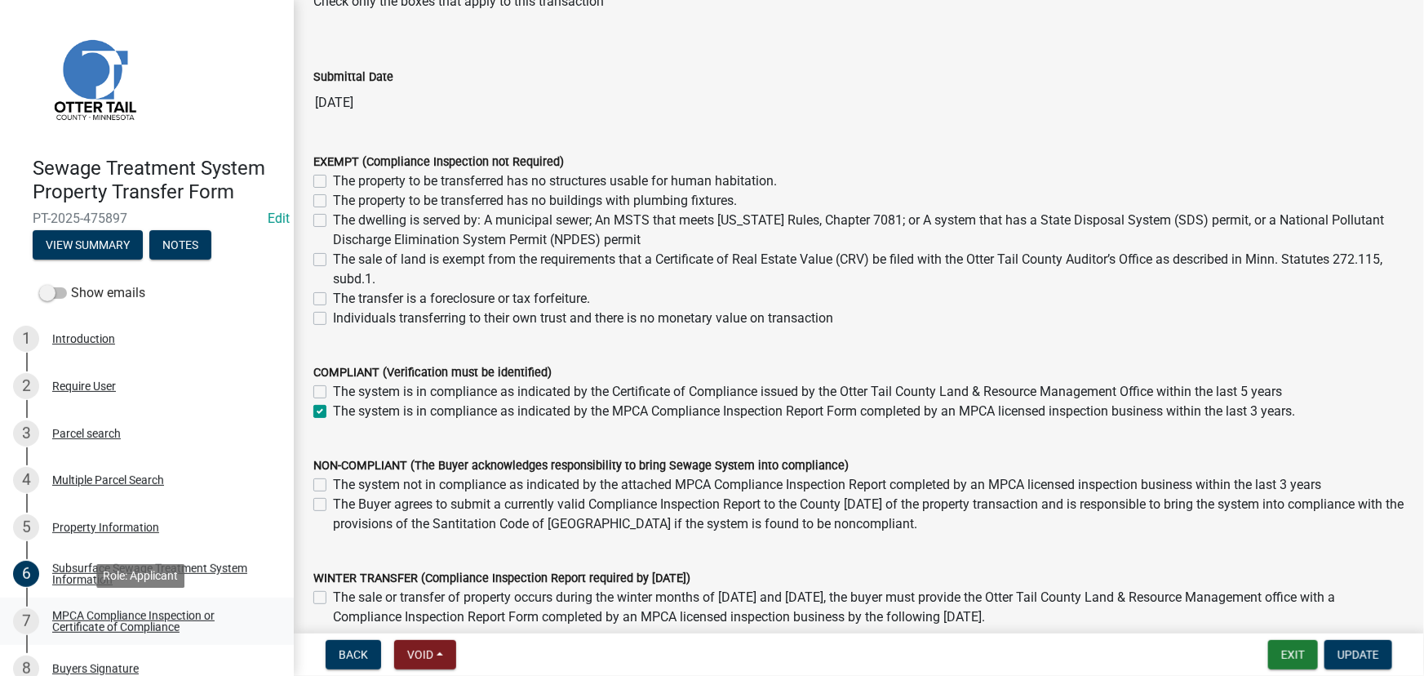
click at [69, 613] on div "MPCA Compliance Inspection or Certificate of Compliance" at bounding box center [159, 621] width 215 height 23
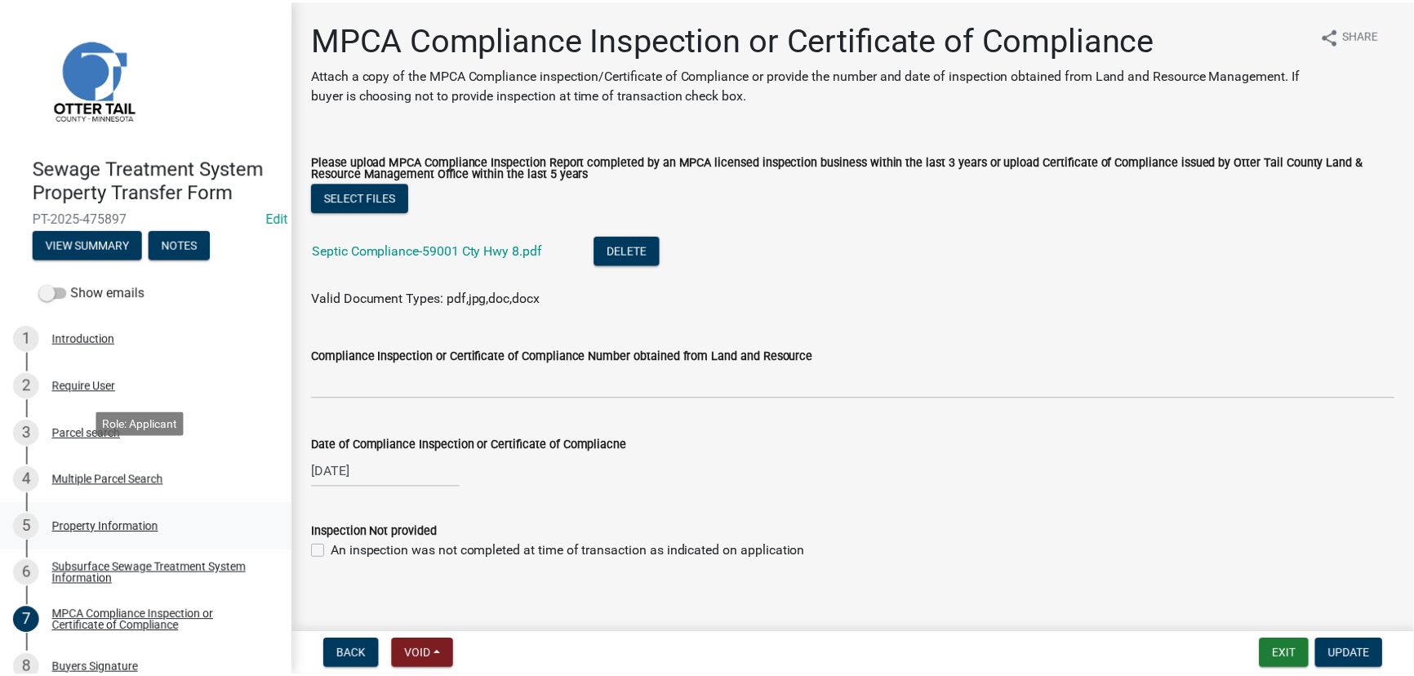
scroll to position [210, 0]
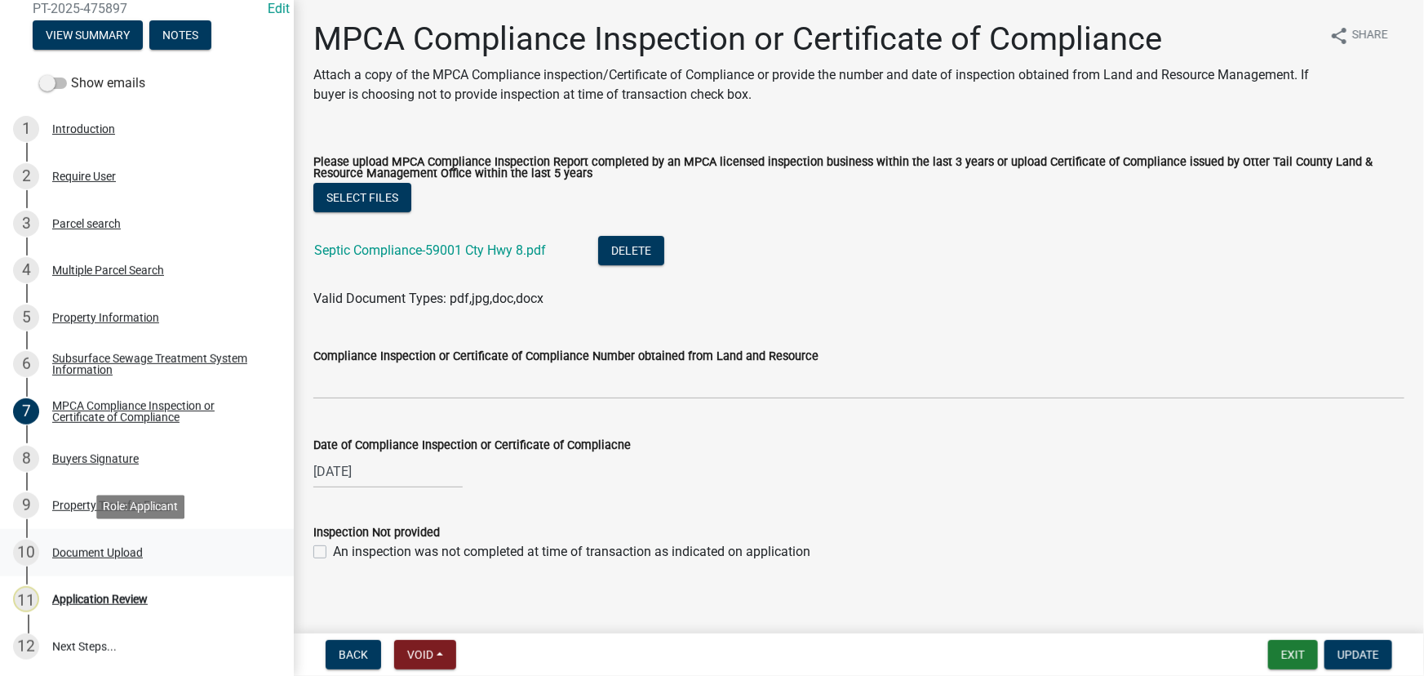
click at [96, 548] on div "Document Upload" at bounding box center [97, 552] width 91 height 11
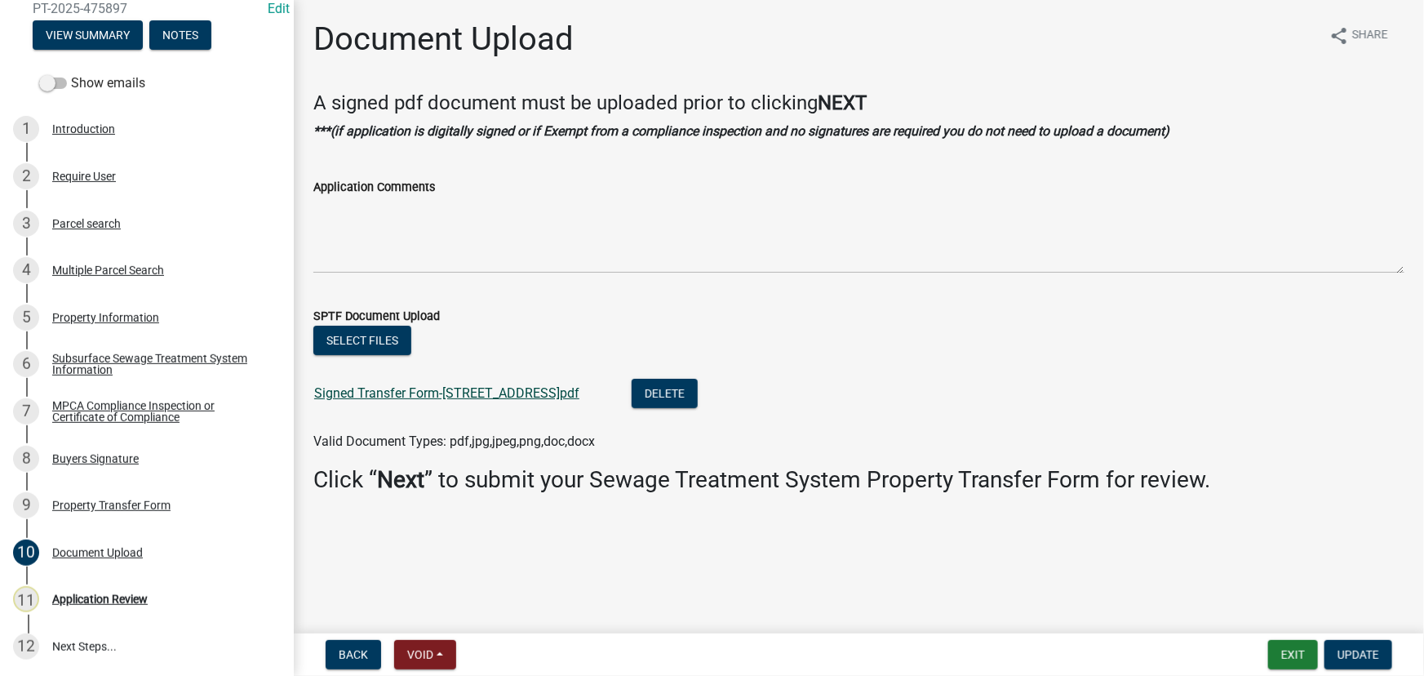
click at [433, 397] on link "Signed Transfer Form-[STREET_ADDRESS]pdf" at bounding box center [446, 393] width 265 height 16
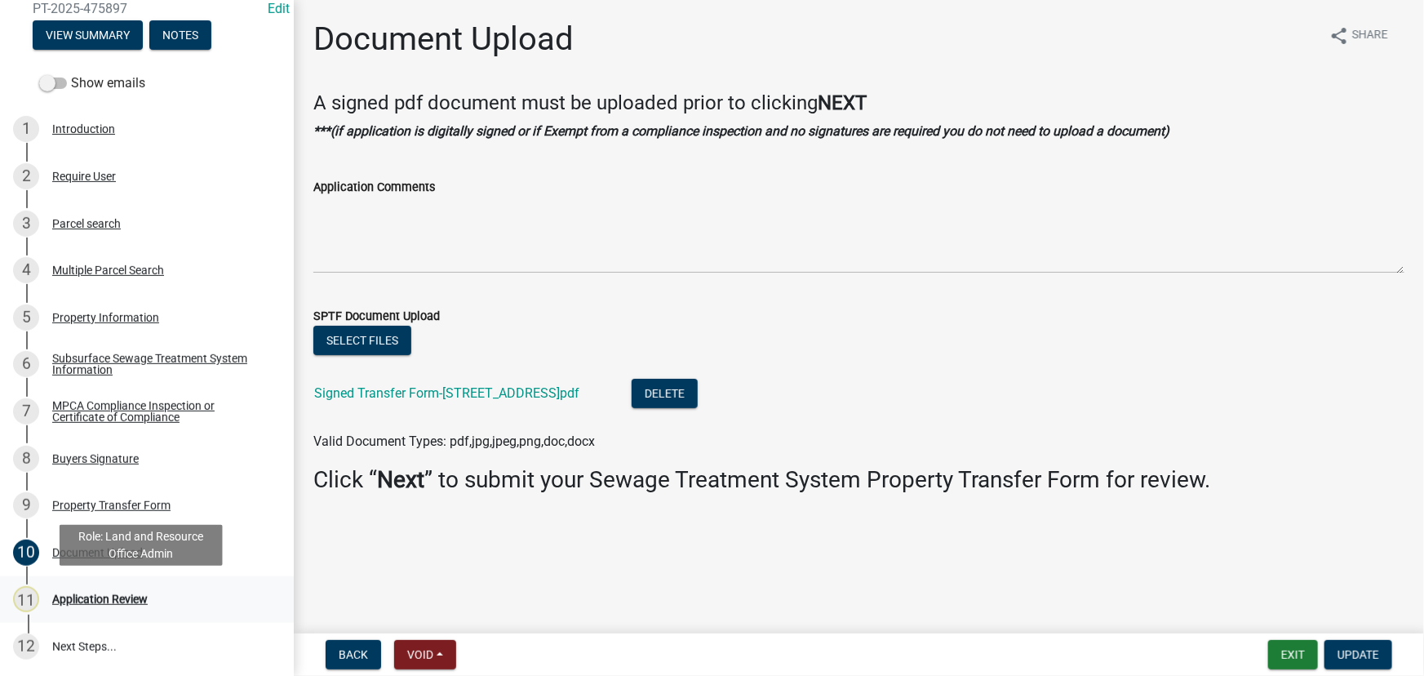
click at [95, 599] on div "Application Review" at bounding box center [100, 598] width 96 height 11
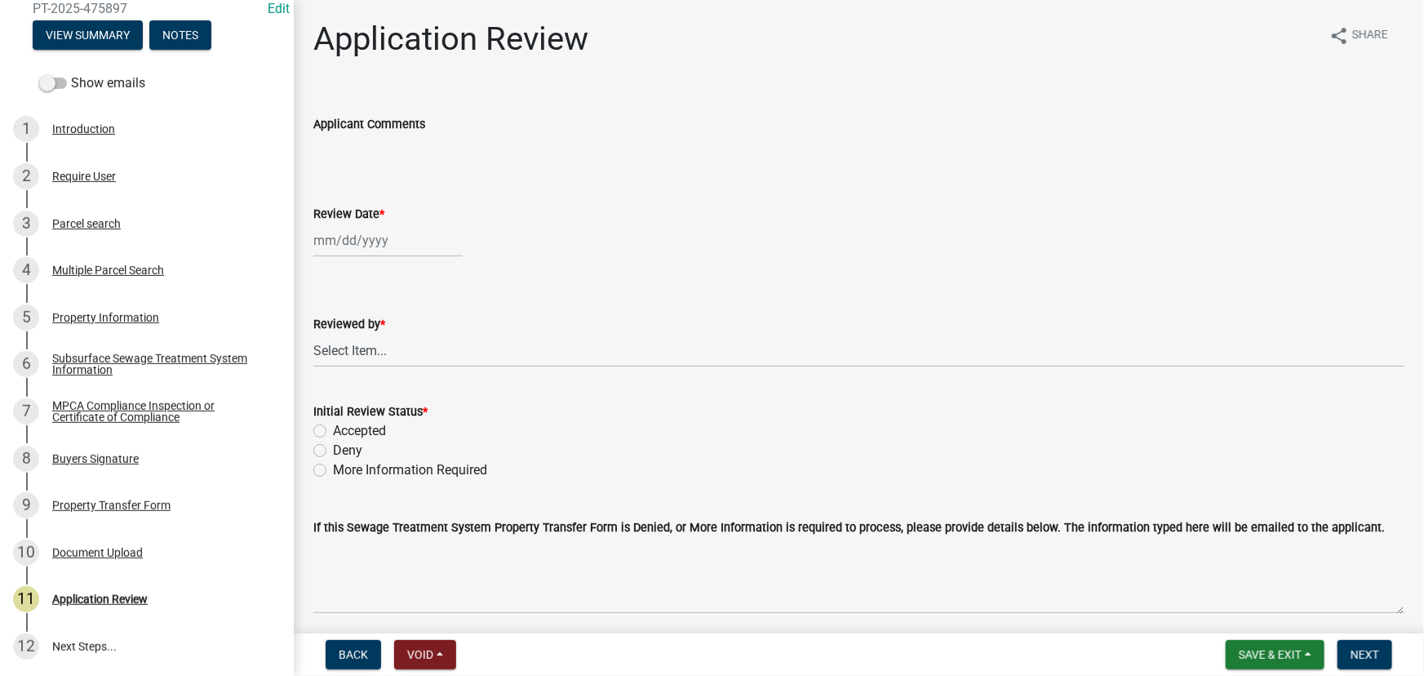
select select "9"
select select "2025"
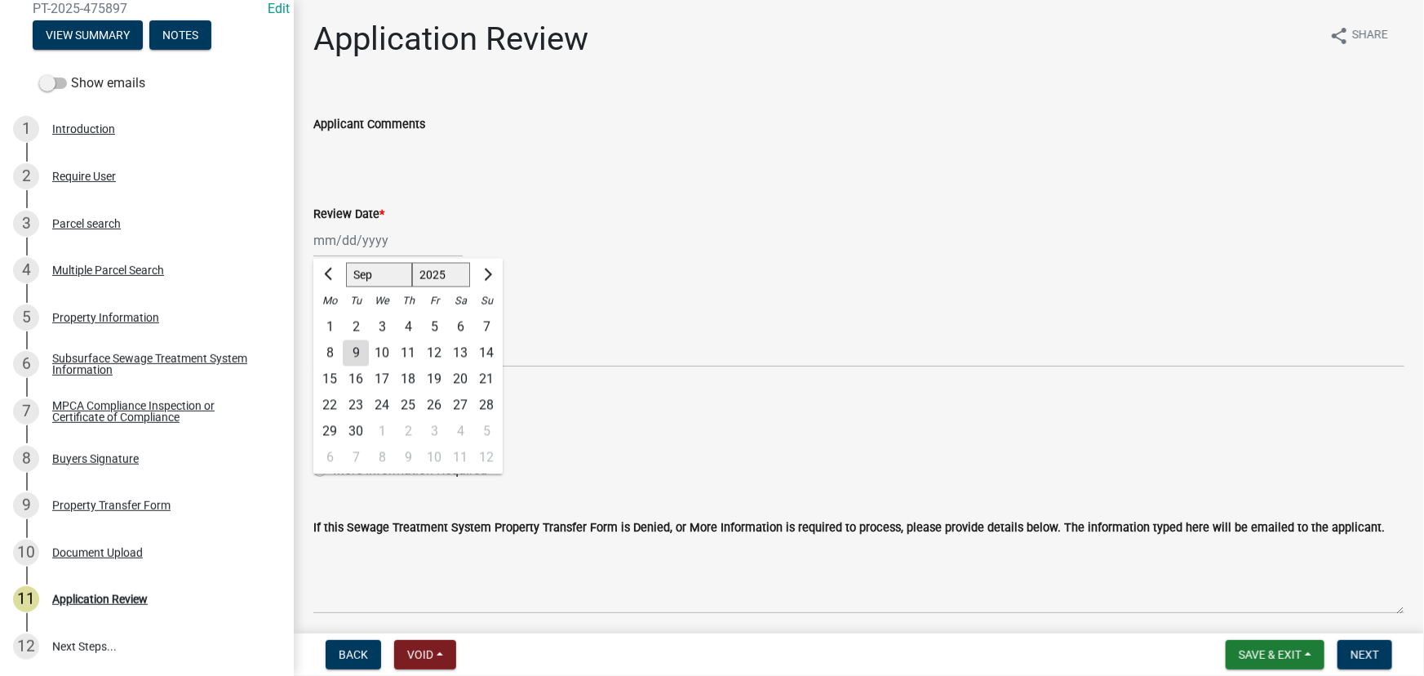
click at [357, 226] on div "Jan Feb Mar Apr May Jun Jul Aug Sep Oct Nov Dec 1525 1526 1527 1528 1529 1530 1…" at bounding box center [387, 240] width 149 height 33
click at [353, 349] on div "9" at bounding box center [356, 353] width 26 height 26
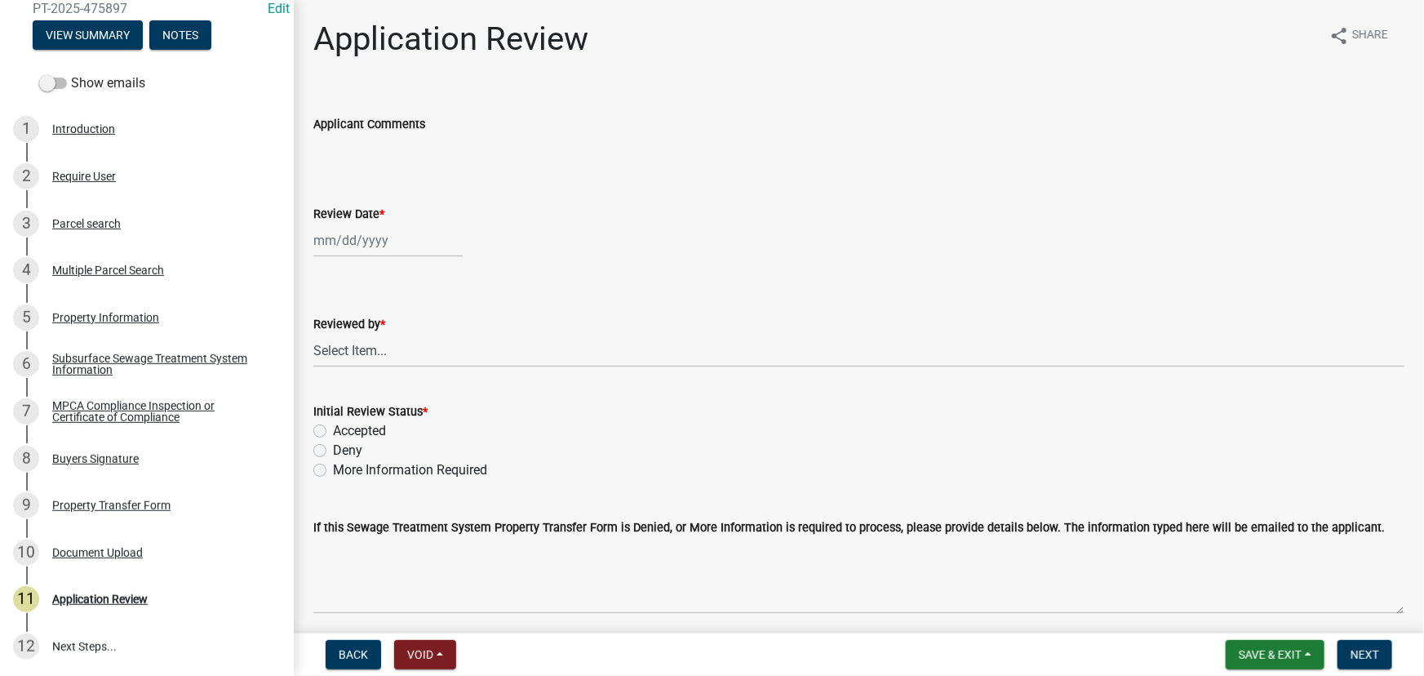
type input "[DATE]"
click at [359, 339] on select "Select Item... Alexis Newark Amy Busko Andrea Perales Brittany Tollefson Christ…" at bounding box center [858, 350] width 1091 height 33
click at [313, 334] on select "Select Item... Alexis Newark Amy Busko Andrea Perales Brittany Tollefson Christ…" at bounding box center [858, 350] width 1091 height 33
select select "190fd4c8-42ef-492b-a4a0-a0213555944c"
click at [351, 430] on label "Accepted" at bounding box center [359, 431] width 53 height 20
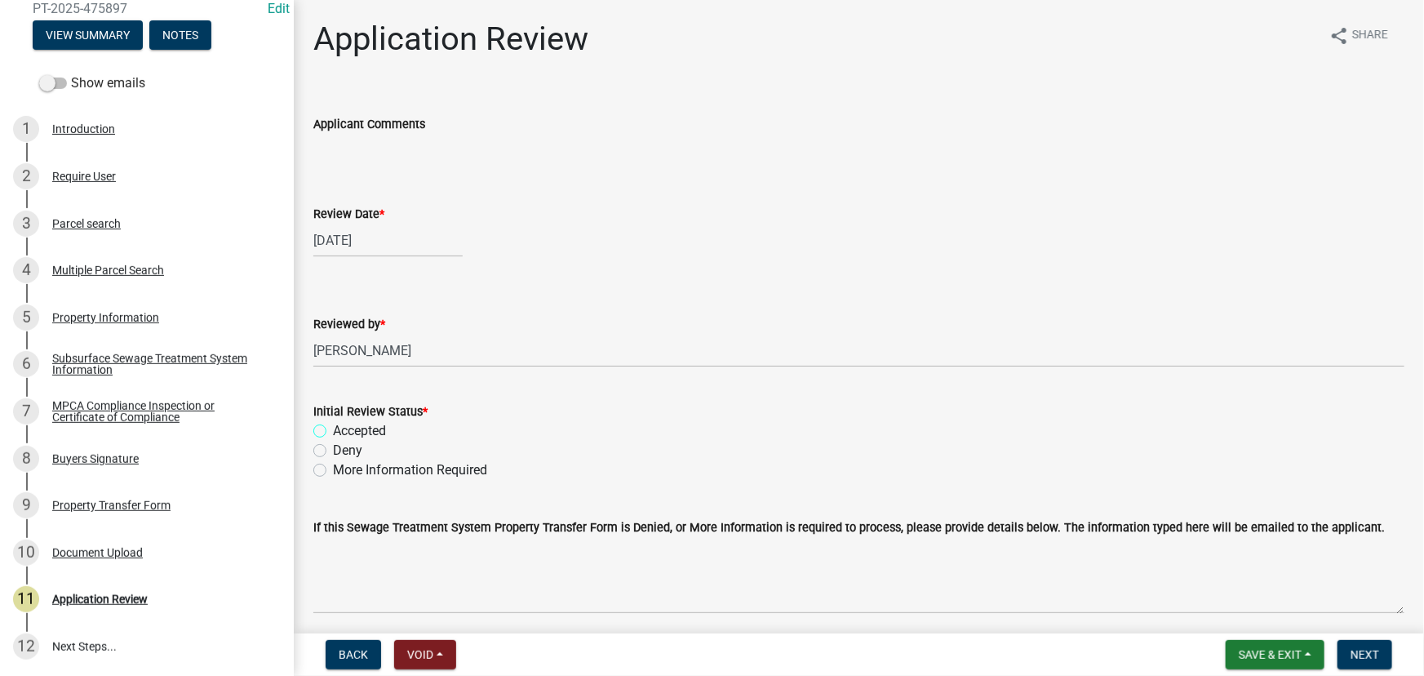
click at [344, 430] on input "Accepted" at bounding box center [338, 426] width 11 height 11
radio input "true"
click at [1348, 653] on button "Next" at bounding box center [1365, 654] width 55 height 29
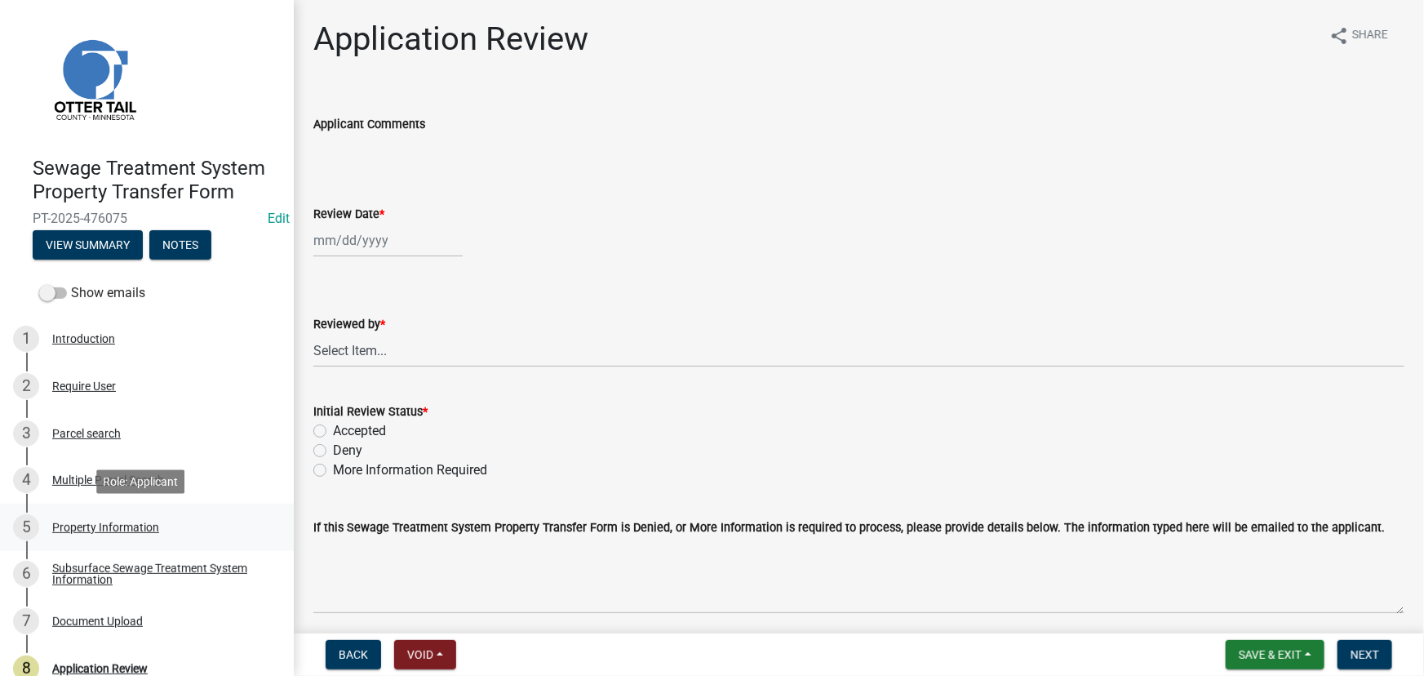
click at [91, 518] on div "5 Property Information" at bounding box center [140, 527] width 255 height 26
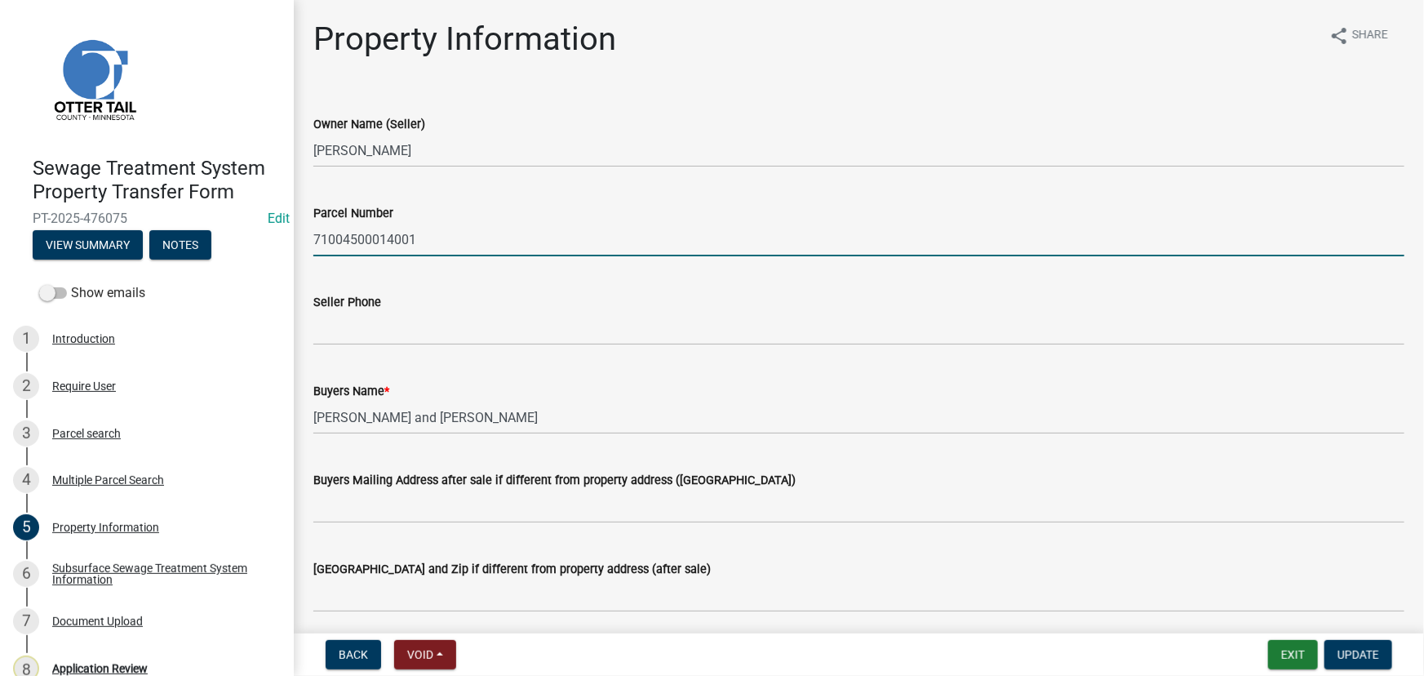
click at [329, 236] on input "71004500014001" at bounding box center [858, 239] width 1091 height 33
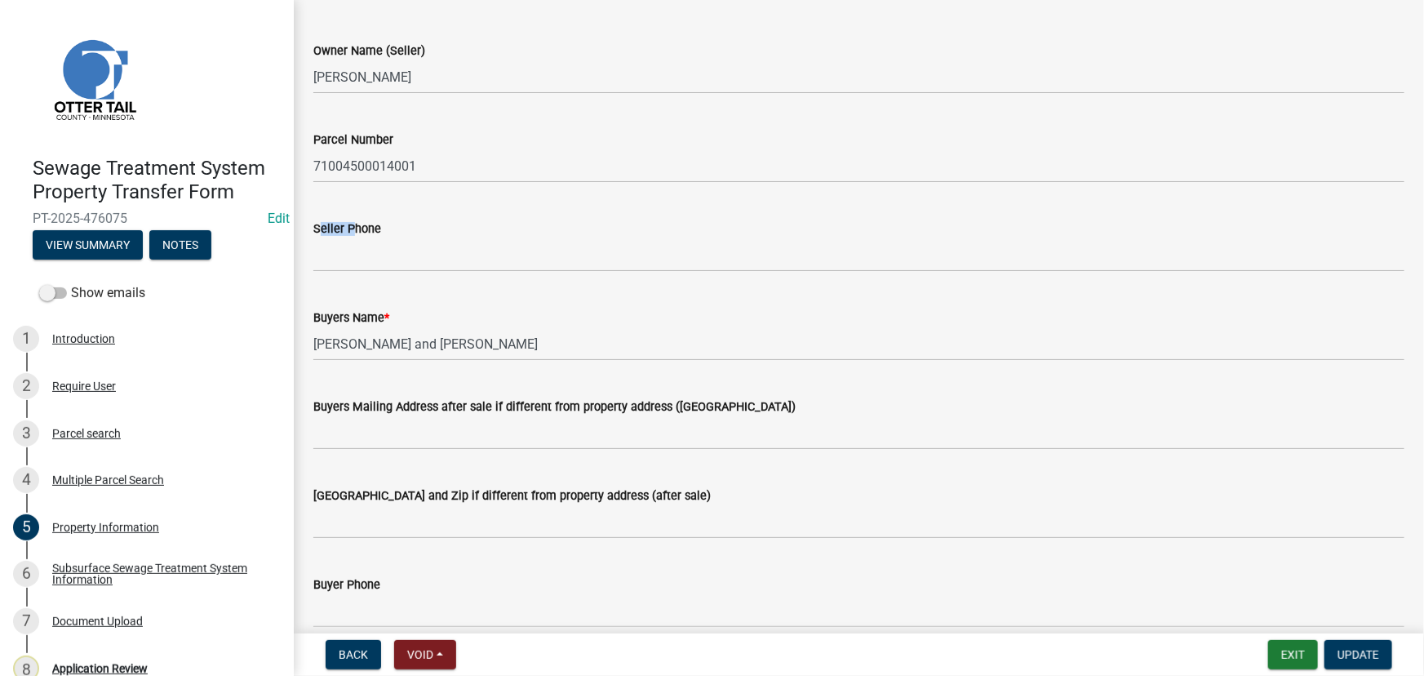
click at [329, 236] on div "Seller Phone" at bounding box center [858, 229] width 1091 height 20
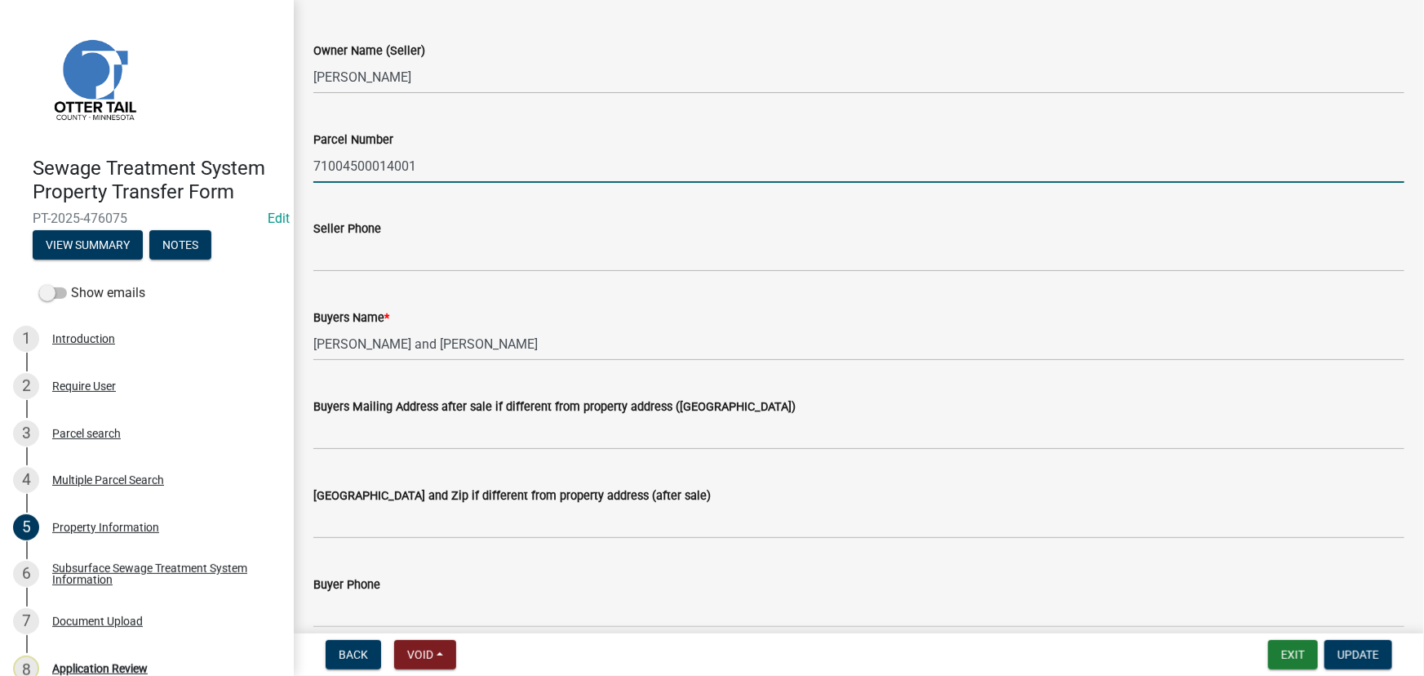
click at [346, 163] on input "71004500014001" at bounding box center [858, 165] width 1091 height 33
click at [346, 162] on input "71004500014001" at bounding box center [858, 165] width 1091 height 33
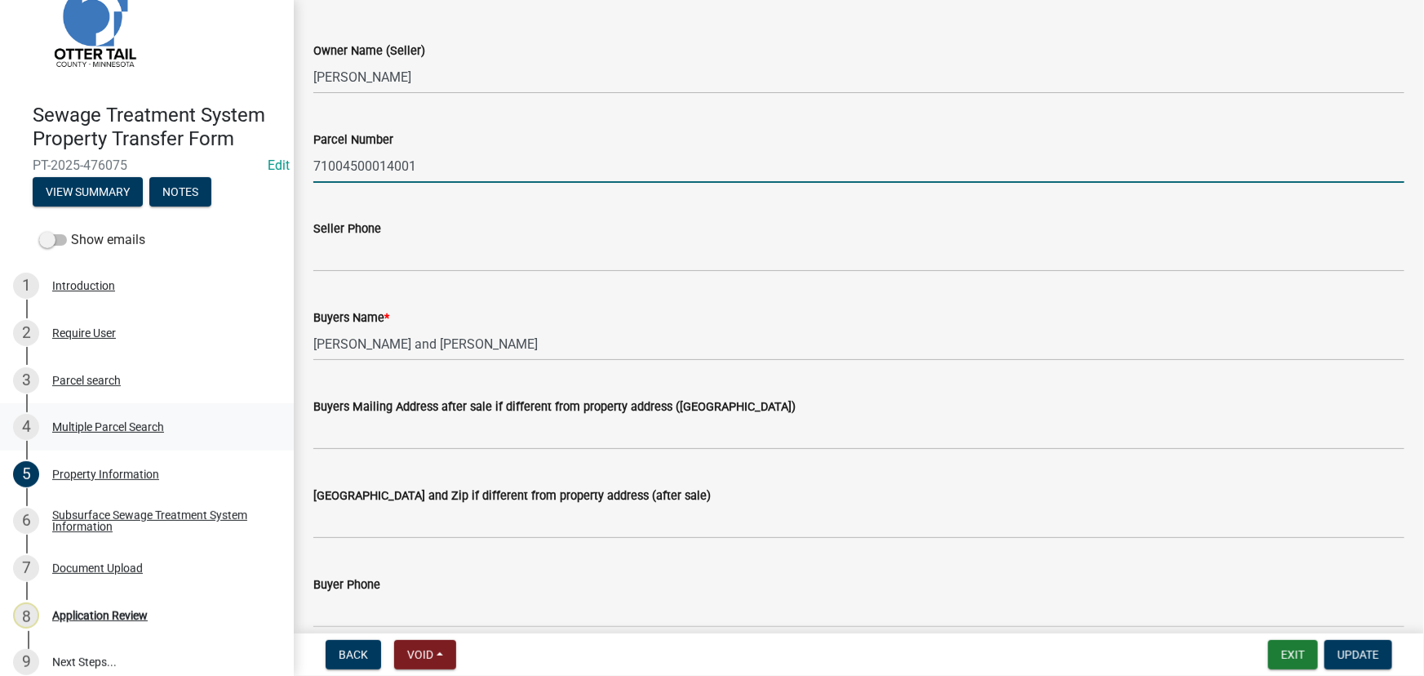
scroll to position [69, 0]
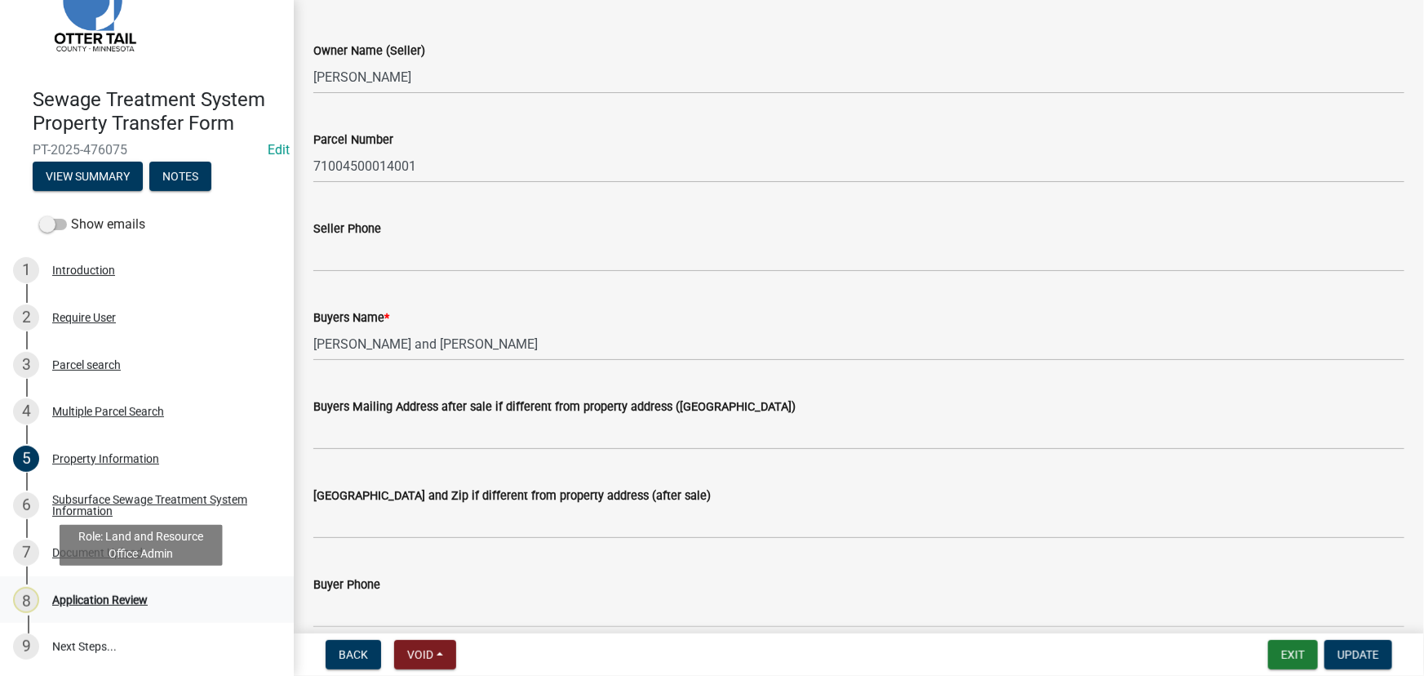
click at [126, 604] on div "Application Review" at bounding box center [100, 599] width 96 height 11
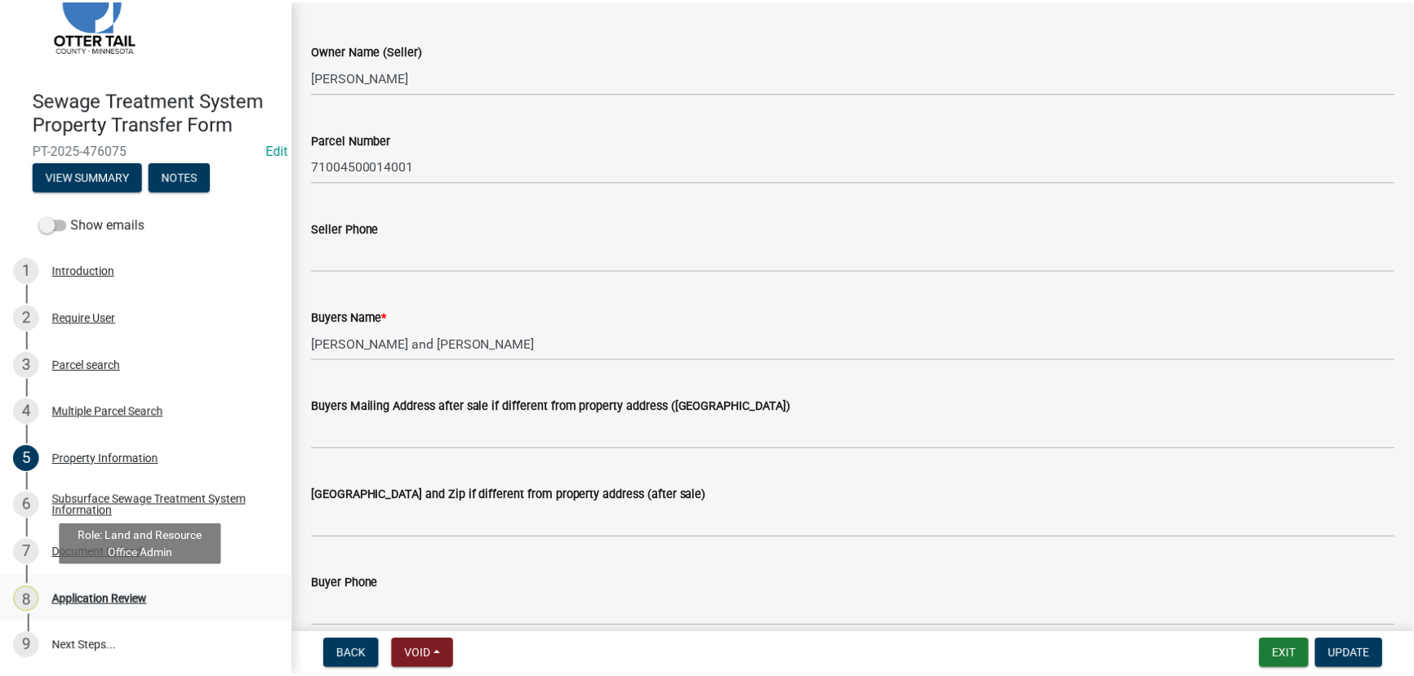
scroll to position [0, 0]
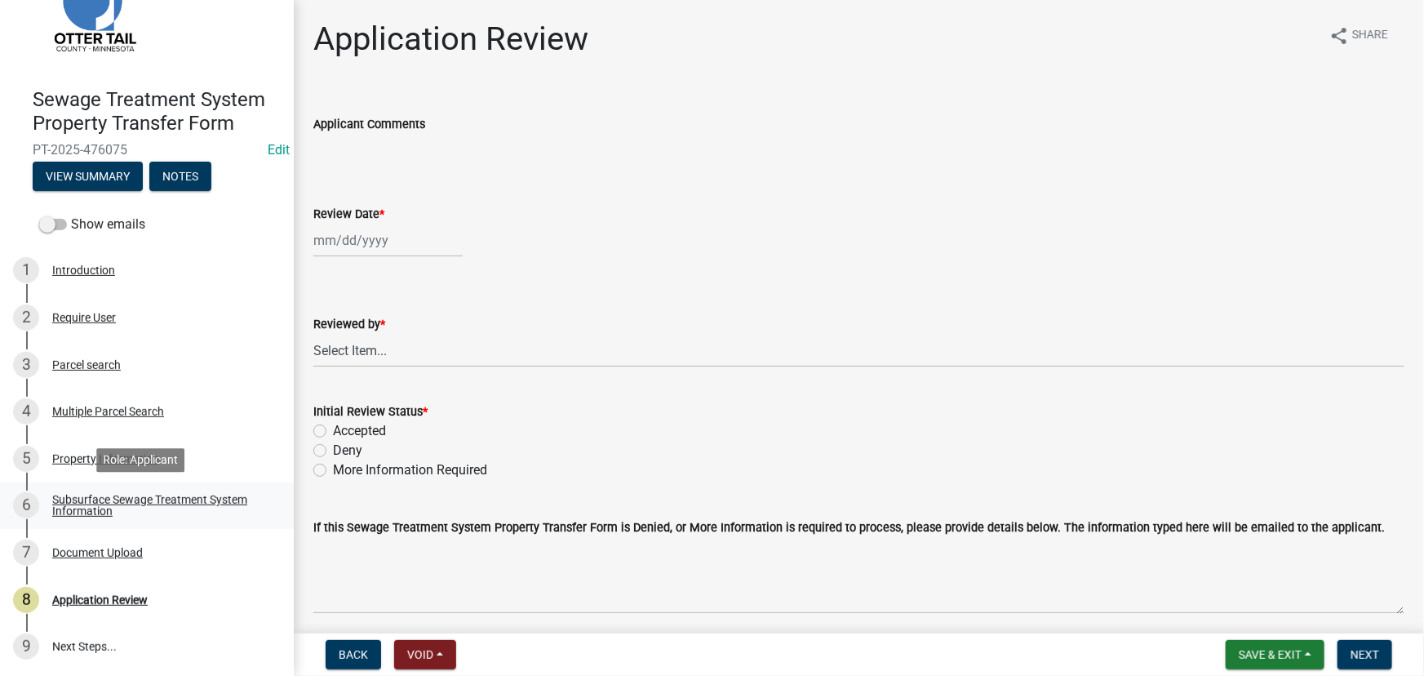
click at [118, 494] on div "Subsurface Sewage Treatment System Information" at bounding box center [159, 505] width 215 height 23
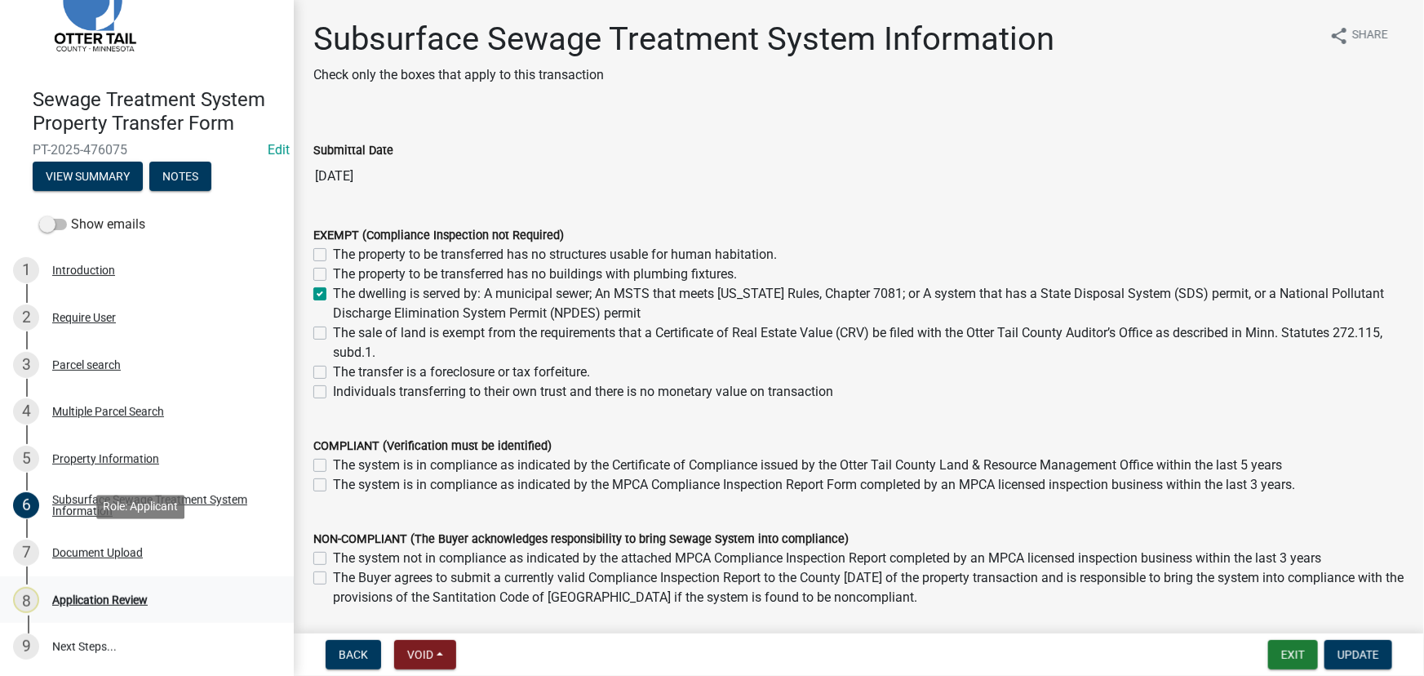
click at [103, 597] on div "Application Review" at bounding box center [100, 599] width 96 height 11
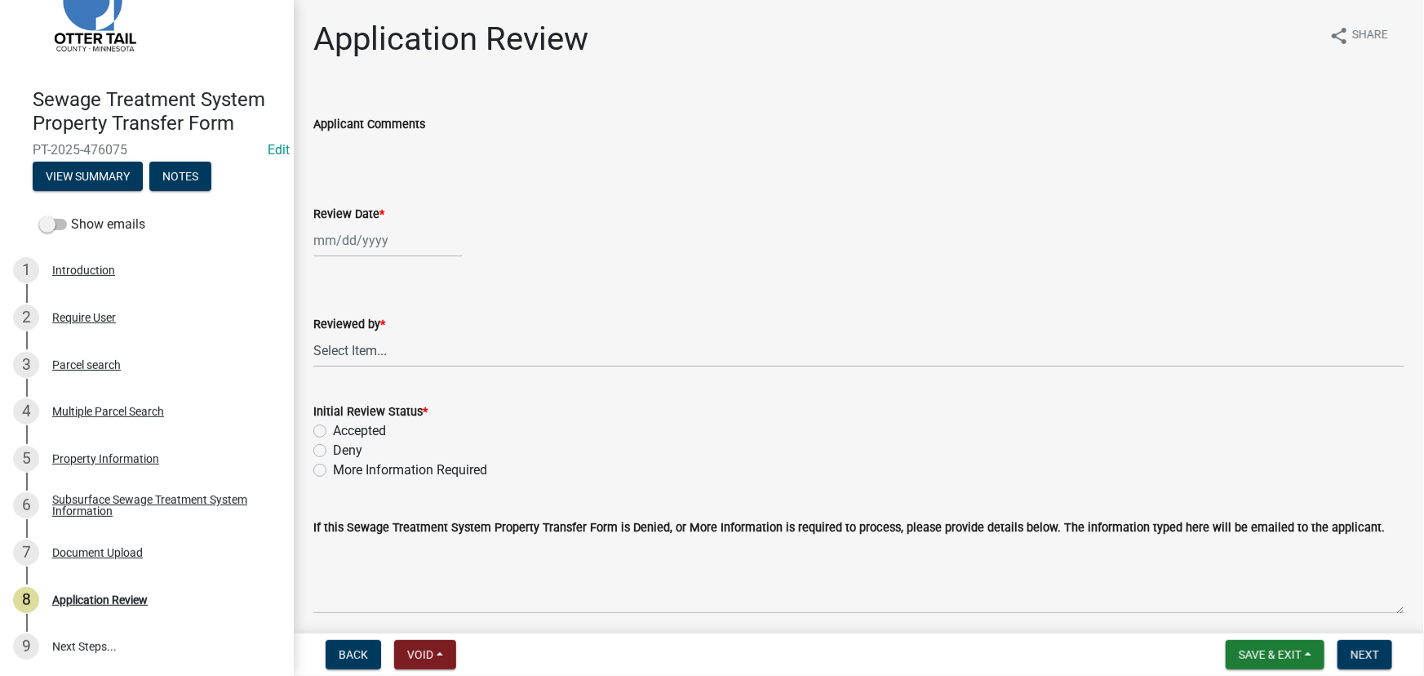
click at [363, 252] on div at bounding box center [387, 240] width 149 height 33
select select "9"
select select "2025"
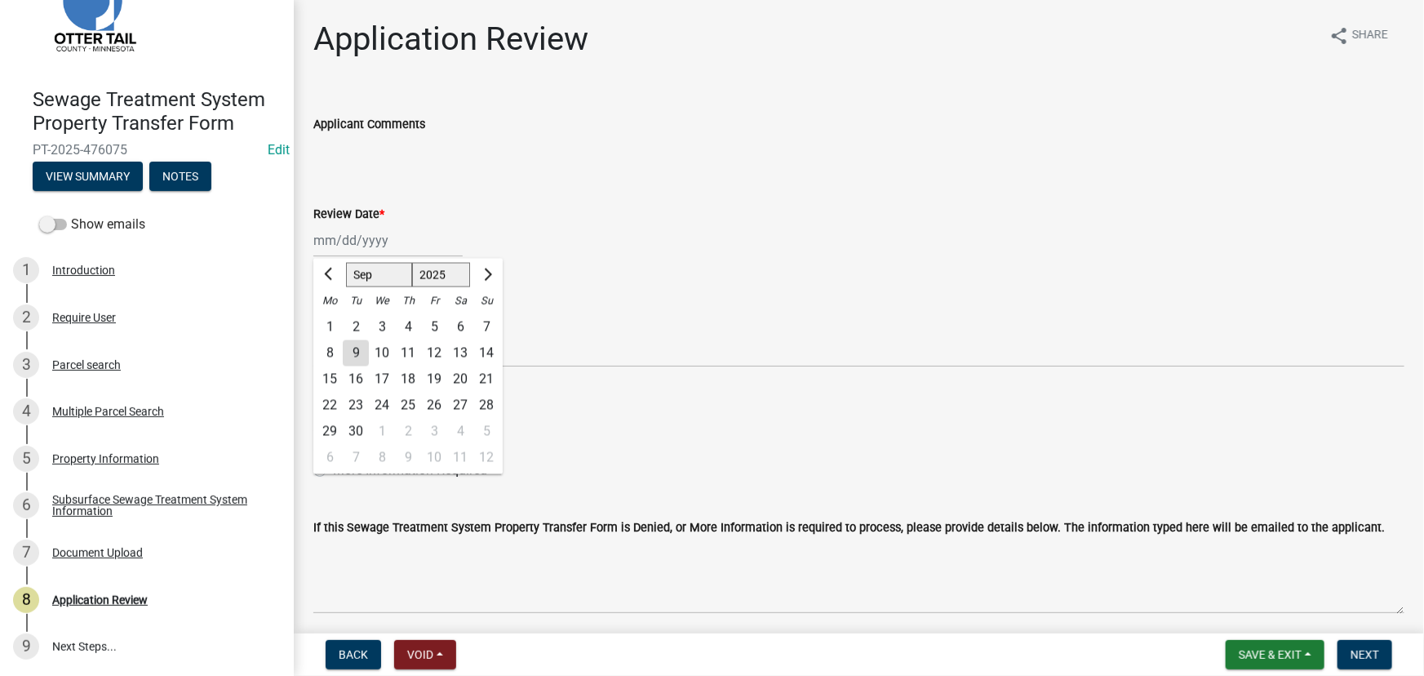
click at [366, 365] on div "9" at bounding box center [356, 353] width 26 height 26
type input "[DATE]"
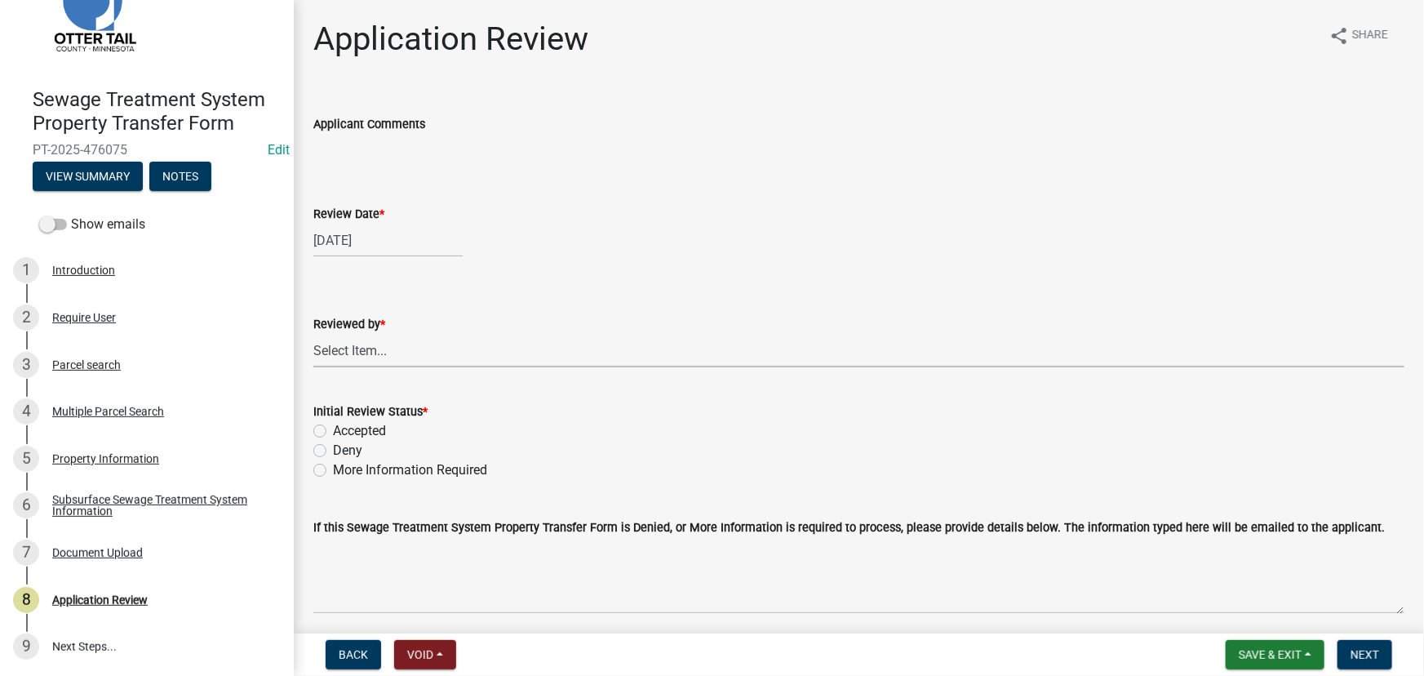
click at [359, 348] on select "Select Item... [PERSON_NAME] [PERSON_NAME] [PERSON_NAME] [PERSON_NAME] [PERSON_…" at bounding box center [858, 350] width 1091 height 33
click at [313, 334] on select "Select Item... [PERSON_NAME] [PERSON_NAME] [PERSON_NAME] [PERSON_NAME] [PERSON_…" at bounding box center [858, 350] width 1091 height 33
select select "190fd4c8-42ef-492b-a4a0-a0213555944c"
click at [384, 433] on label "Accepted" at bounding box center [359, 431] width 53 height 20
click at [344, 432] on input "Accepted" at bounding box center [338, 426] width 11 height 11
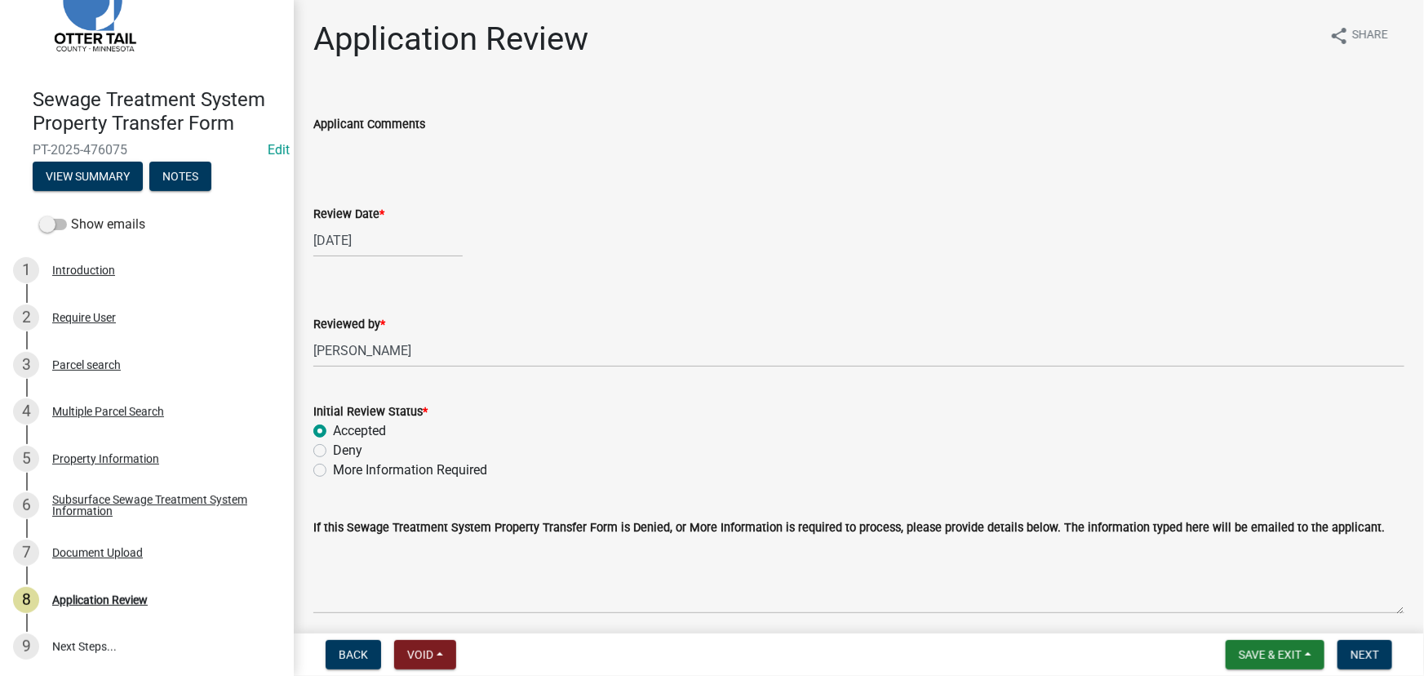
radio input "true"
click at [1348, 642] on button "Next" at bounding box center [1365, 654] width 55 height 29
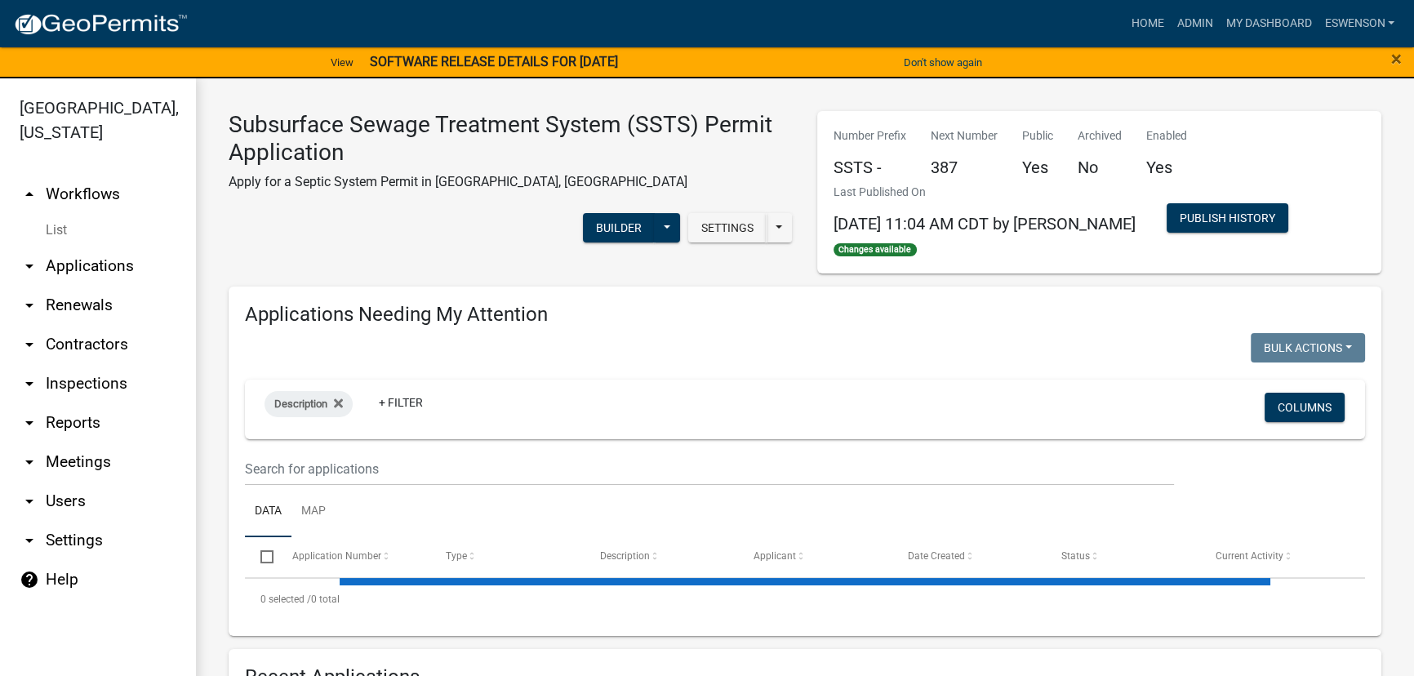
click at [105, 263] on link "arrow_drop_down Applications" at bounding box center [98, 266] width 196 height 39
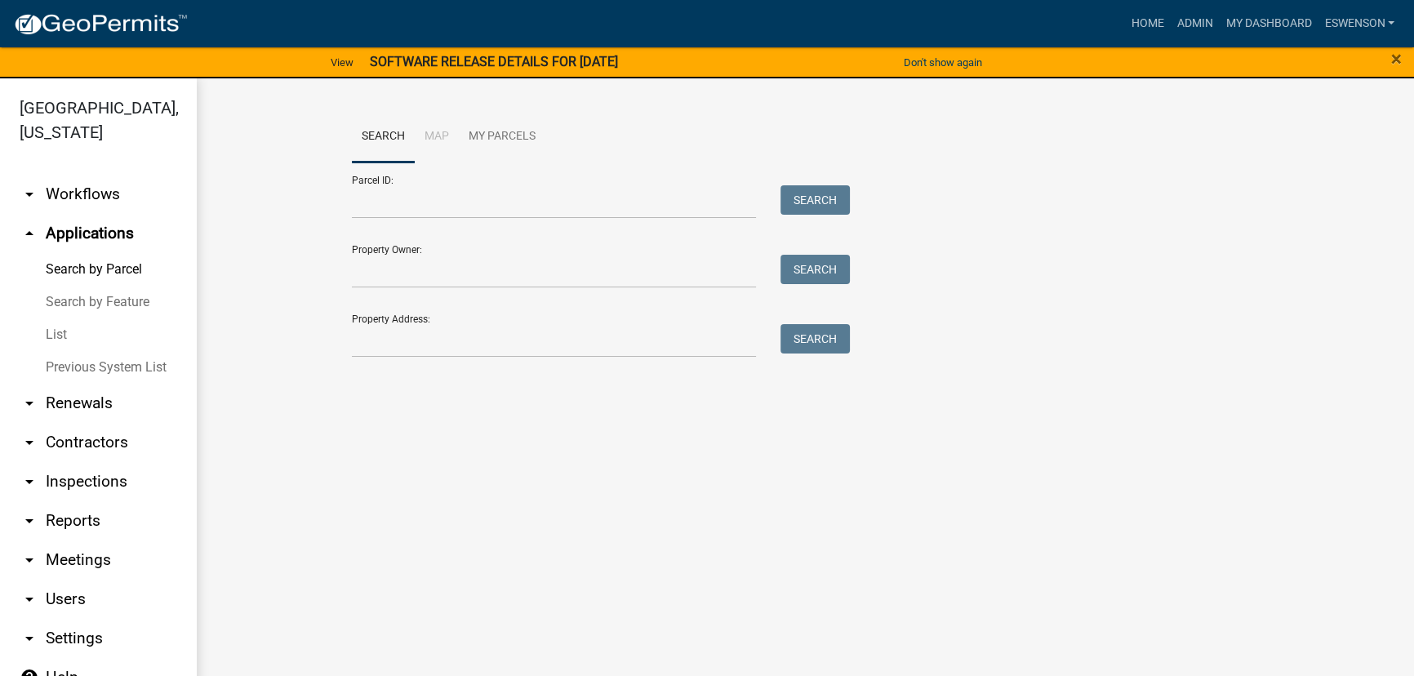
click at [408, 177] on div "Parcel ID: Search" at bounding box center [597, 190] width 490 height 56
drag, startPoint x: 406, startPoint y: 202, endPoint x: 766, endPoint y: 324, distance: 379.2
click at [406, 202] on input "Parcel ID:" at bounding box center [554, 201] width 404 height 33
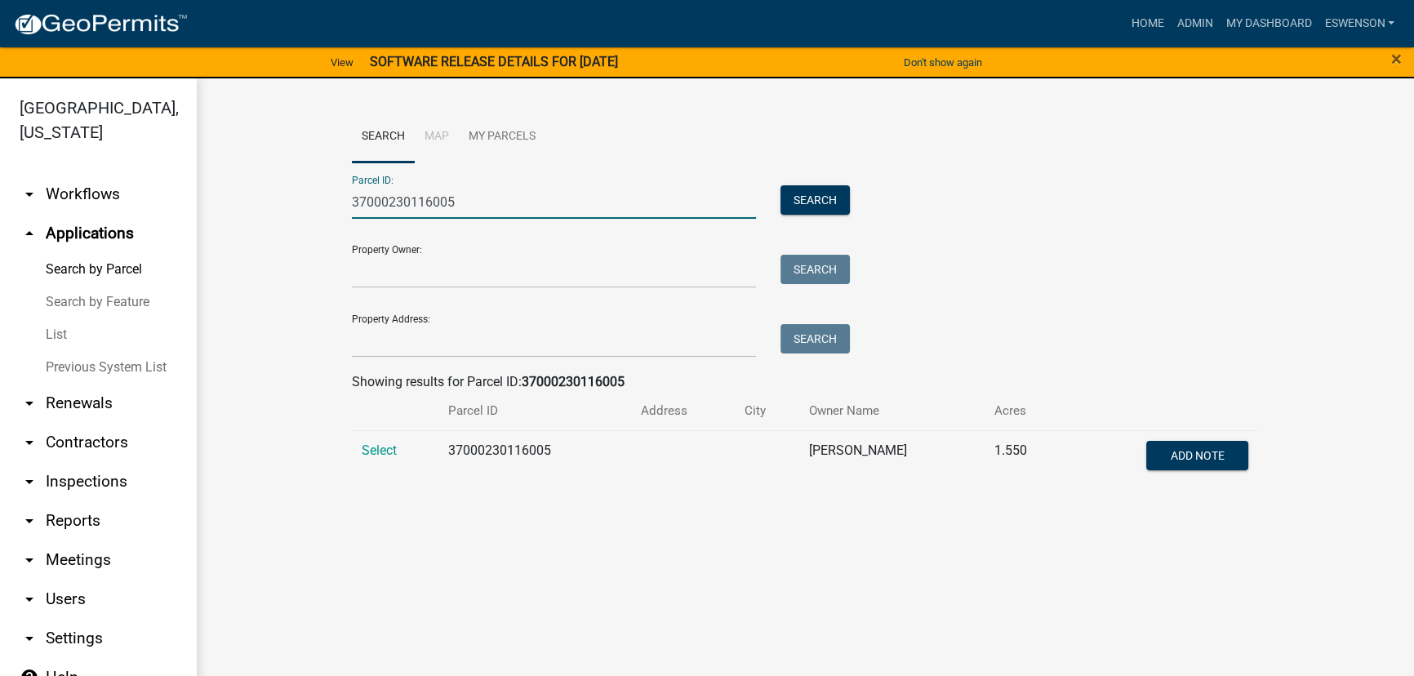
click at [499, 438] on td "37000230116005" at bounding box center [534, 457] width 193 height 54
click at [496, 438] on td "37000230116005" at bounding box center [534, 457] width 193 height 54
click at [490, 445] on td "37000230116005" at bounding box center [534, 457] width 193 height 54
copy td "37000230116005"
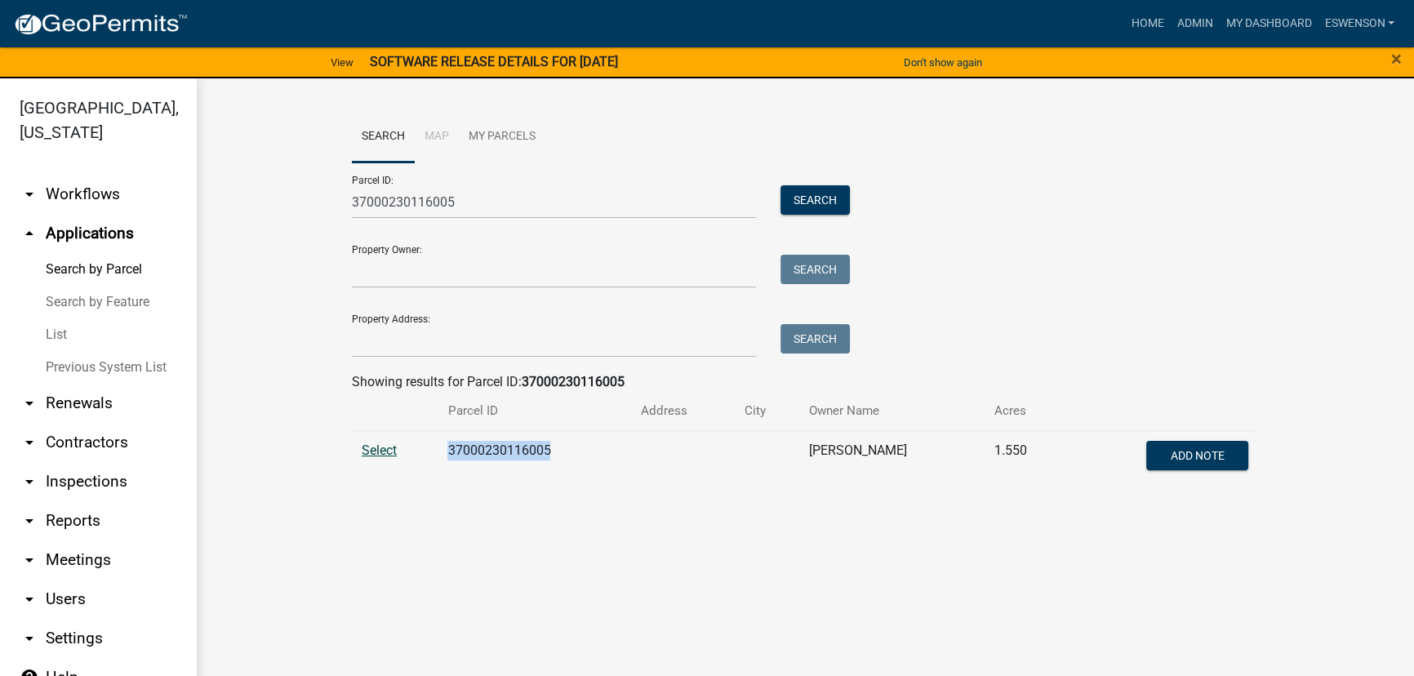
click at [383, 449] on span "Select" at bounding box center [379, 450] width 35 height 16
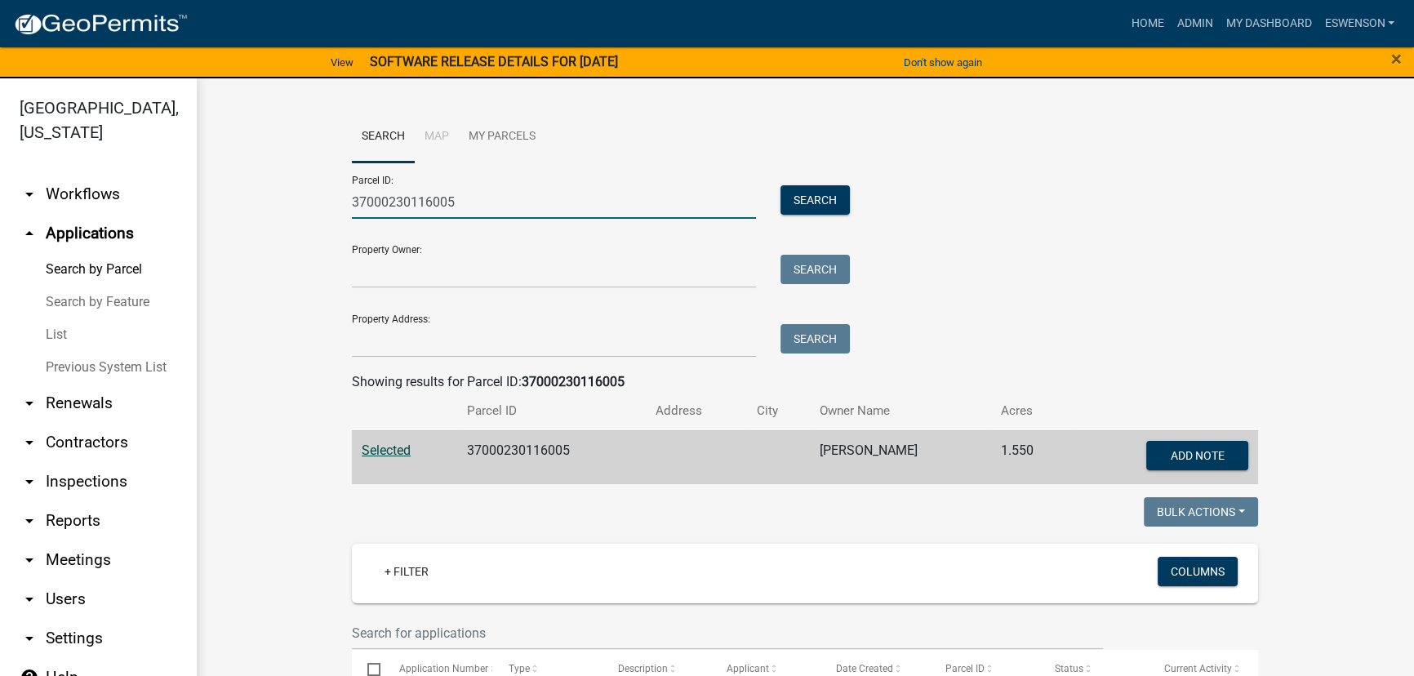
click at [447, 197] on input "37000230116005" at bounding box center [554, 201] width 404 height 33
paste input "71001990965000"
type input "71001990965000"
click at [843, 203] on button "Search" at bounding box center [814, 199] width 69 height 29
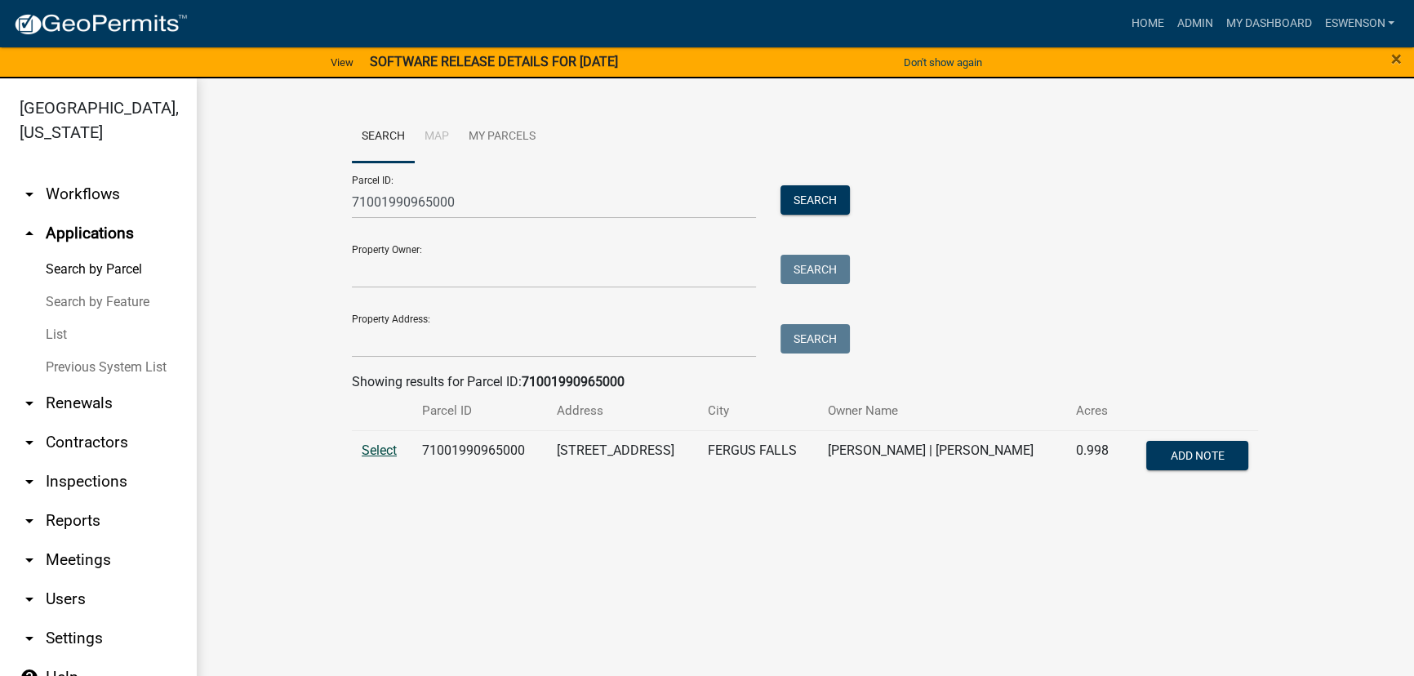
click at [380, 456] on span "Select" at bounding box center [379, 450] width 35 height 16
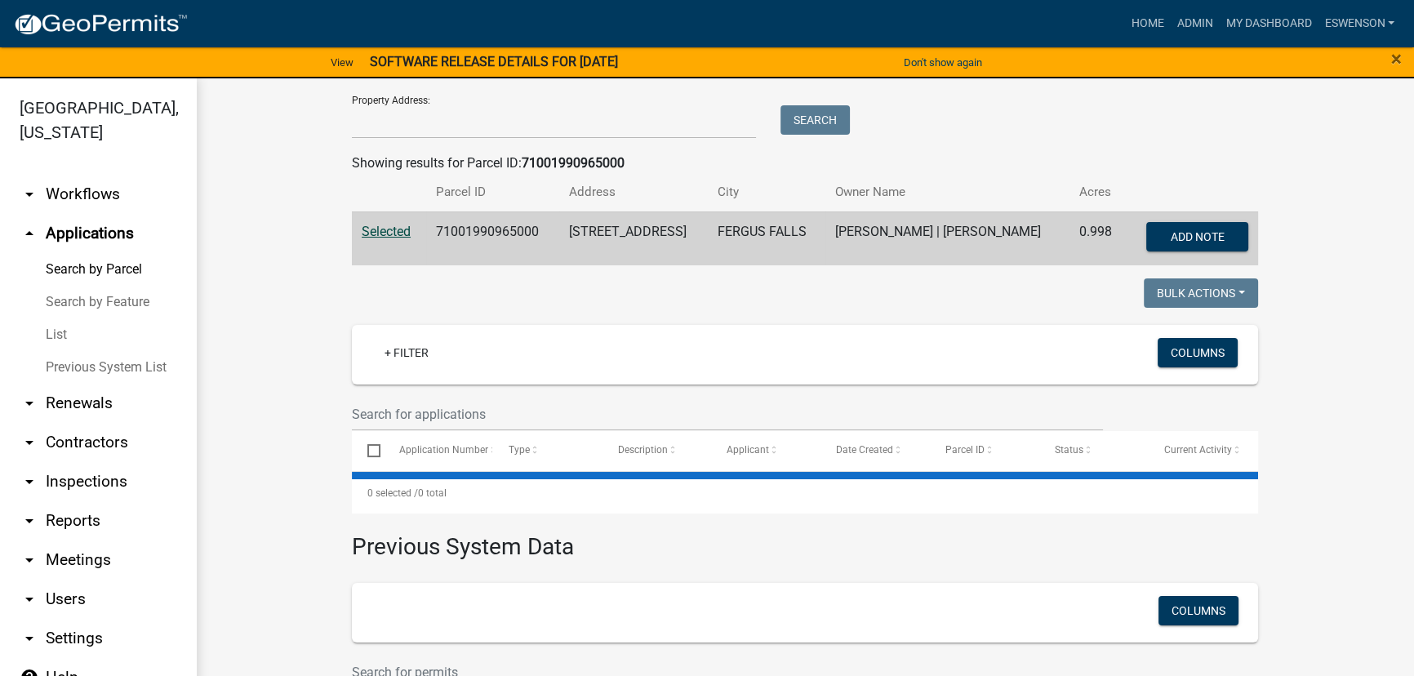
scroll to position [326, 0]
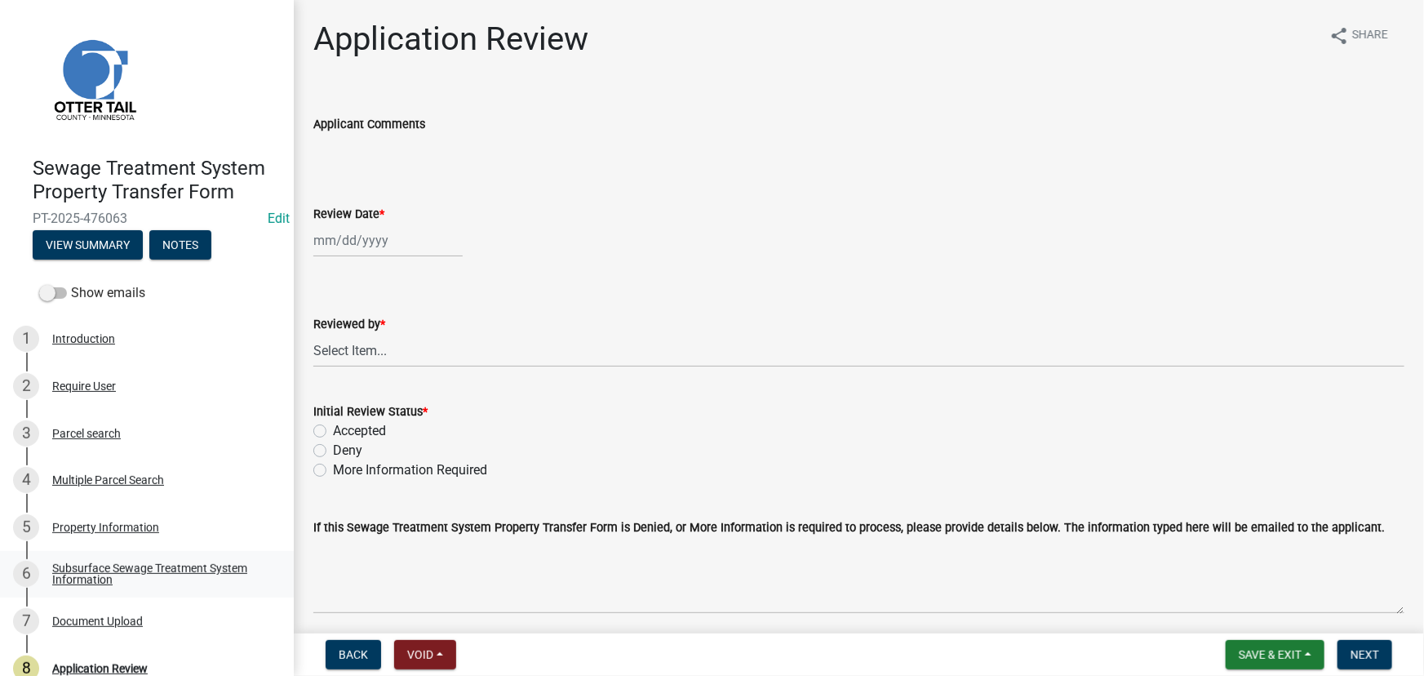
click at [164, 577] on div "Subsurface Sewage Treatment System Information" at bounding box center [159, 573] width 215 height 23
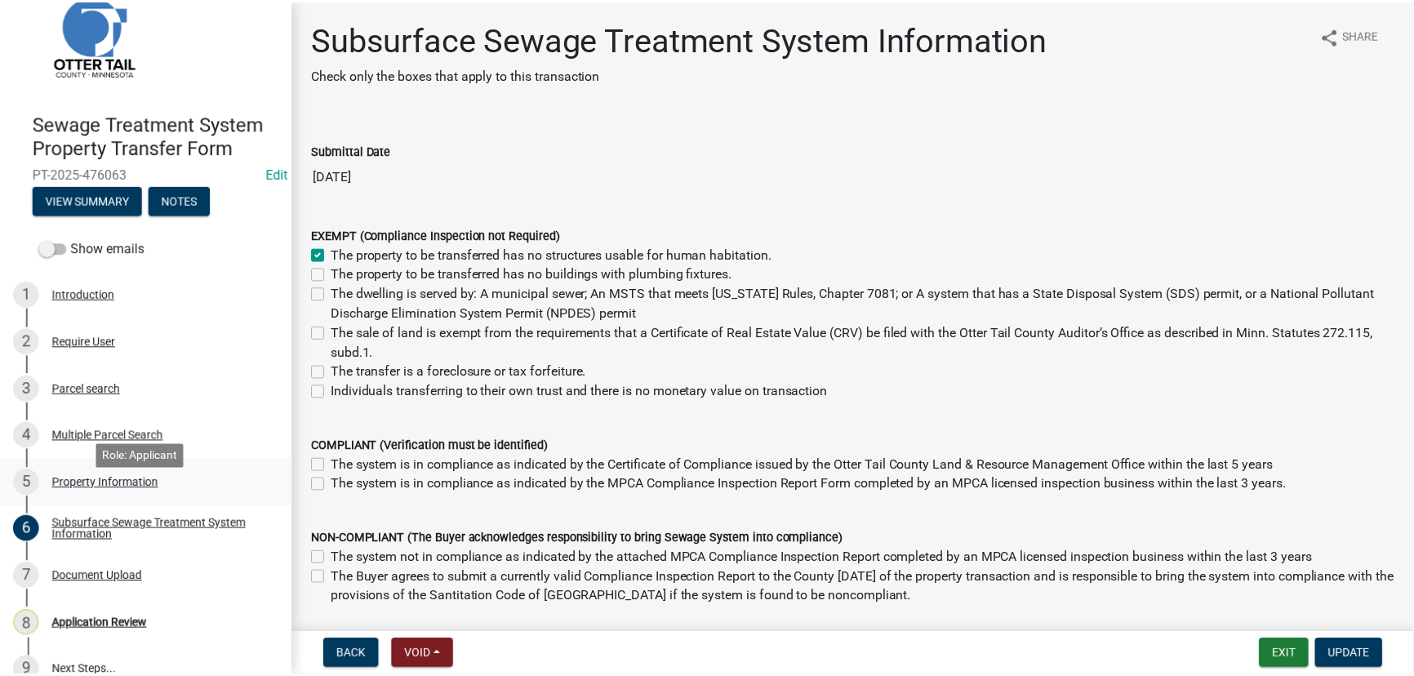
scroll to position [69, 0]
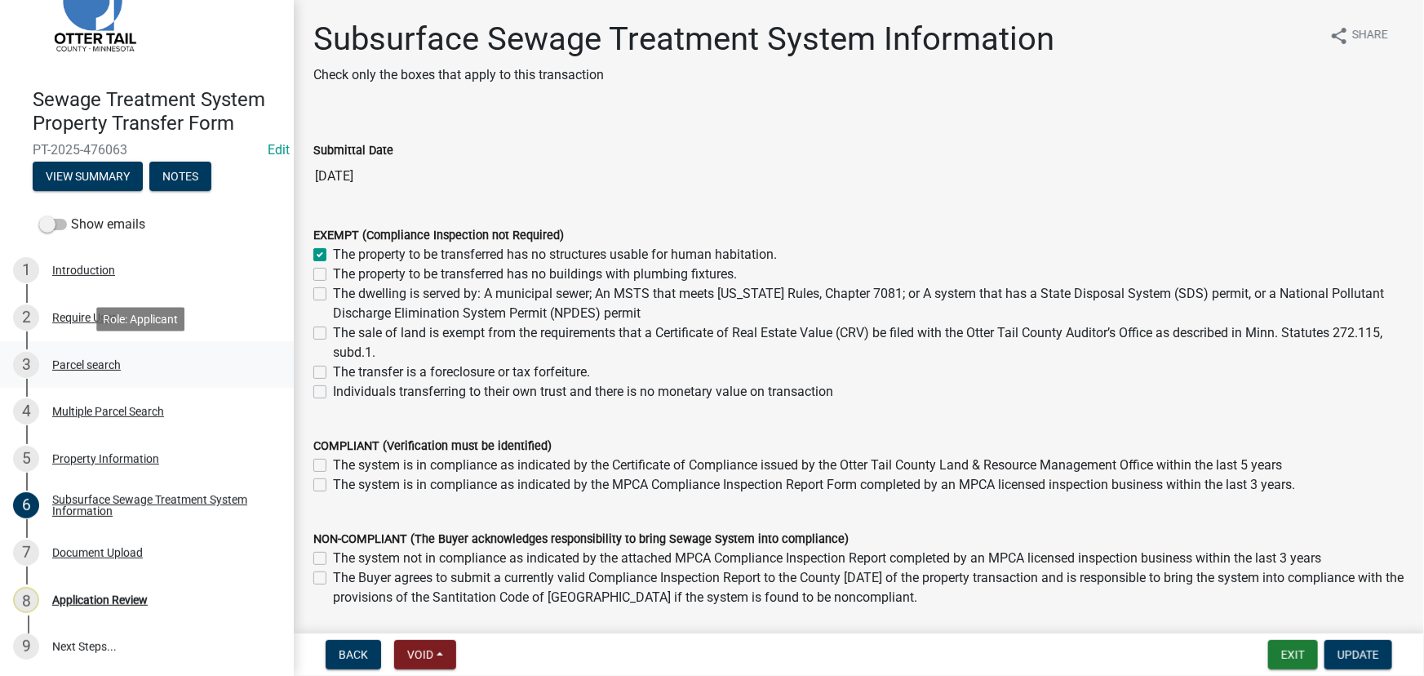
click at [91, 366] on div "Parcel search" at bounding box center [86, 364] width 69 height 11
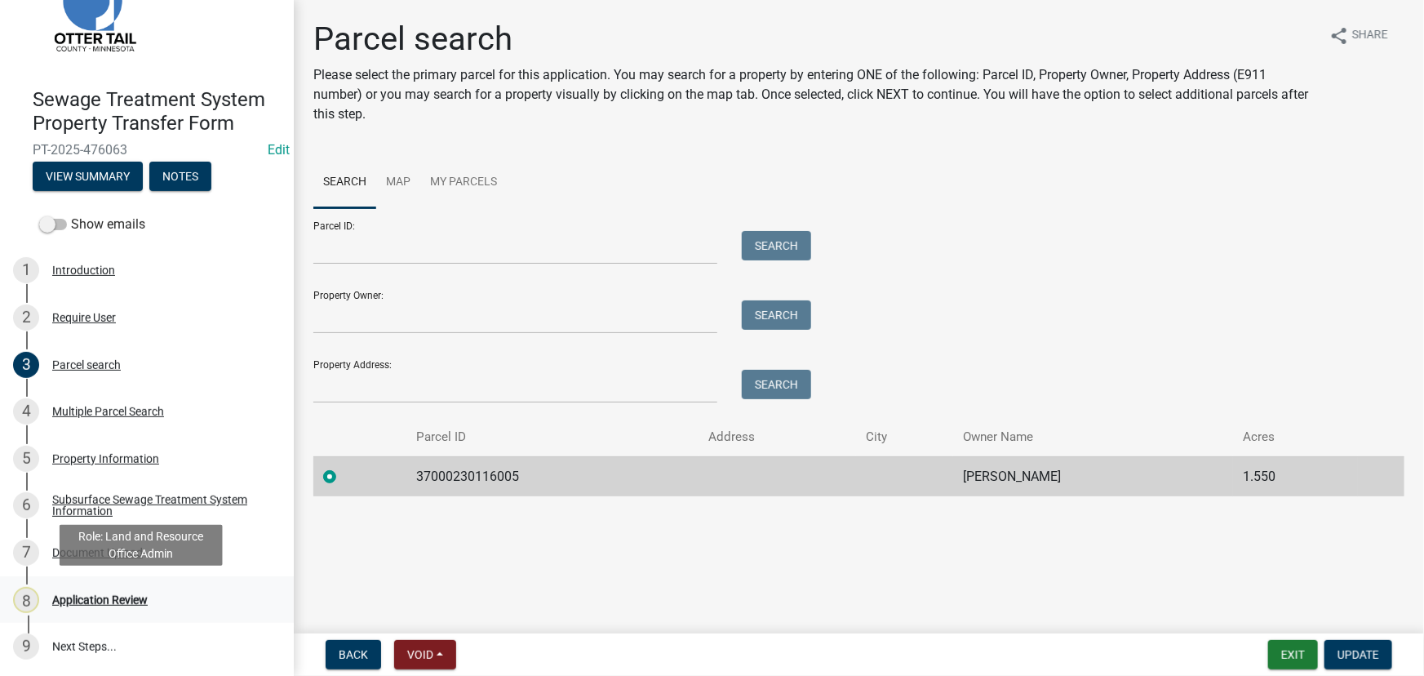
click at [94, 598] on div "Application Review" at bounding box center [100, 599] width 96 height 11
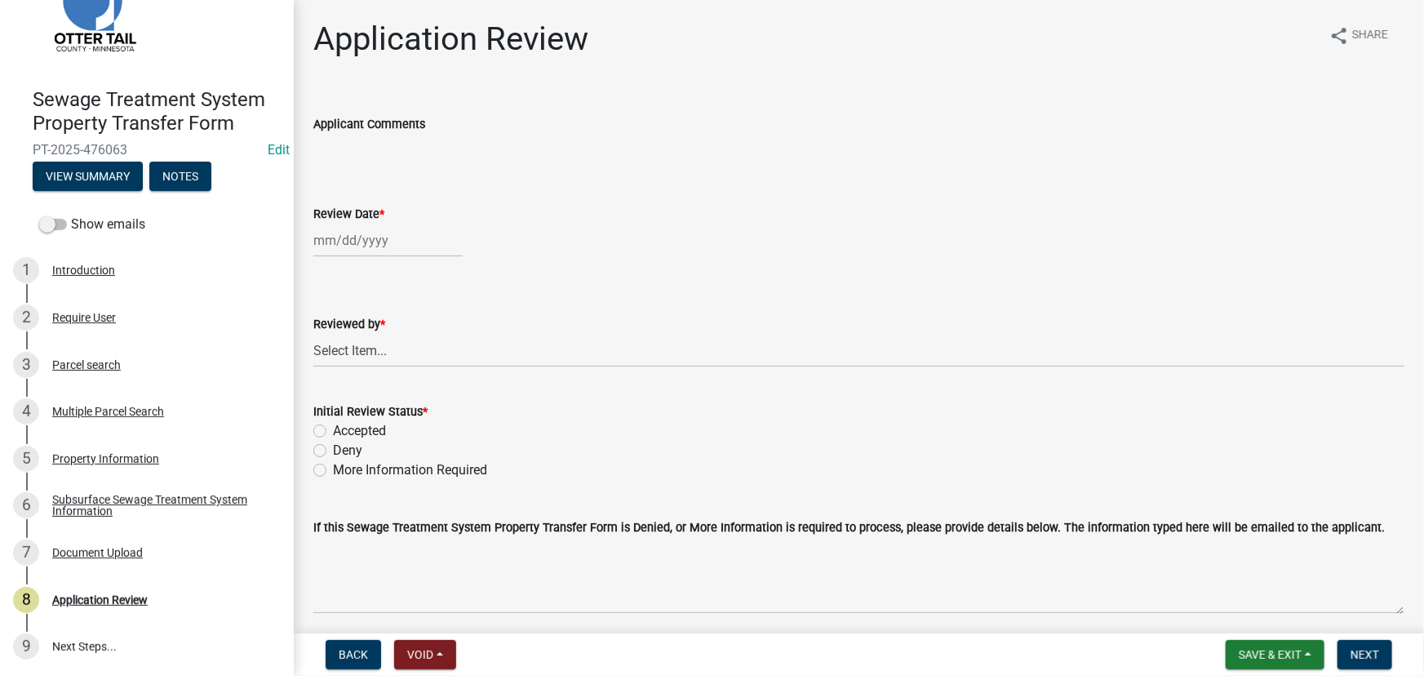
select select "9"
select select "2025"
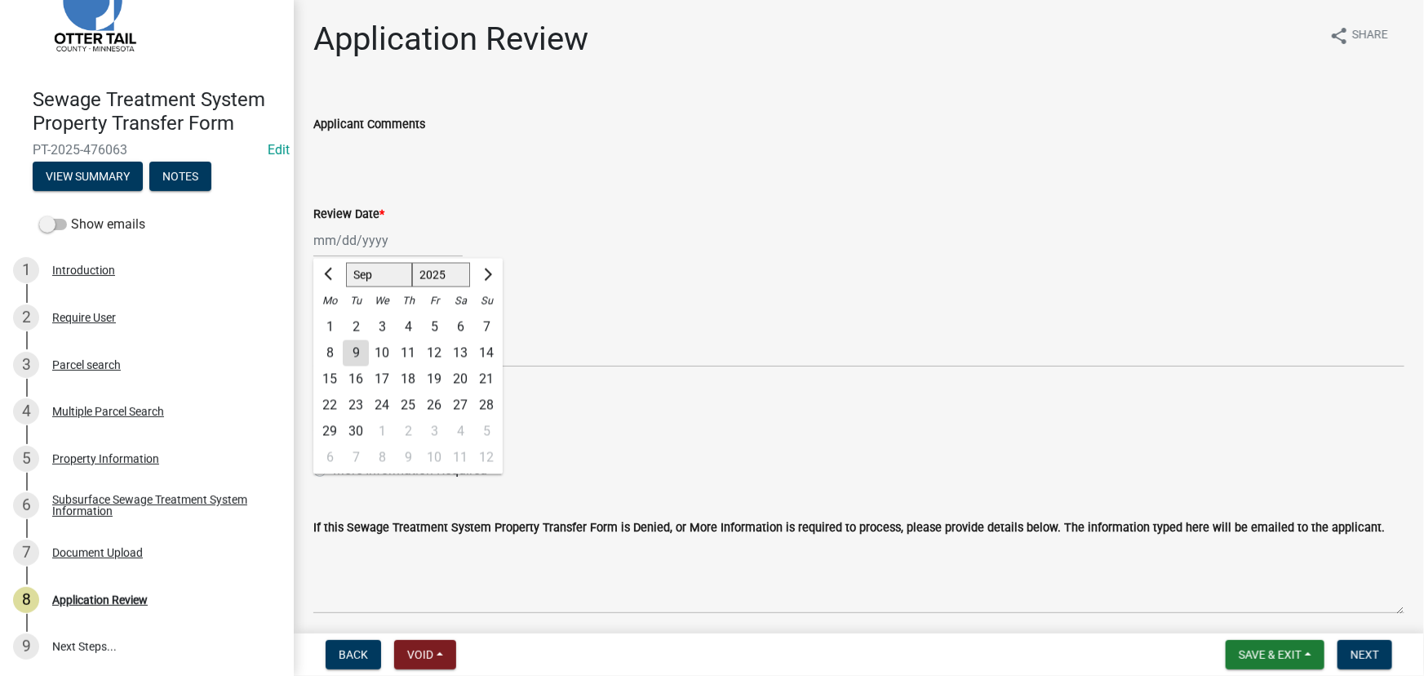
click at [375, 237] on div "[PERSON_NAME] Feb Mar Apr [PERSON_NAME][DATE] Oct Nov [DATE] 1526 1527 1528 152…" at bounding box center [387, 240] width 149 height 33
click at [353, 363] on div "9" at bounding box center [356, 353] width 26 height 26
type input "[DATE]"
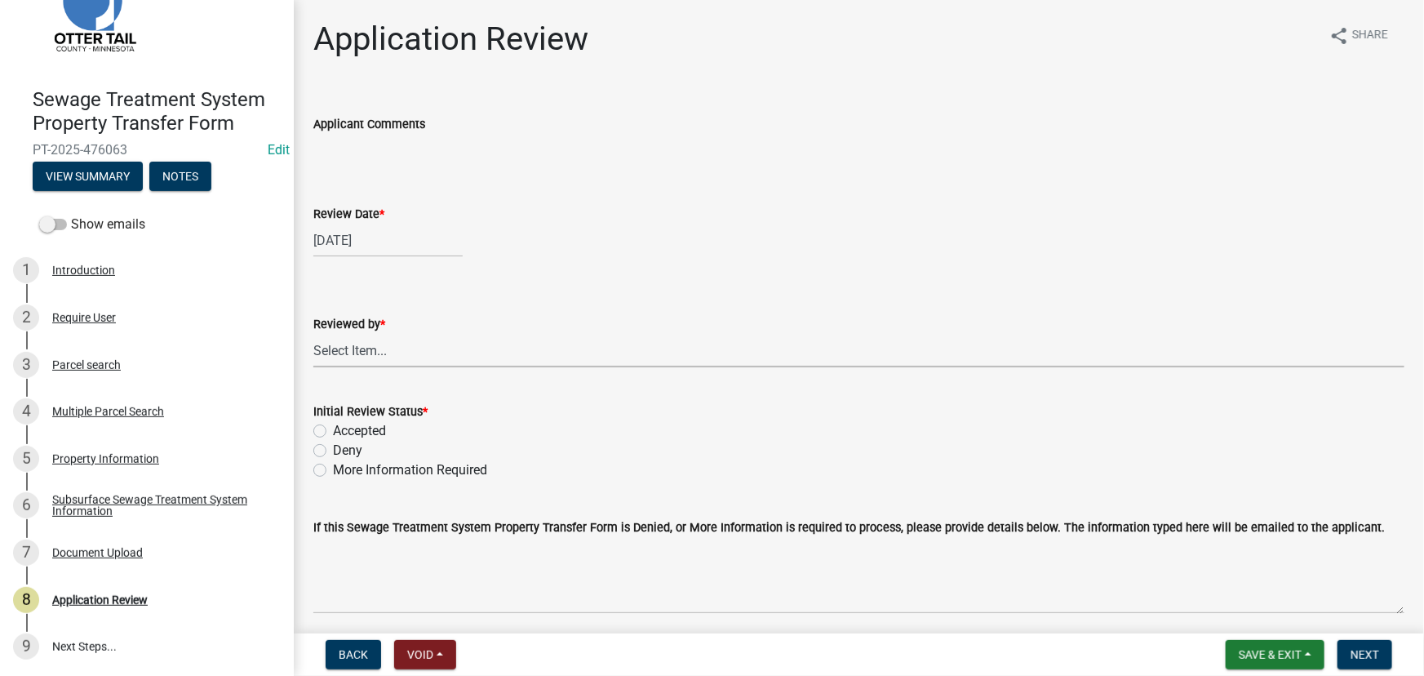
click at [353, 358] on select "Select Item... [PERSON_NAME] [PERSON_NAME] [PERSON_NAME] [PERSON_NAME] [PERSON_…" at bounding box center [858, 350] width 1091 height 33
click at [313, 334] on select "Select Item... [PERSON_NAME] [PERSON_NAME] [PERSON_NAME] [PERSON_NAME] [PERSON_…" at bounding box center [858, 350] width 1091 height 33
select select "190fd4c8-42ef-492b-a4a0-a0213555944c"
click at [379, 431] on label "Accepted" at bounding box center [359, 431] width 53 height 20
click at [344, 431] on input "Accepted" at bounding box center [338, 426] width 11 height 11
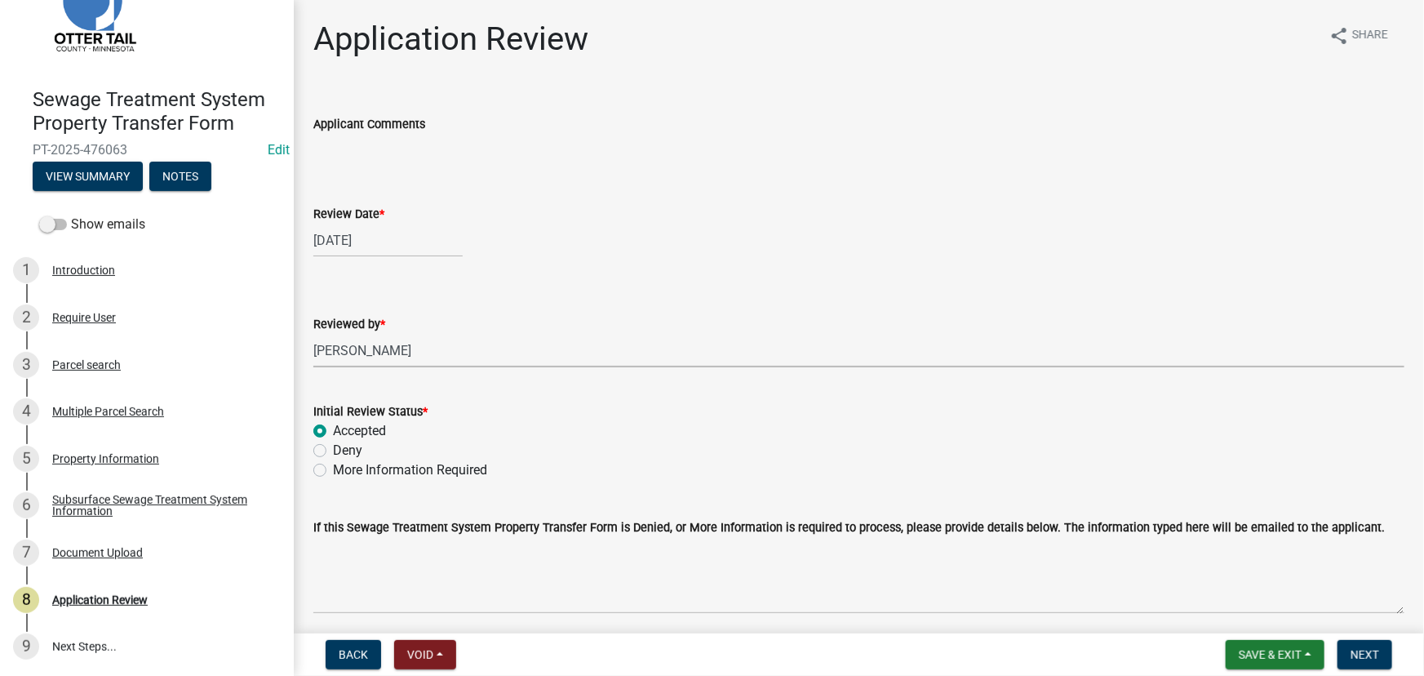
radio input "true"
click at [1371, 650] on span "Next" at bounding box center [1365, 654] width 29 height 13
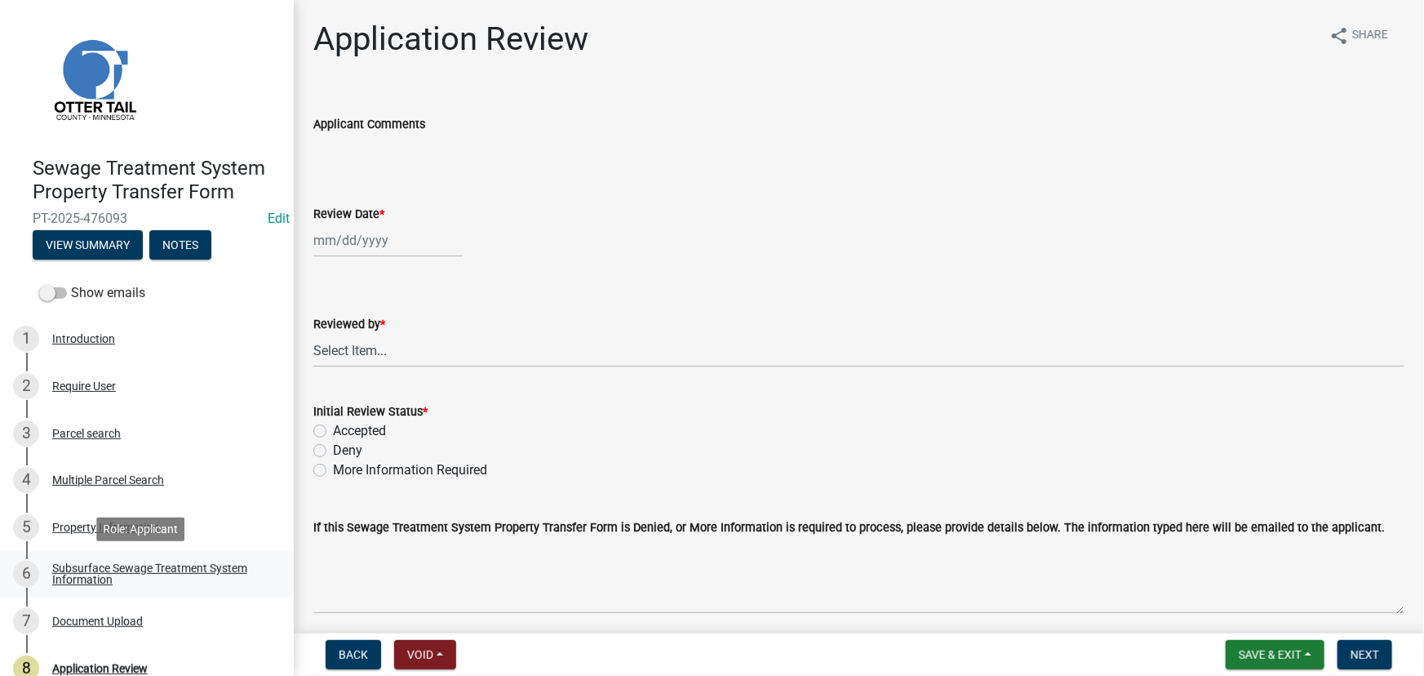
click at [144, 551] on link "6 Subsurface Sewage Treatment System Information" at bounding box center [147, 574] width 294 height 47
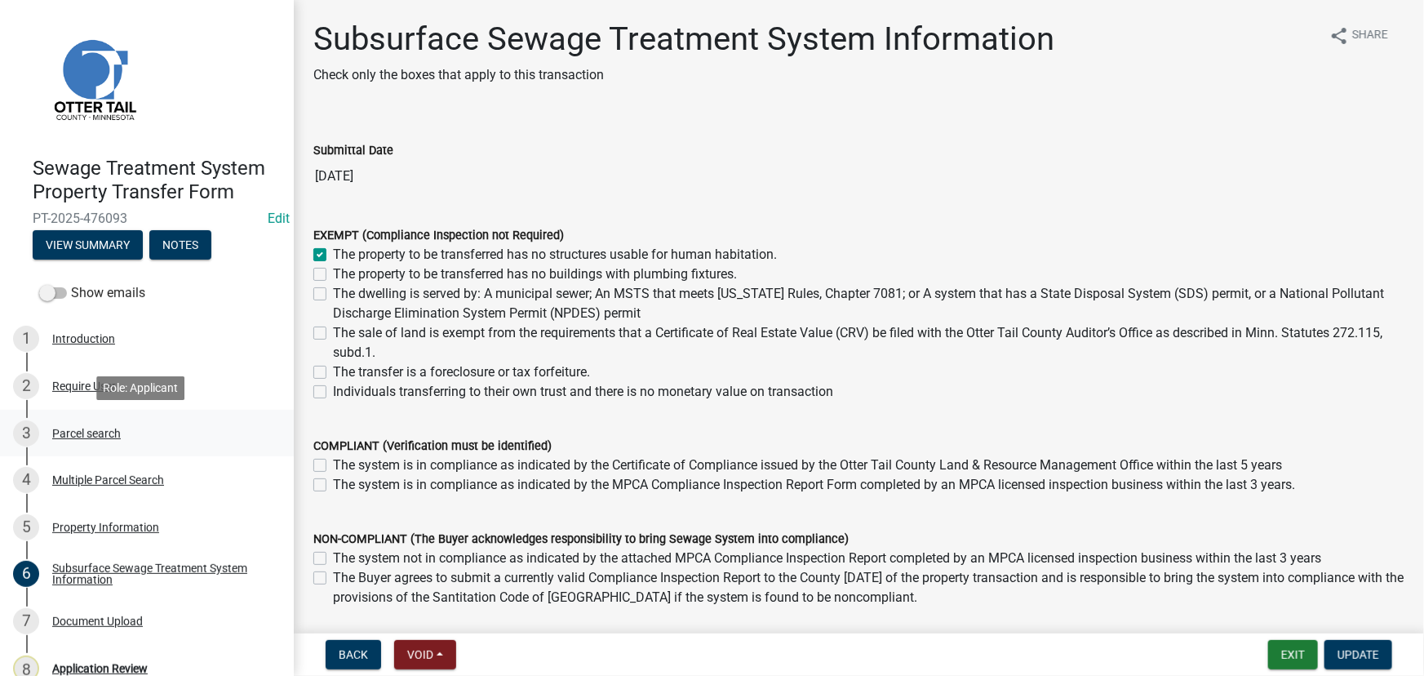
click at [75, 444] on div "3 Parcel search" at bounding box center [140, 433] width 255 height 26
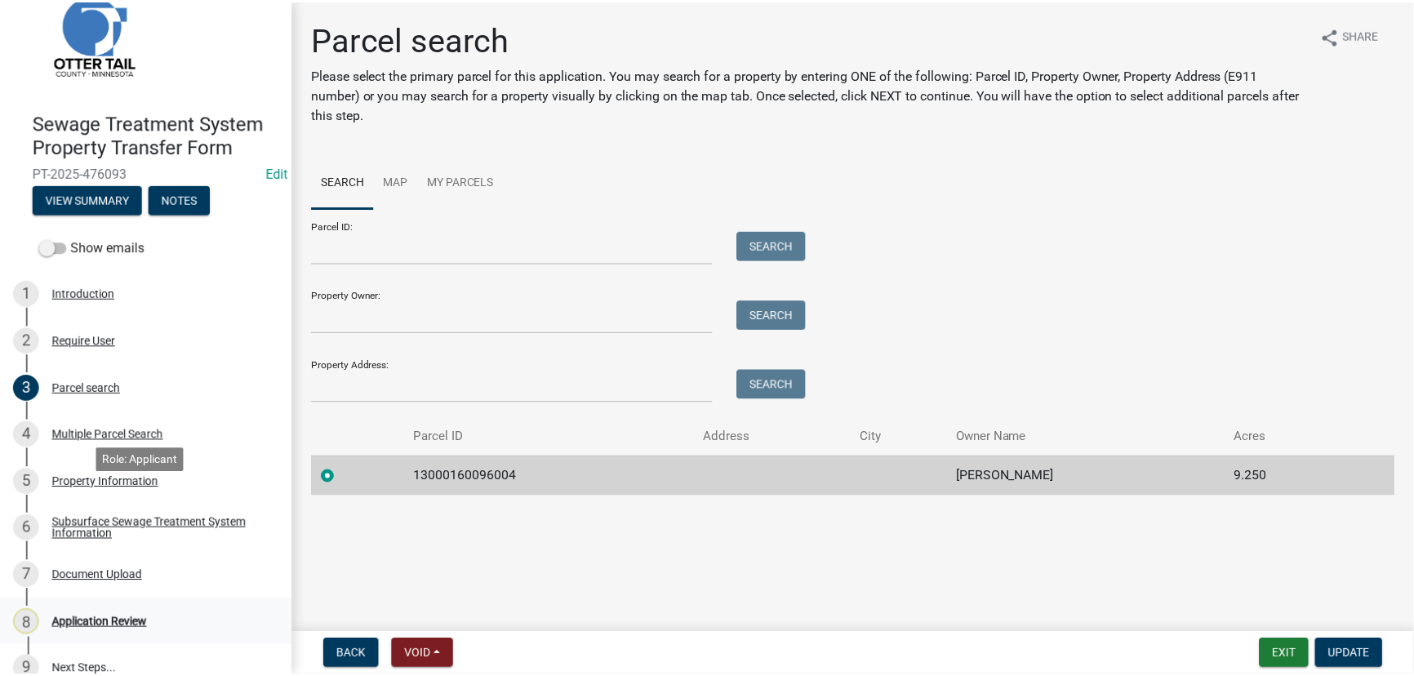
scroll to position [69, 0]
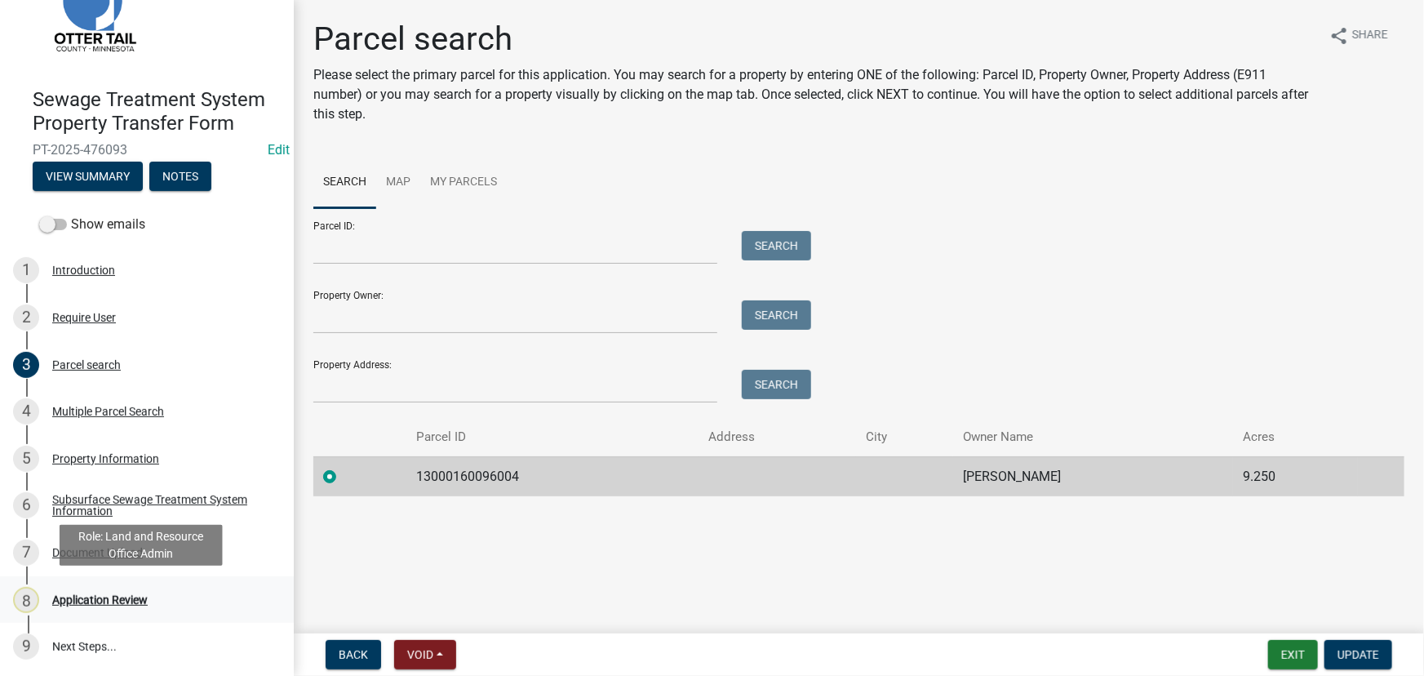
click at [102, 581] on link "8 Application Review" at bounding box center [147, 599] width 294 height 47
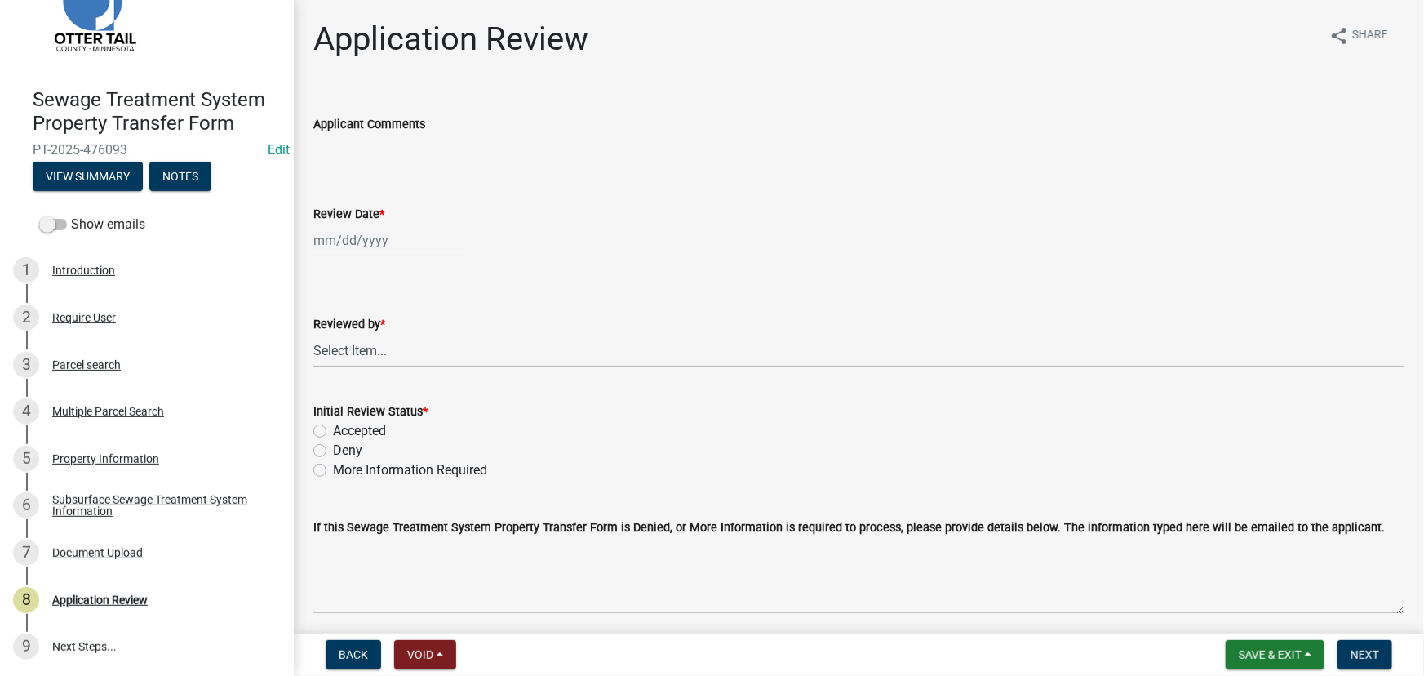
select select "9"
select select "2025"
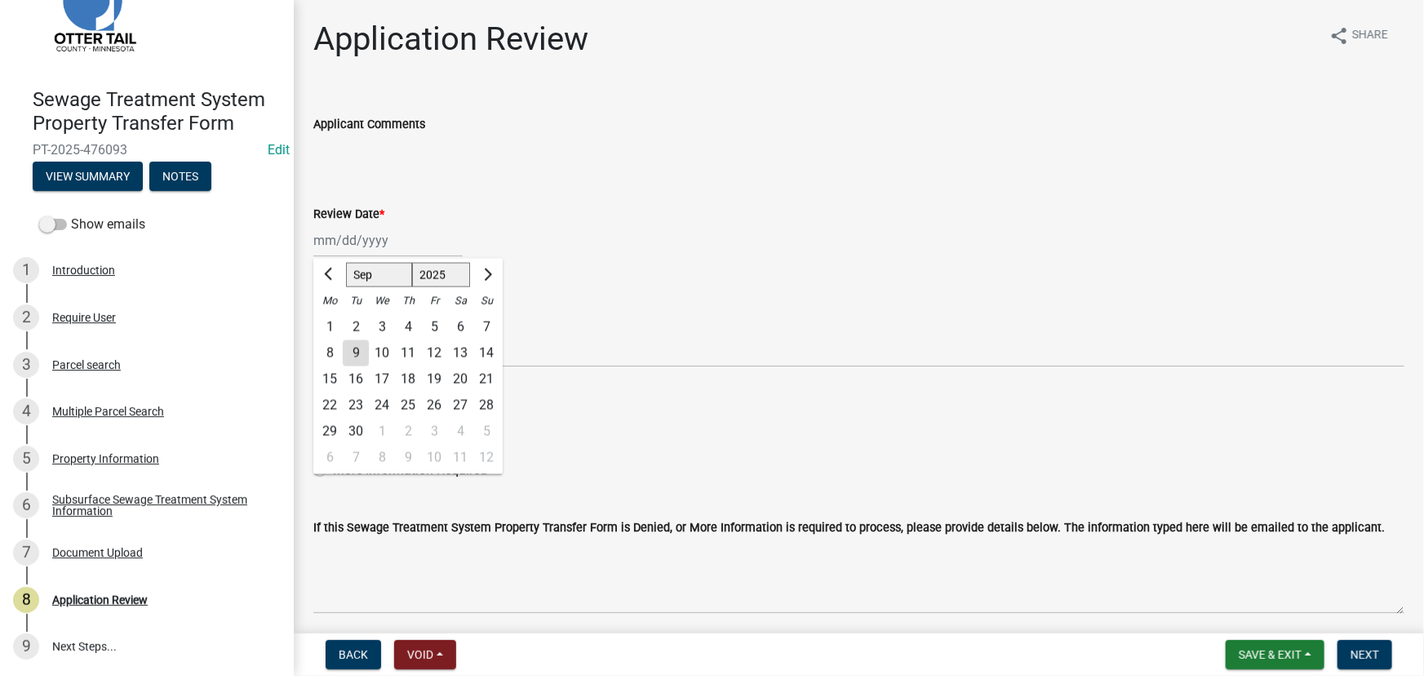
click at [431, 244] on div "[PERSON_NAME] Feb Mar Apr [PERSON_NAME][DATE] Oct Nov [DATE] 1526 1527 1528 152…" at bounding box center [387, 240] width 149 height 33
click at [353, 357] on div "9" at bounding box center [356, 353] width 26 height 26
type input "[DATE]"
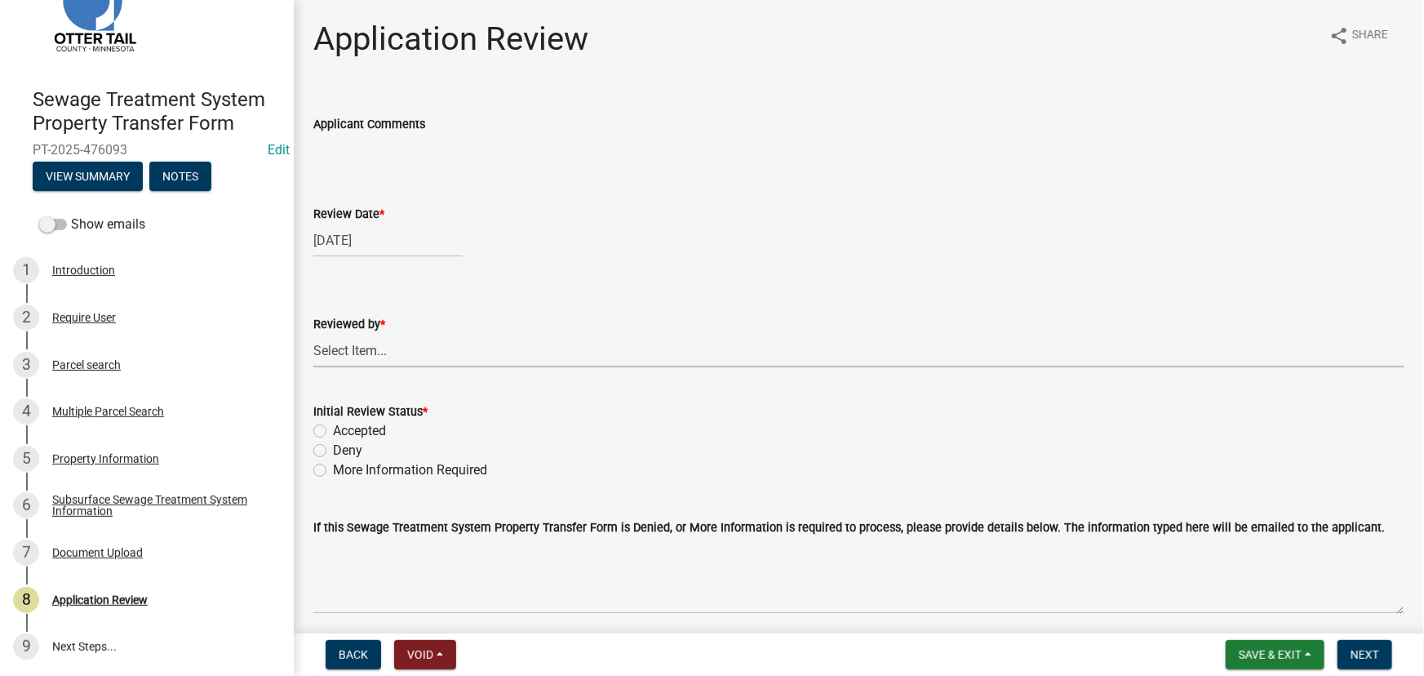
drag, startPoint x: 354, startPoint y: 345, endPoint x: 354, endPoint y: 335, distance: 10.6
click at [354, 345] on select "Select Item... [PERSON_NAME] [PERSON_NAME] [PERSON_NAME] [PERSON_NAME] [PERSON_…" at bounding box center [858, 350] width 1091 height 33
click at [313, 334] on select "Select Item... [PERSON_NAME] [PERSON_NAME] [PERSON_NAME] [PERSON_NAME] [PERSON_…" at bounding box center [858, 350] width 1091 height 33
select select "190fd4c8-42ef-492b-a4a0-a0213555944c"
click at [355, 438] on label "Accepted" at bounding box center [359, 431] width 53 height 20
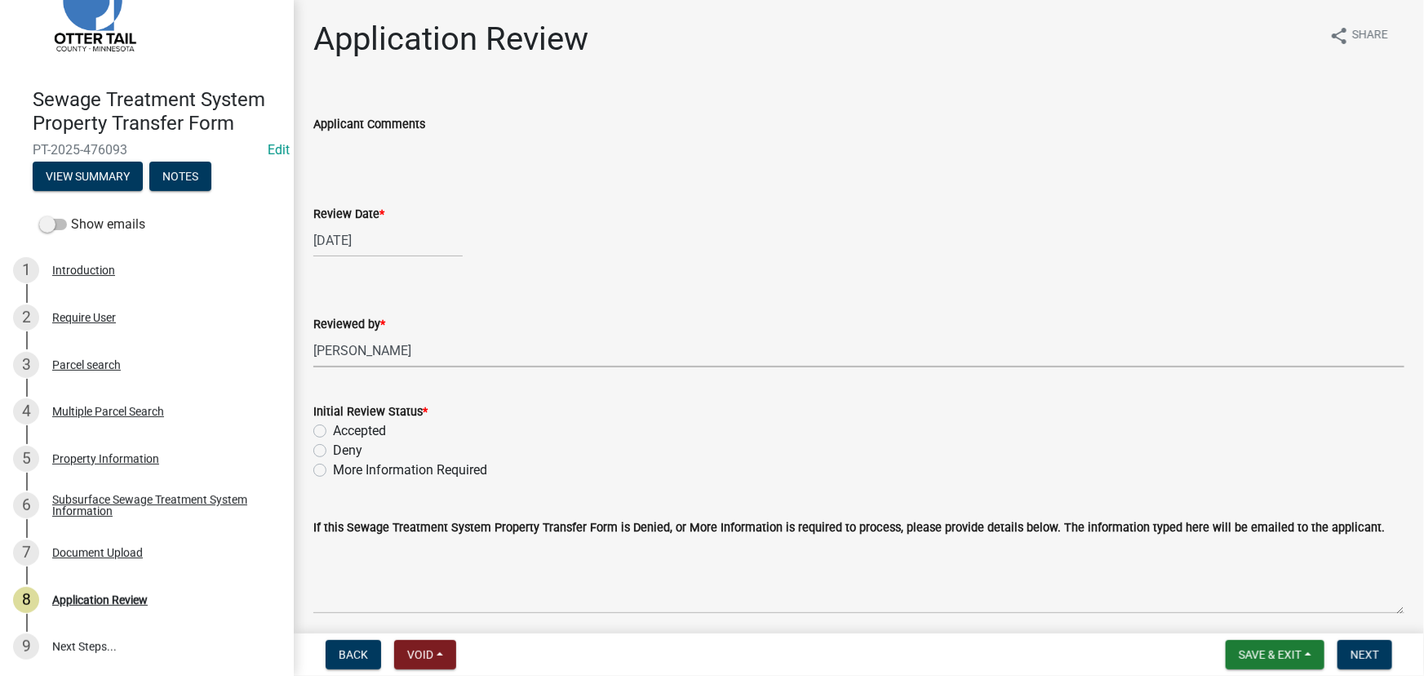
click at [344, 432] on input "Accepted" at bounding box center [338, 426] width 11 height 11
radio input "true"
click at [1392, 656] on button "Next" at bounding box center [1365, 654] width 55 height 29
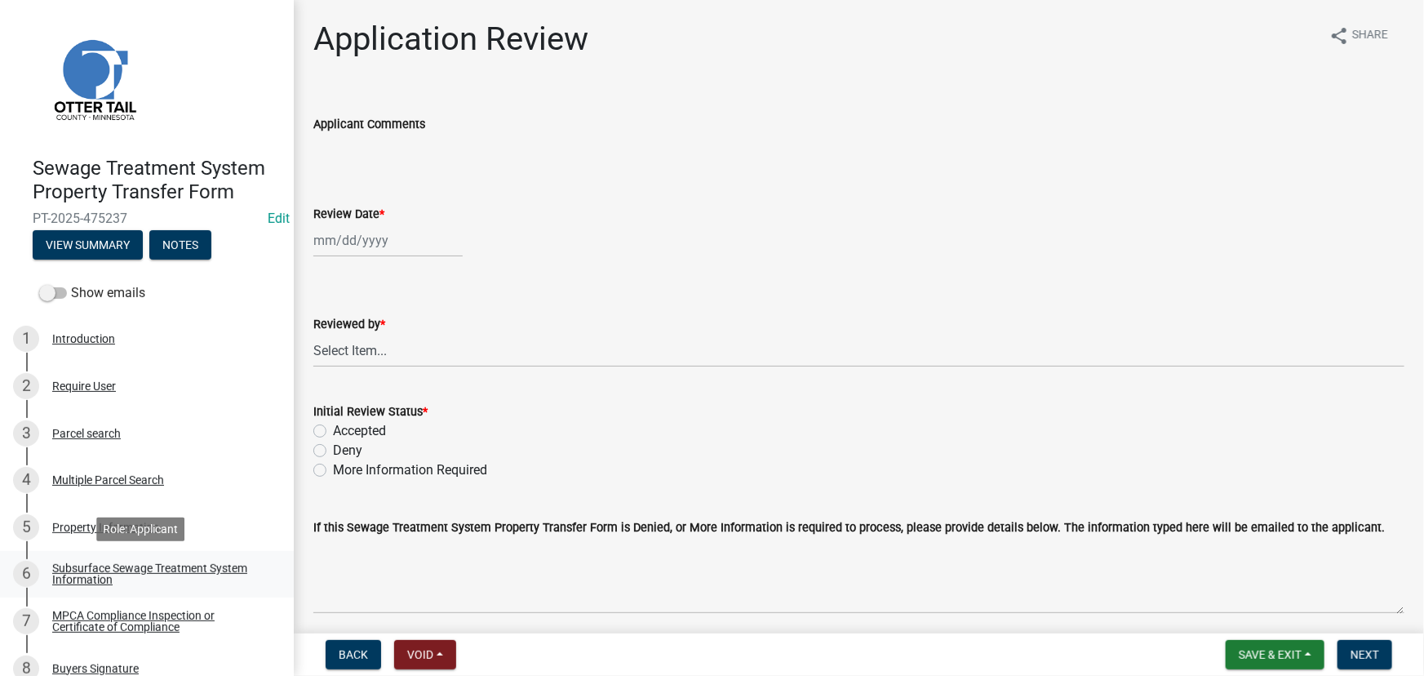
click at [142, 571] on div "Subsurface Sewage Treatment System Information" at bounding box center [159, 573] width 215 height 23
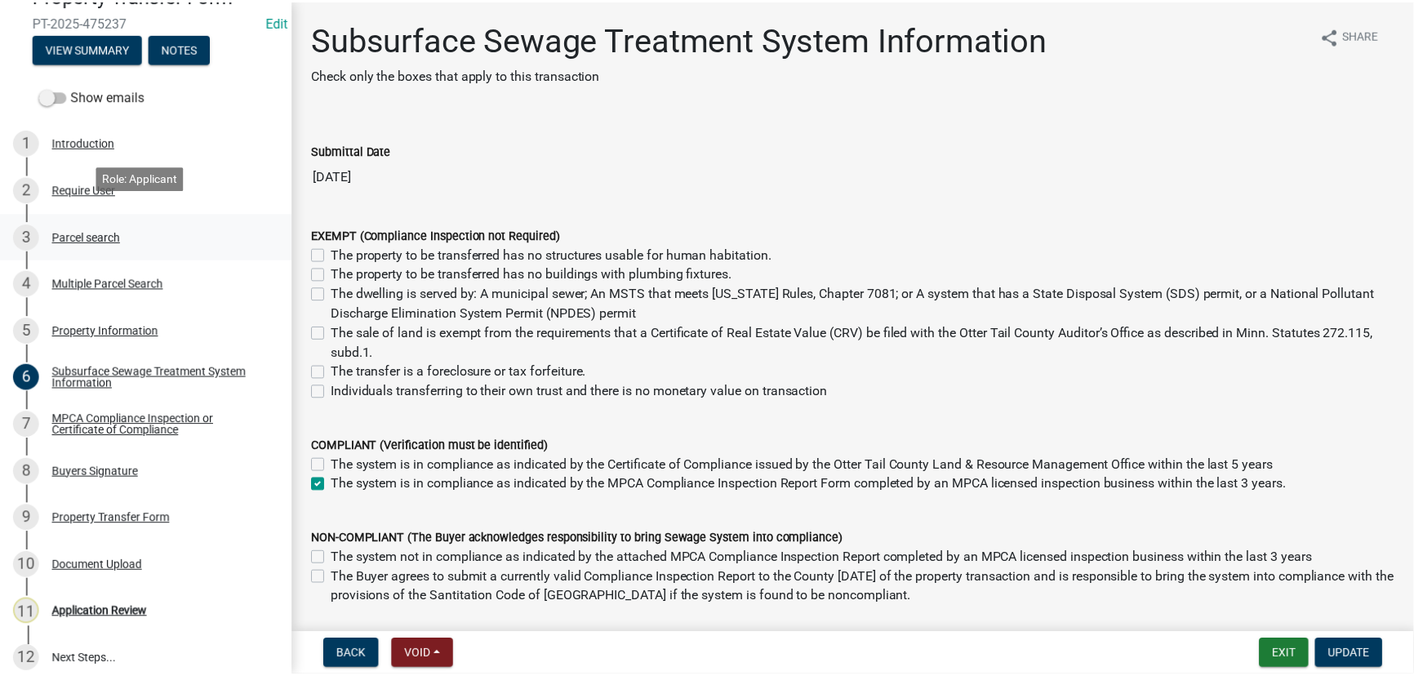
scroll to position [210, 0]
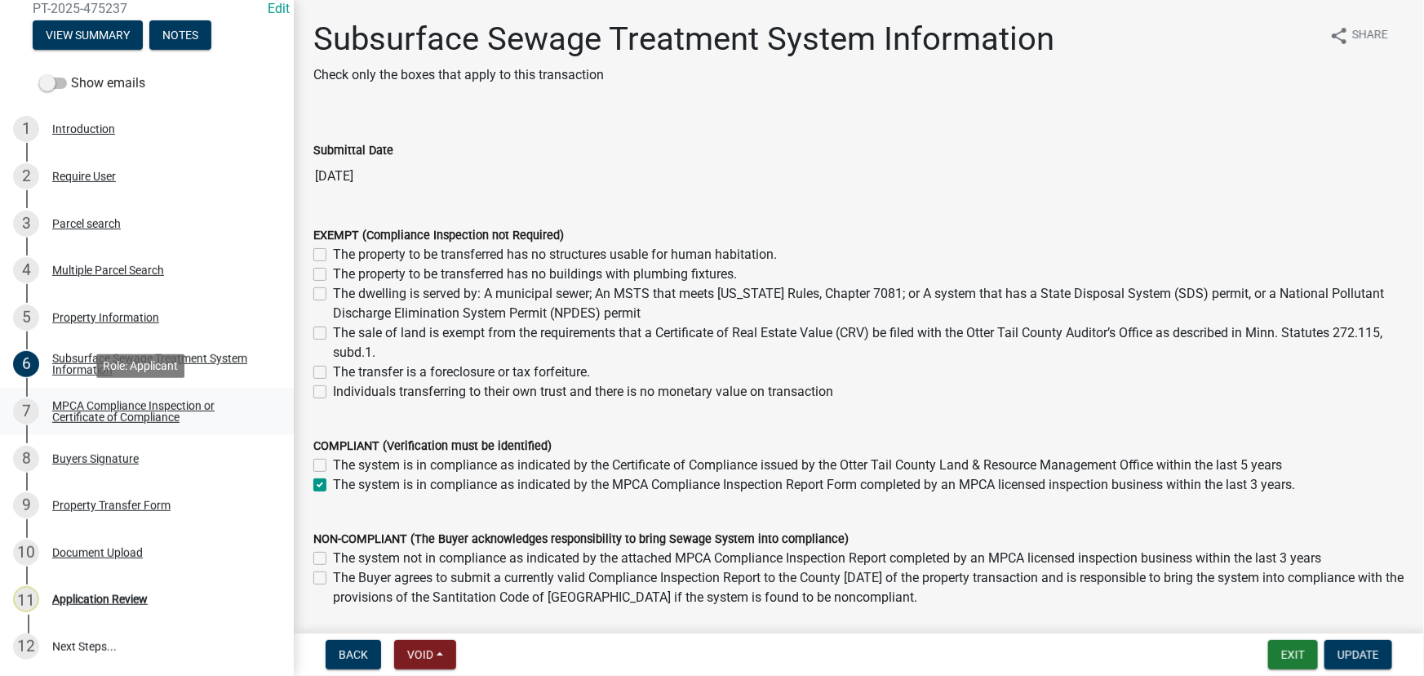
click at [96, 430] on link "7 MPCA Compliance Inspection or Certificate of Compliance" at bounding box center [147, 411] width 294 height 47
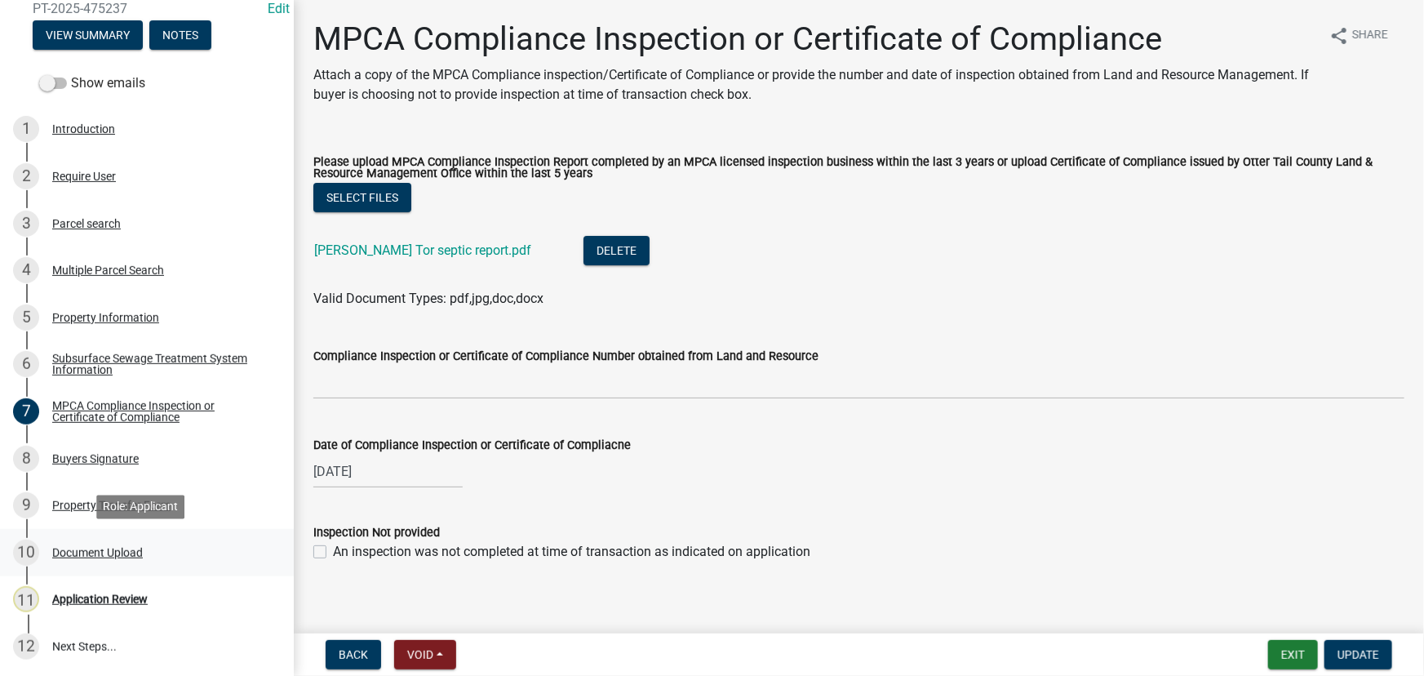
click at [97, 552] on div "Document Upload" at bounding box center [97, 552] width 91 height 11
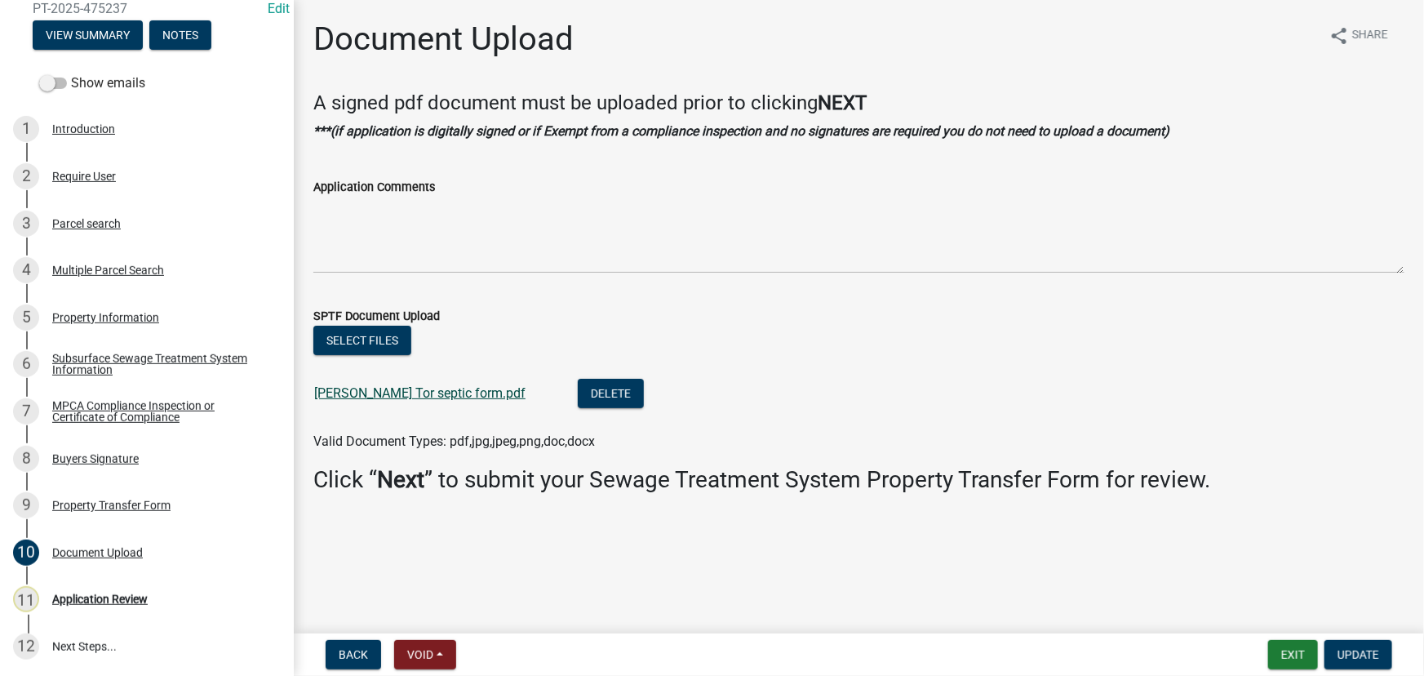
click at [414, 397] on link "[PERSON_NAME] Tor septic form.pdf" at bounding box center [419, 393] width 211 height 16
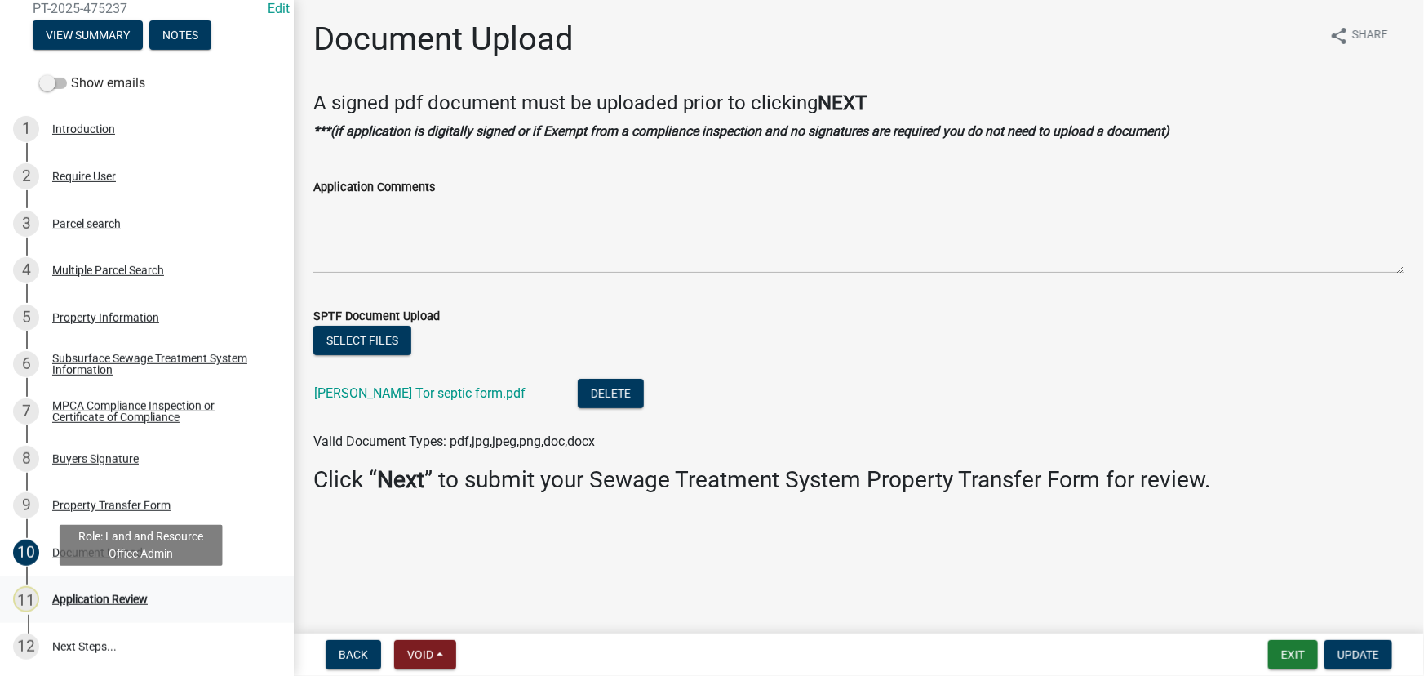
click at [85, 597] on div "Application Review" at bounding box center [100, 598] width 96 height 11
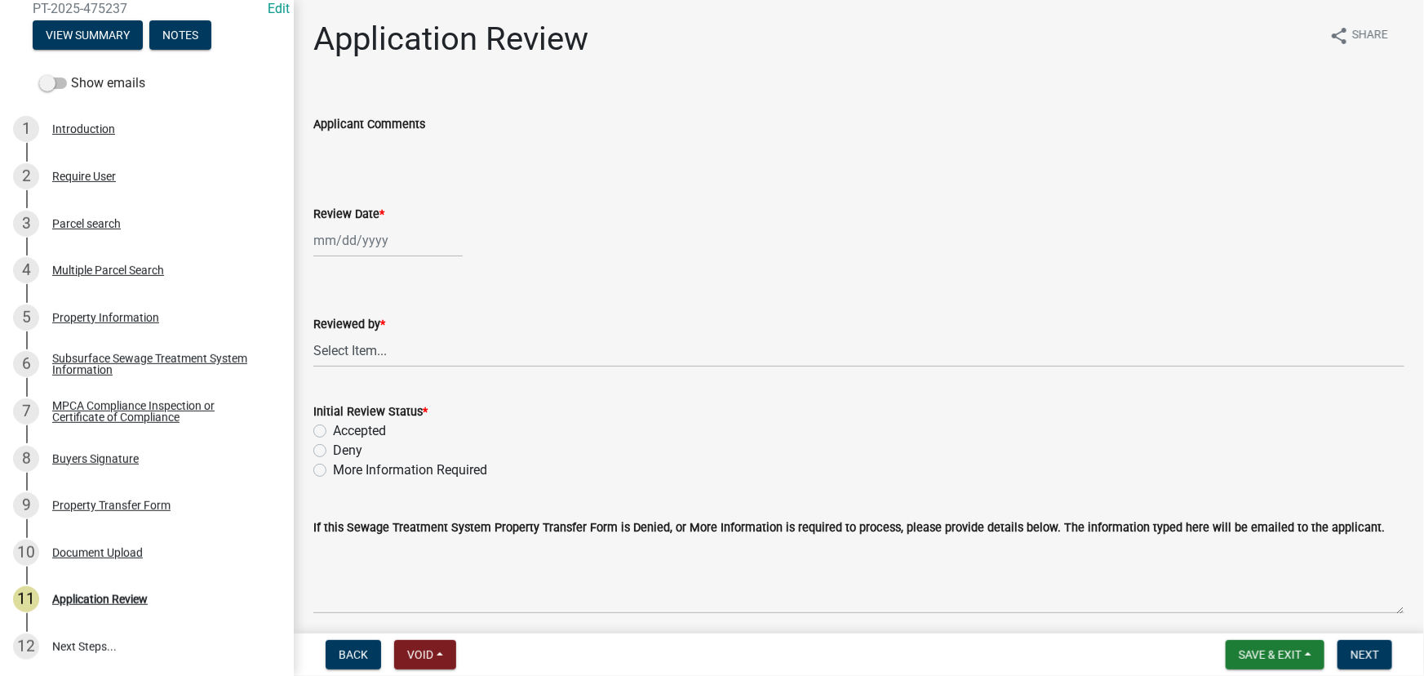
select select "9"
select select "2025"
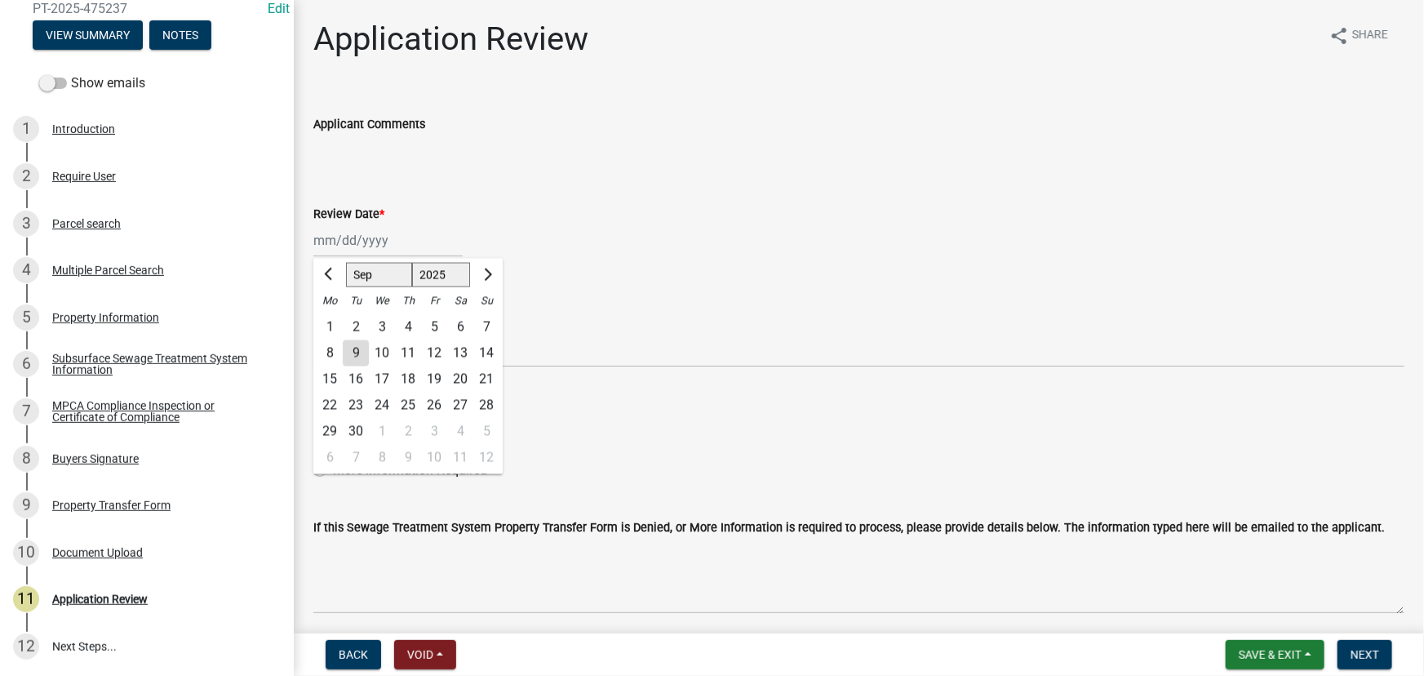
click at [356, 242] on div "[PERSON_NAME] Feb Mar Apr [PERSON_NAME][DATE] Oct Nov [DATE] 1526 1527 1528 152…" at bounding box center [387, 240] width 149 height 33
click at [355, 348] on div "9" at bounding box center [356, 353] width 26 height 26
type input "[DATE]"
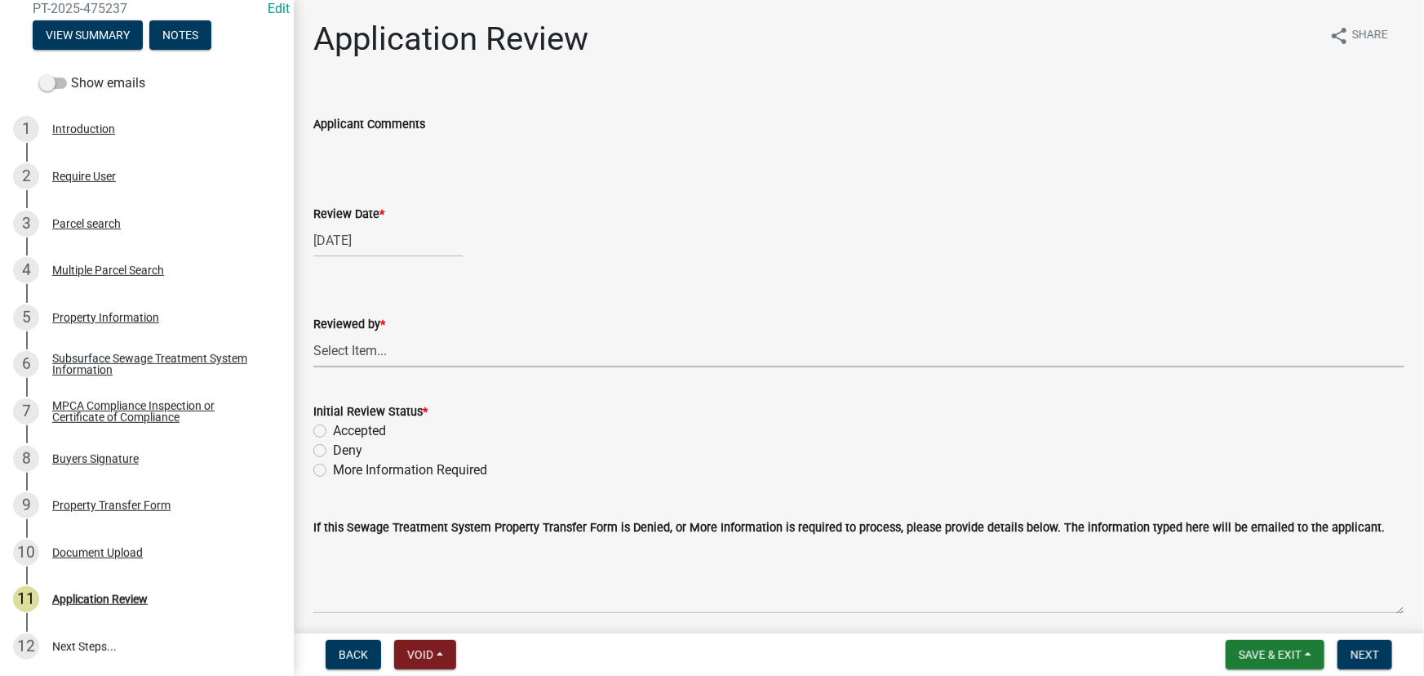
click at [360, 341] on select "Select Item... [PERSON_NAME] [PERSON_NAME] [PERSON_NAME] [PERSON_NAME] [PERSON_…" at bounding box center [858, 350] width 1091 height 33
click at [313, 334] on select "Select Item... [PERSON_NAME] [PERSON_NAME] [PERSON_NAME] [PERSON_NAME] [PERSON_…" at bounding box center [858, 350] width 1091 height 33
select select "190fd4c8-42ef-492b-a4a0-a0213555944c"
click at [373, 423] on label "Accepted" at bounding box center [359, 431] width 53 height 20
click at [344, 423] on input "Accepted" at bounding box center [338, 426] width 11 height 11
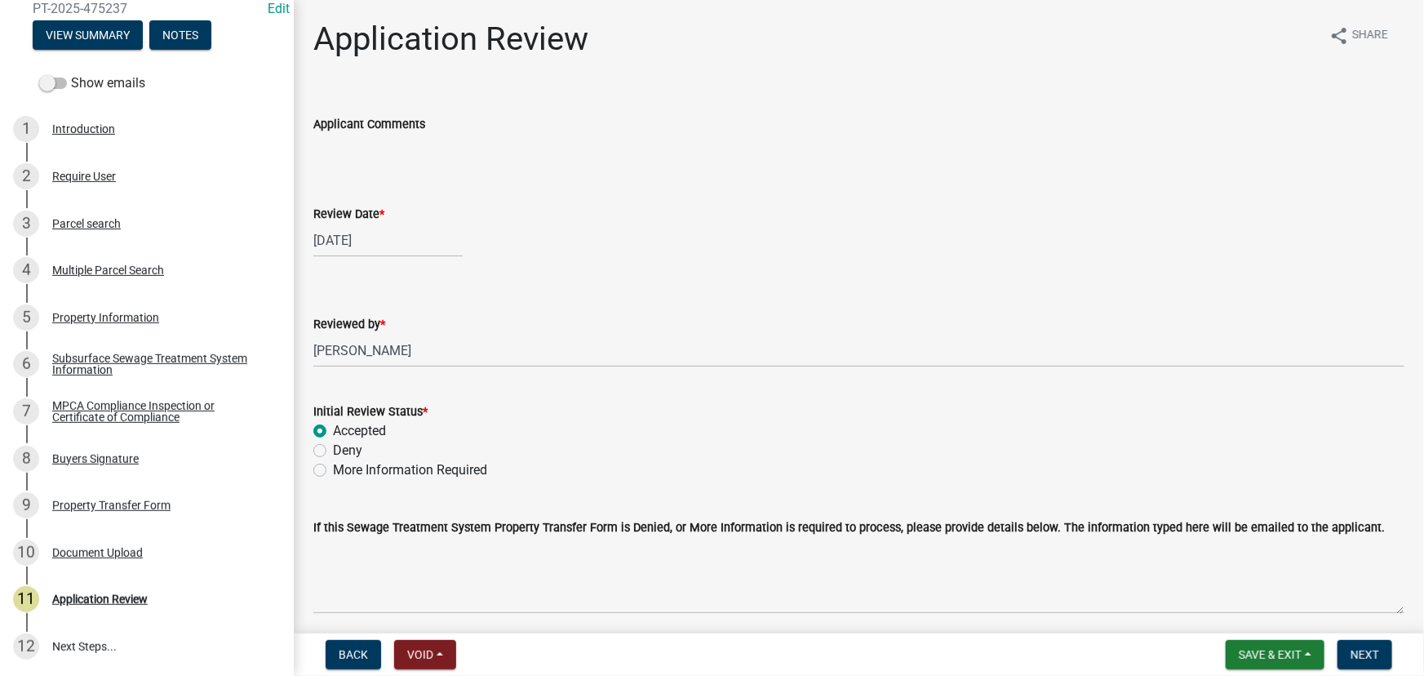
radio input "true"
click at [1357, 651] on span "Next" at bounding box center [1365, 654] width 29 height 13
